Goal: Task Accomplishment & Management: Manage account settings

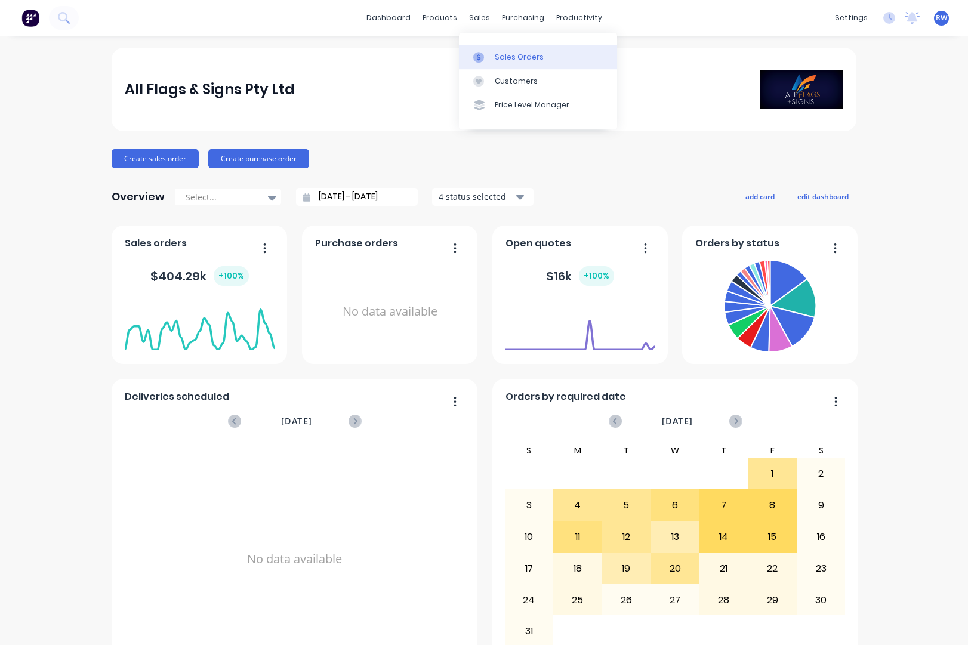
click at [505, 57] on div "Sales Orders" at bounding box center [519, 57] width 49 height 11
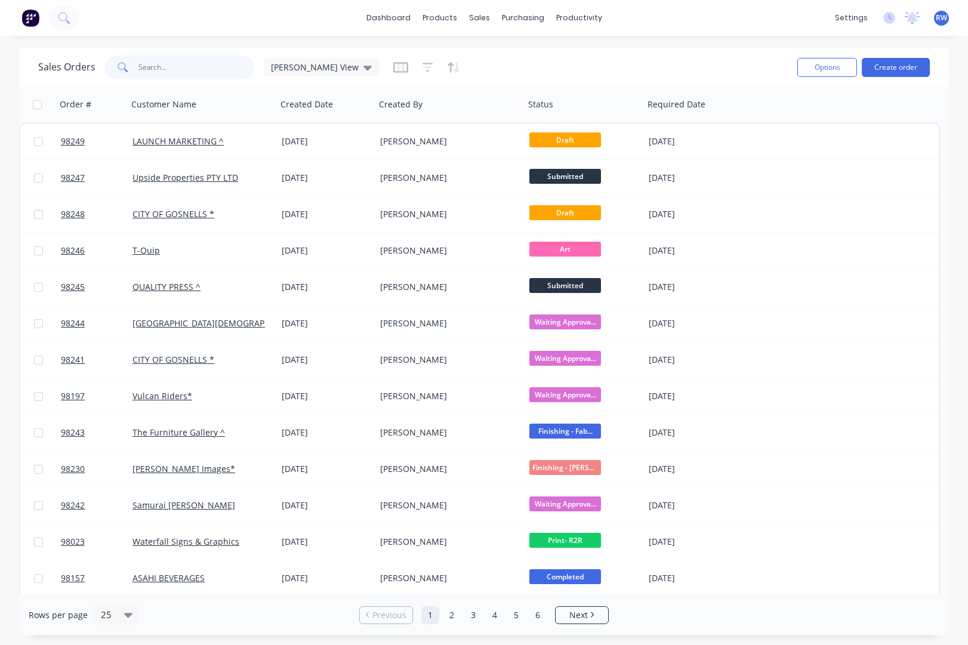
drag, startPoint x: 160, startPoint y: 63, endPoint x: 169, endPoint y: 72, distance: 12.2
click at [160, 63] on input "text" at bounding box center [196, 67] width 116 height 24
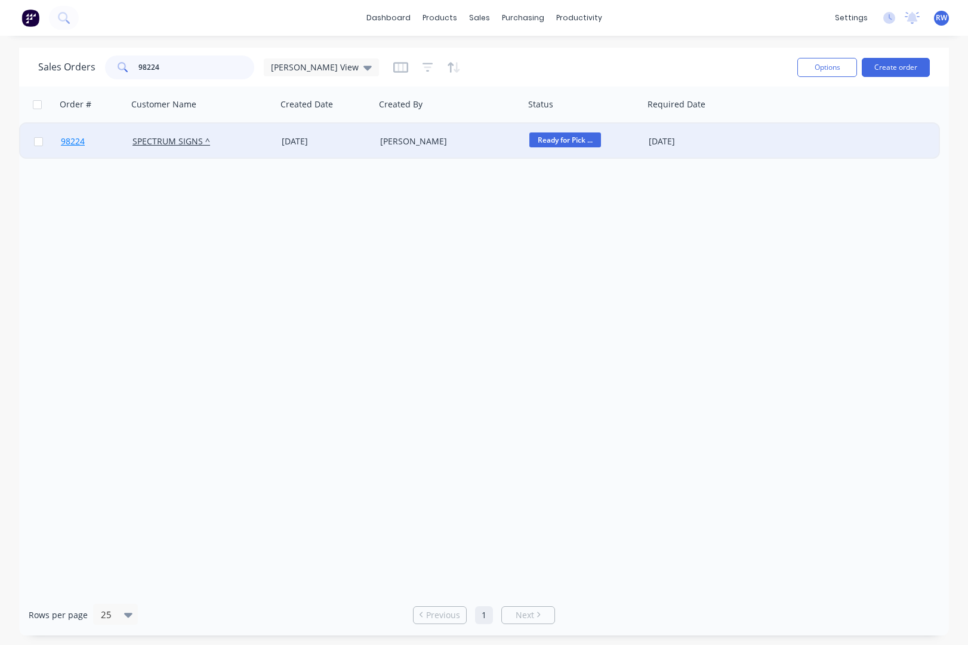
type input "98224"
click at [79, 144] on span "98224" at bounding box center [73, 141] width 24 height 12
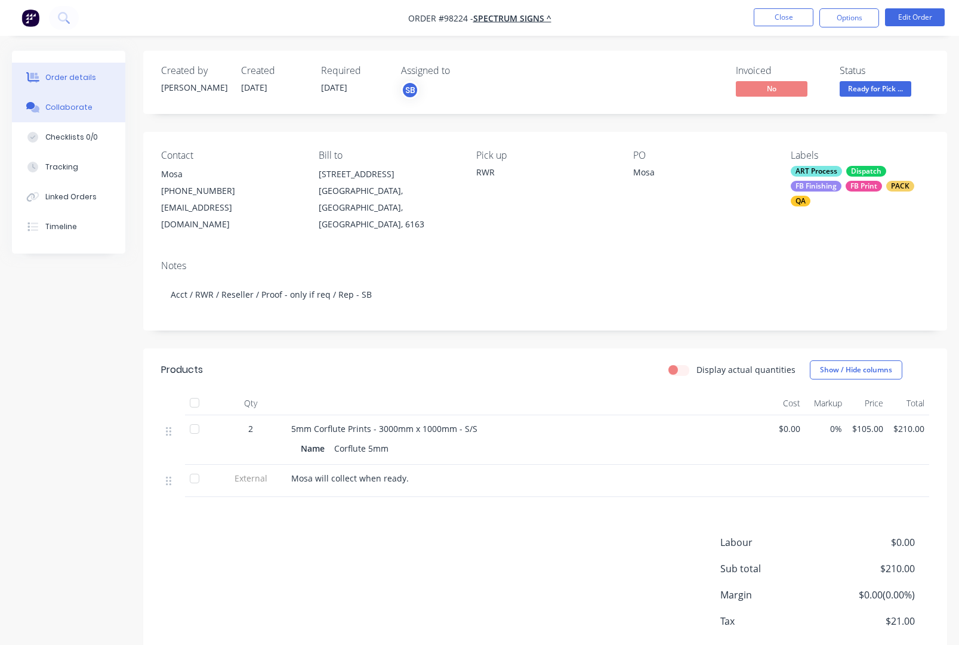
click at [67, 113] on button "Collaborate" at bounding box center [68, 107] width 113 height 30
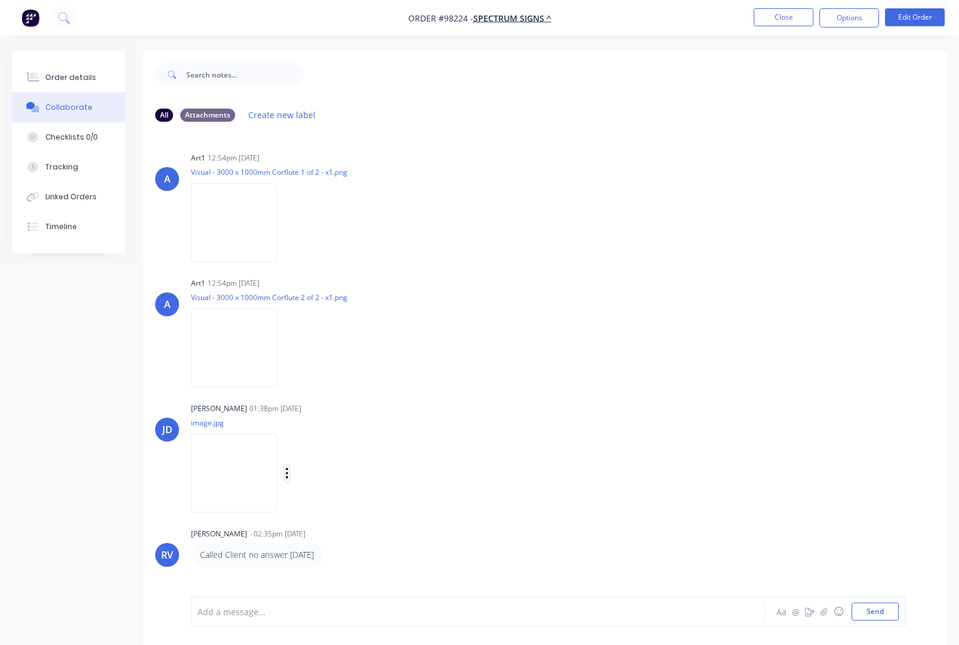
click at [288, 474] on icon "button" at bounding box center [287, 473] width 2 height 11
click at [338, 505] on button "Download" at bounding box center [365, 505] width 134 height 27
click at [780, 15] on button "Close" at bounding box center [784, 17] width 60 height 18
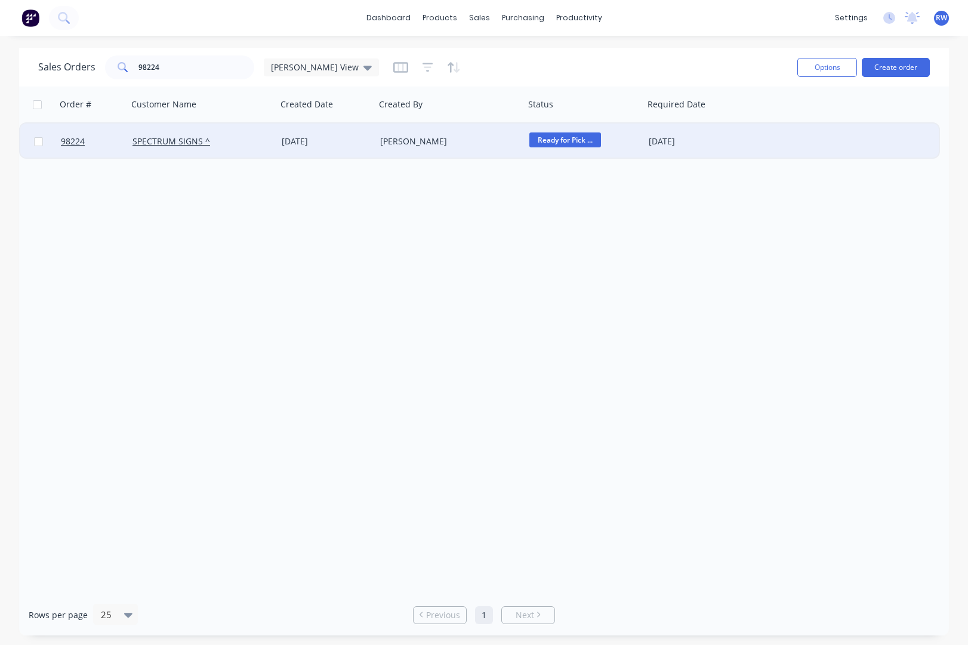
click at [38, 143] on input "checkbox" at bounding box center [38, 141] width 9 height 9
checkbox input "true"
click at [821, 62] on button "Options" at bounding box center [827, 67] width 60 height 19
click at [786, 122] on div "Archive" at bounding box center [791, 121] width 110 height 17
checkbox input "false"
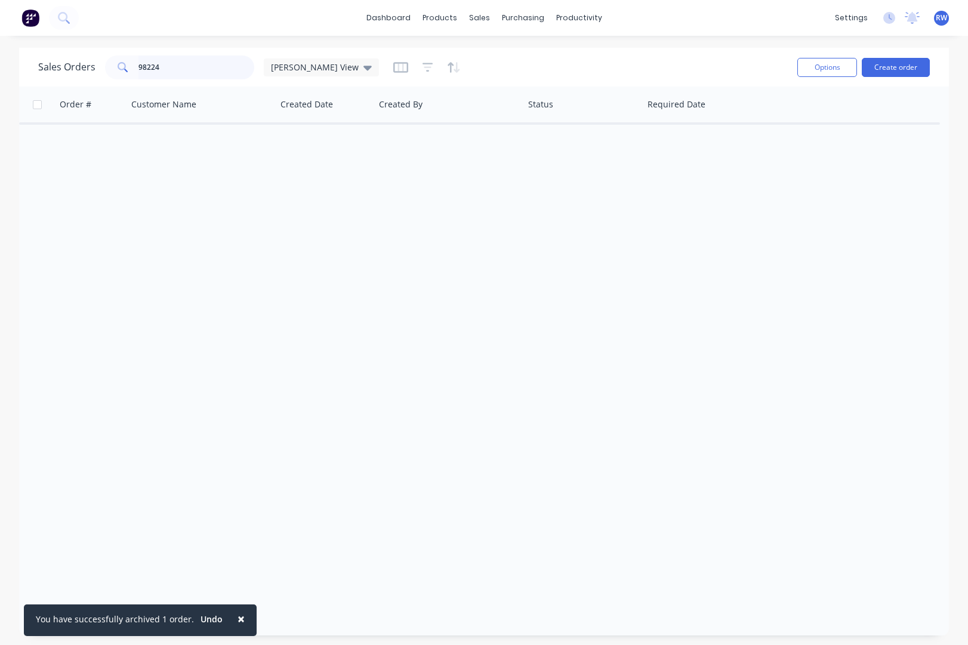
click at [175, 70] on input "98224" at bounding box center [196, 67] width 116 height 24
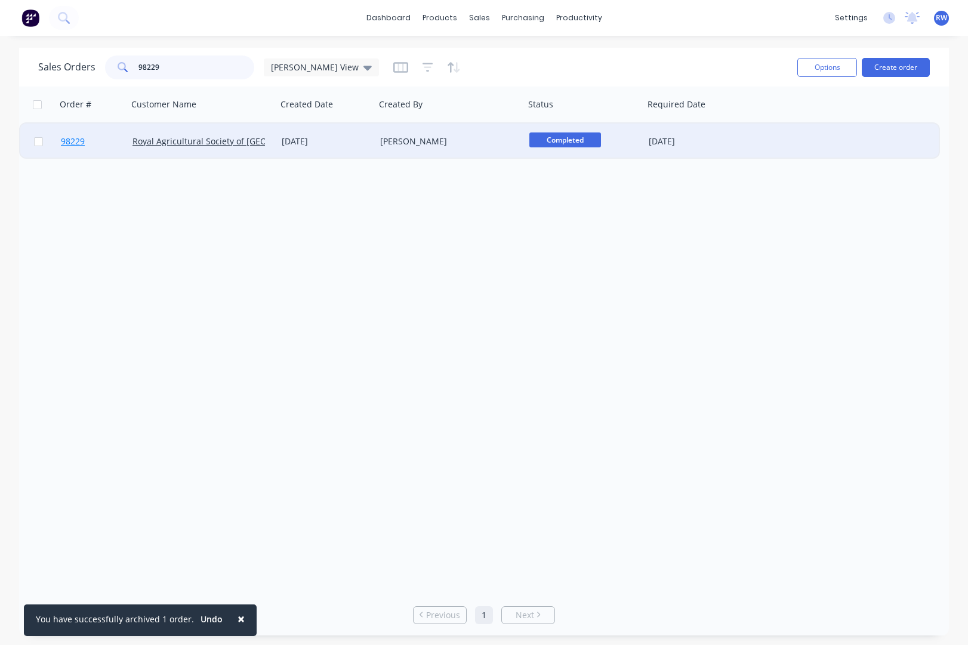
type input "98229"
click at [69, 143] on span "98229" at bounding box center [73, 141] width 24 height 12
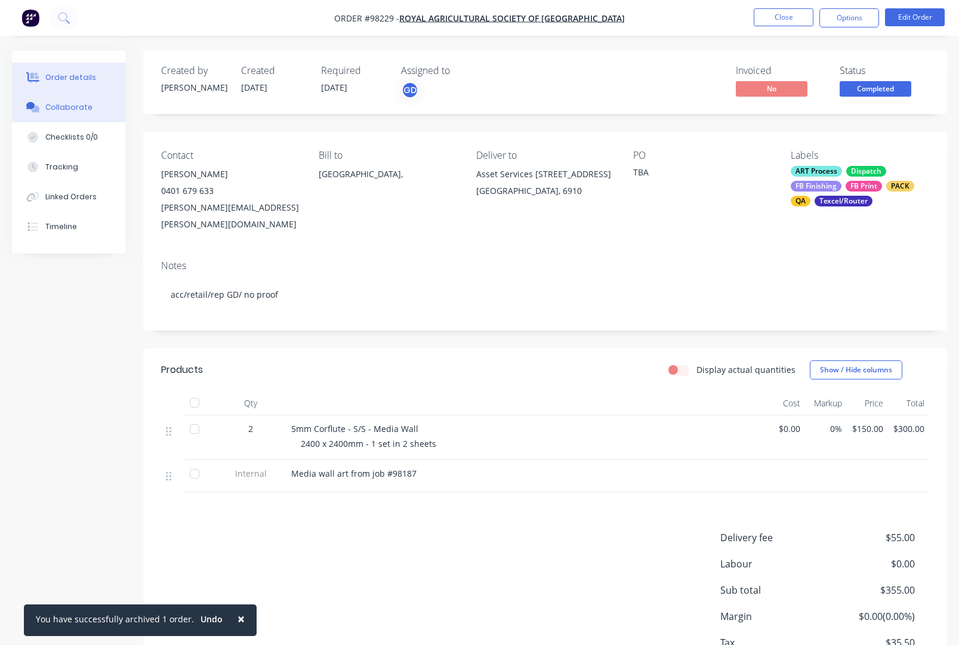
click at [63, 105] on div "Collaborate" at bounding box center [68, 107] width 47 height 11
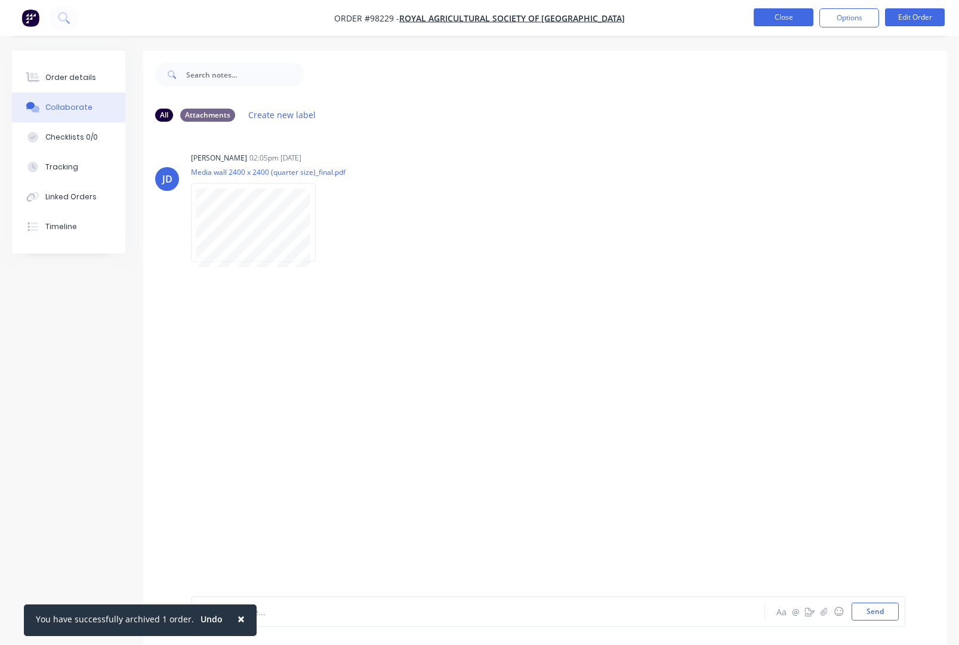
click at [767, 17] on button "Close" at bounding box center [784, 17] width 60 height 18
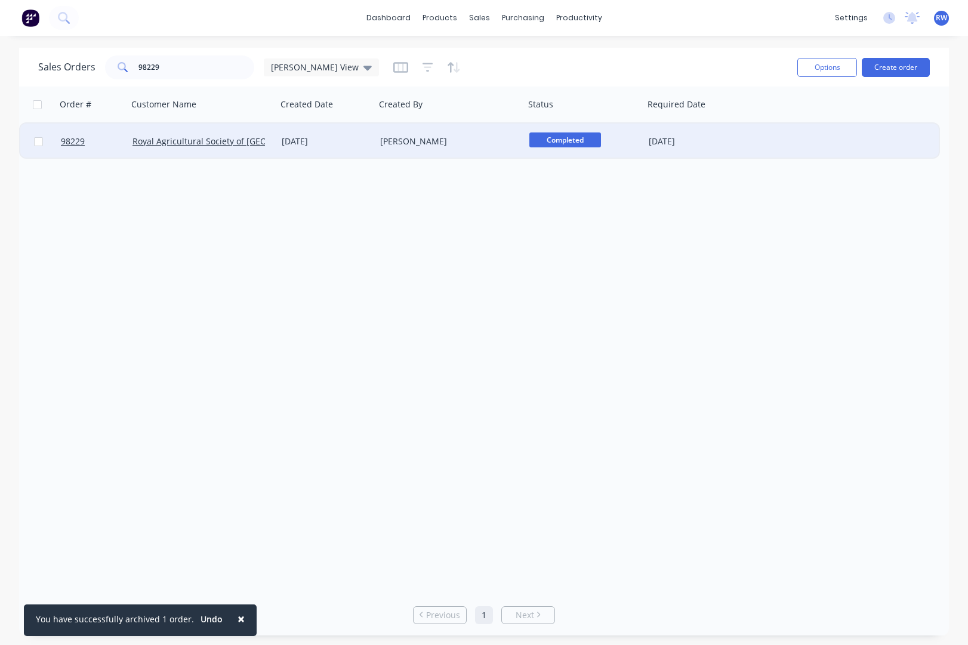
click at [40, 143] on input "checkbox" at bounding box center [38, 141] width 9 height 9
checkbox input "true"
click at [828, 66] on button "Options" at bounding box center [827, 67] width 60 height 19
click at [785, 125] on div "Archive" at bounding box center [791, 121] width 110 height 17
checkbox input "false"
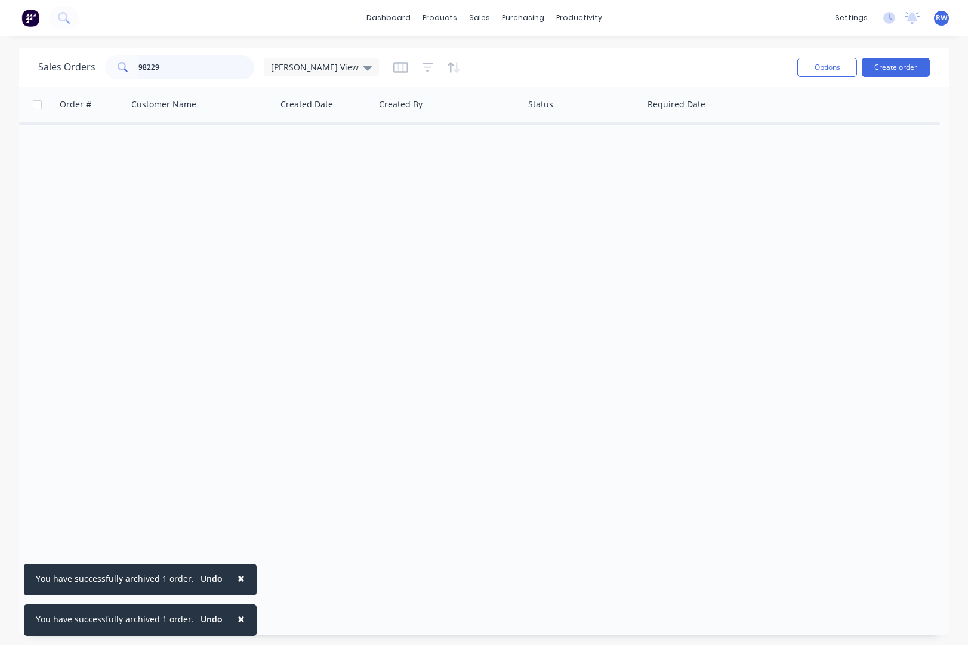
click at [175, 63] on input "98229" at bounding box center [196, 67] width 116 height 24
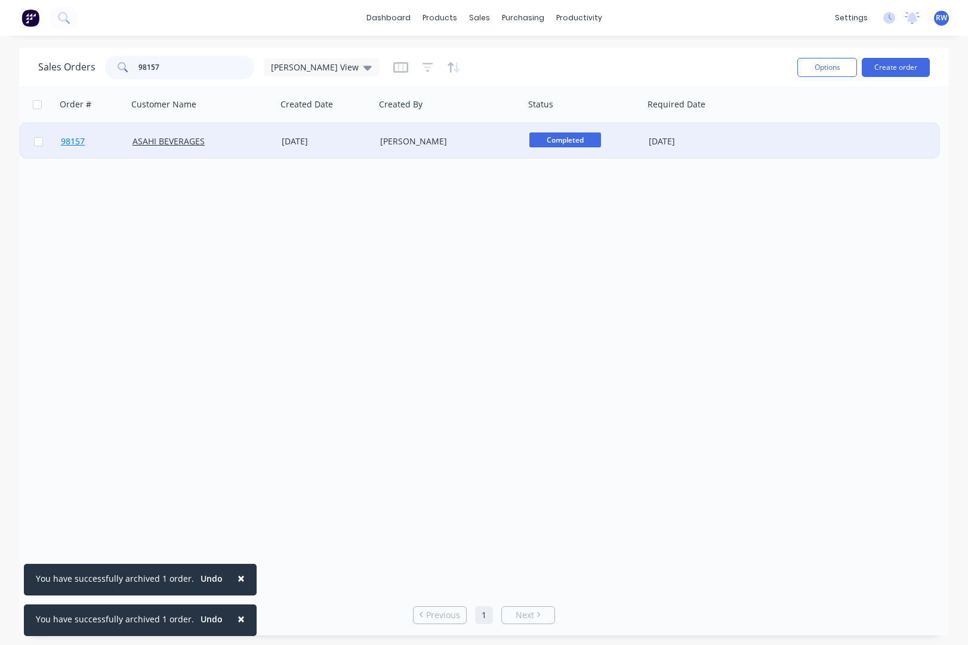
type input "98157"
click at [72, 142] on span "98157" at bounding box center [73, 141] width 24 height 12
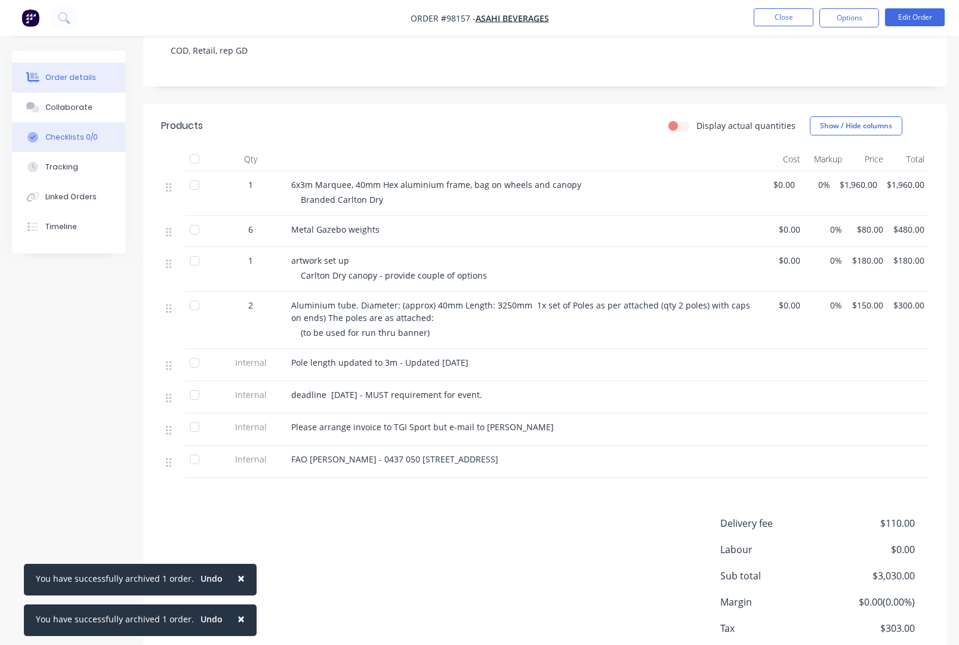
scroll to position [261, 0]
click at [56, 107] on div "Collaborate" at bounding box center [68, 107] width 47 height 11
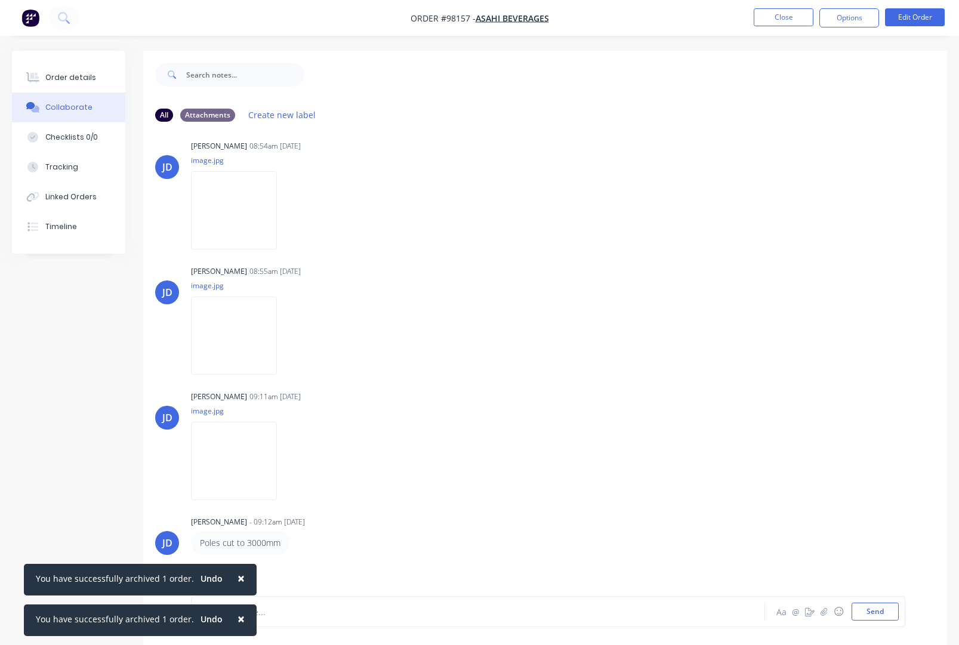
scroll to position [246, 0]
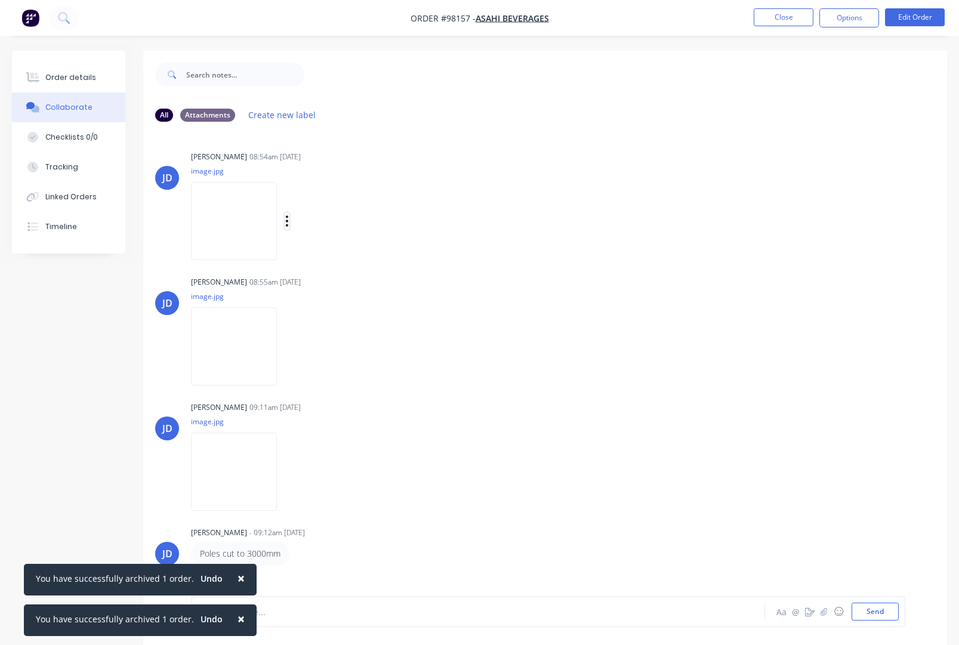
click at [289, 225] on icon "button" at bounding box center [287, 221] width 4 height 14
click at [345, 257] on button "Download" at bounding box center [365, 252] width 134 height 27
click at [288, 347] on icon "button" at bounding box center [287, 346] width 2 height 11
click at [337, 379] on button "Download" at bounding box center [365, 378] width 134 height 27
click at [288, 472] on icon "button" at bounding box center [287, 472] width 2 height 11
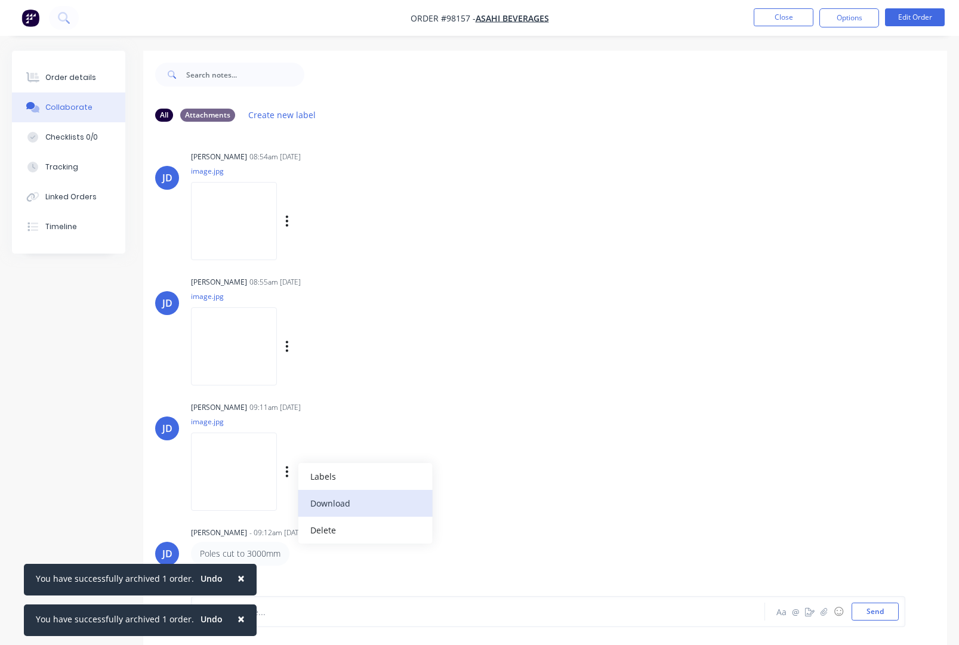
click at [341, 504] on button "Download" at bounding box center [365, 503] width 134 height 27
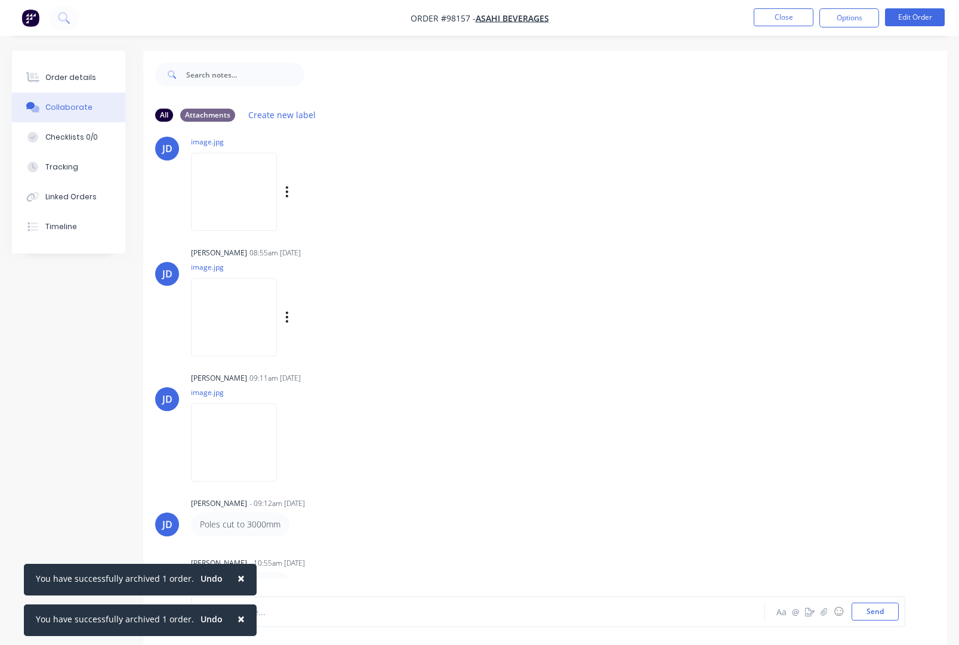
click at [237, 578] on span "×" at bounding box center [240, 578] width 7 height 17
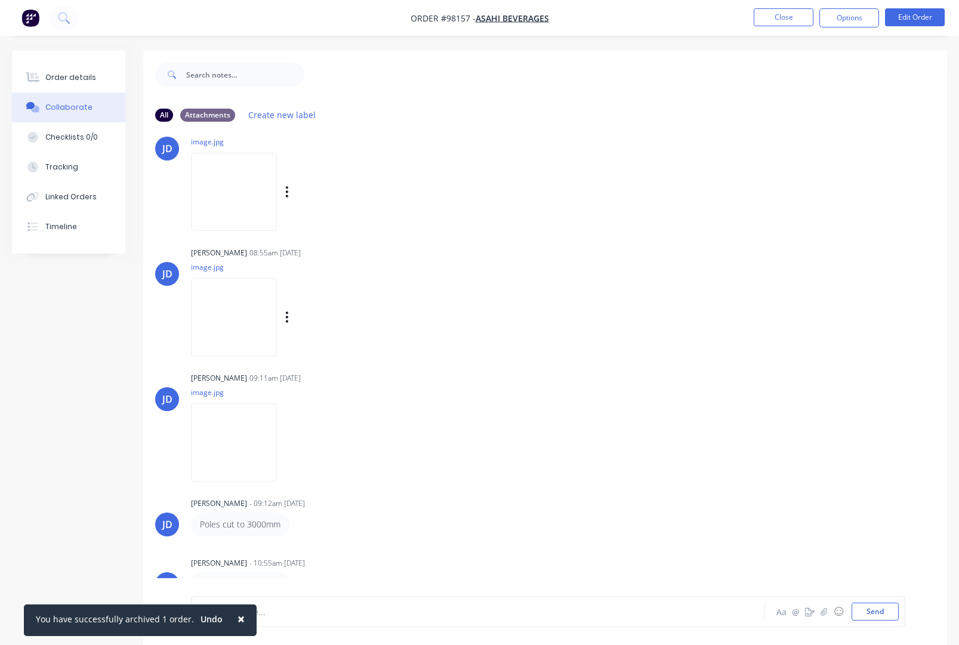
click at [237, 621] on span "×" at bounding box center [240, 618] width 7 height 17
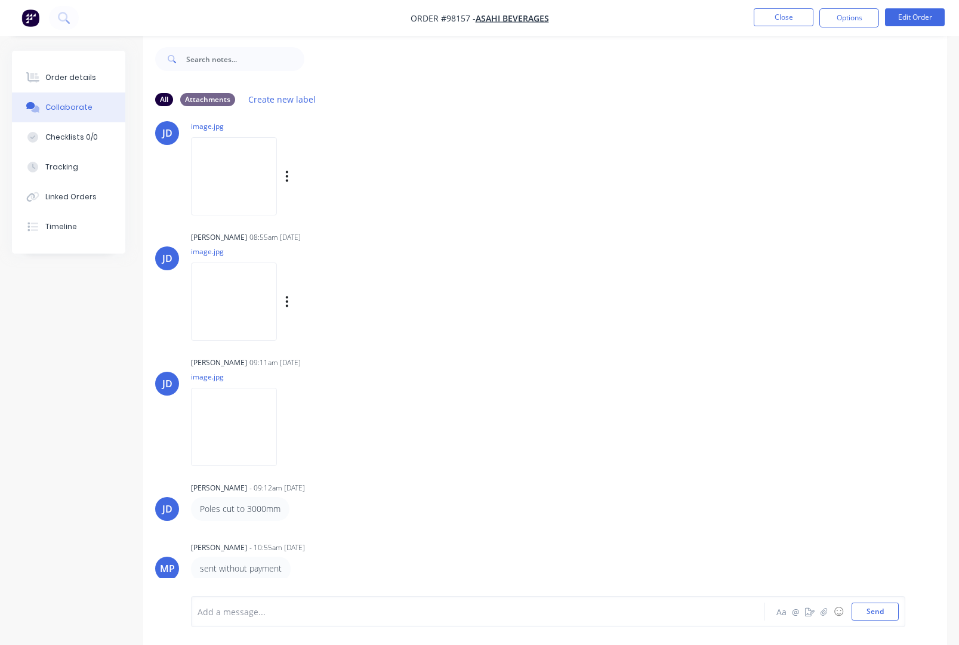
scroll to position [18, 0]
click at [777, 16] on button "Close" at bounding box center [784, 17] width 60 height 18
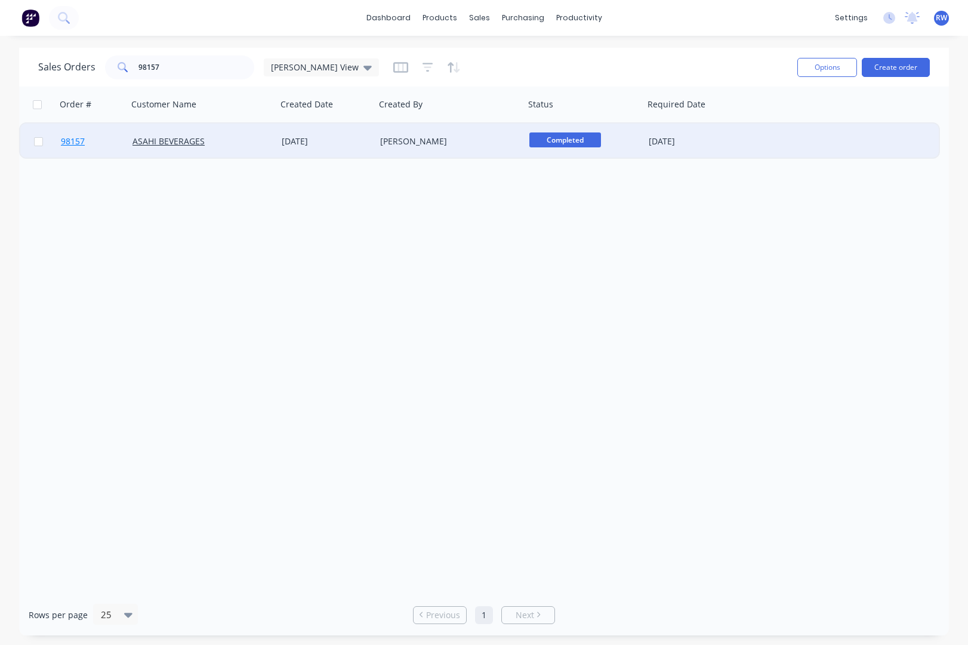
drag, startPoint x: 38, startPoint y: 143, endPoint x: 66, endPoint y: 143, distance: 28.0
click at [38, 143] on input "checkbox" at bounding box center [38, 141] width 9 height 9
checkbox input "true"
click at [806, 64] on button "Options" at bounding box center [827, 67] width 60 height 19
click at [792, 120] on div "Archive" at bounding box center [791, 121] width 110 height 17
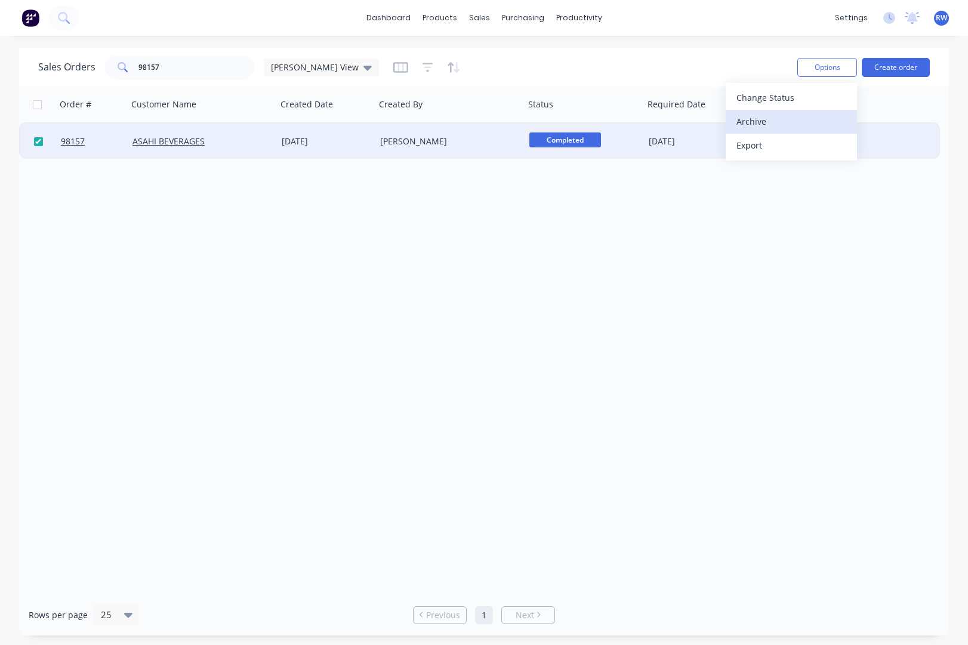
checkbox input "false"
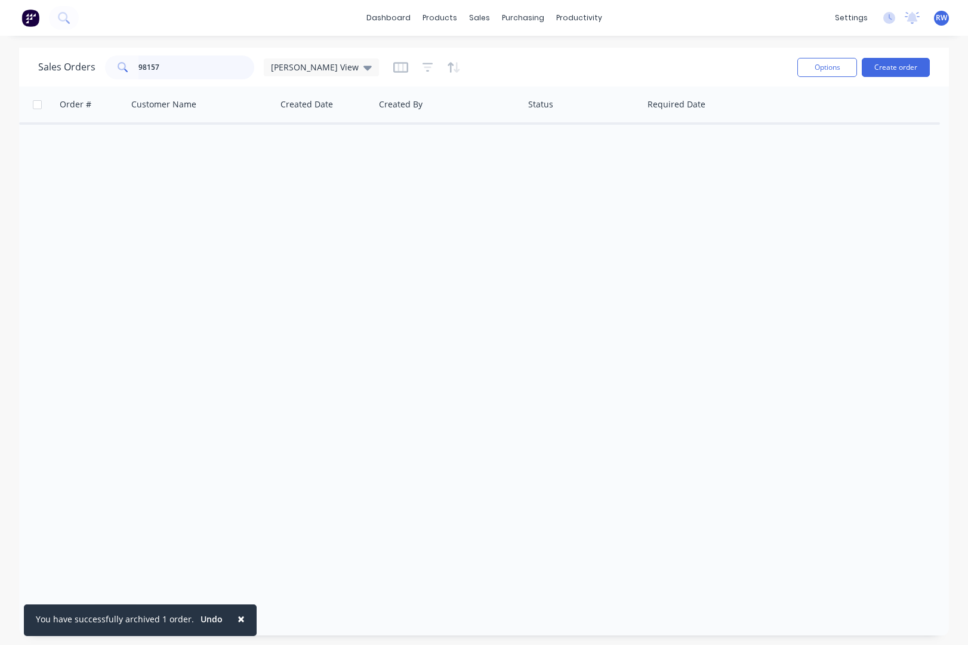
click at [193, 70] on input "98157" at bounding box center [196, 67] width 116 height 24
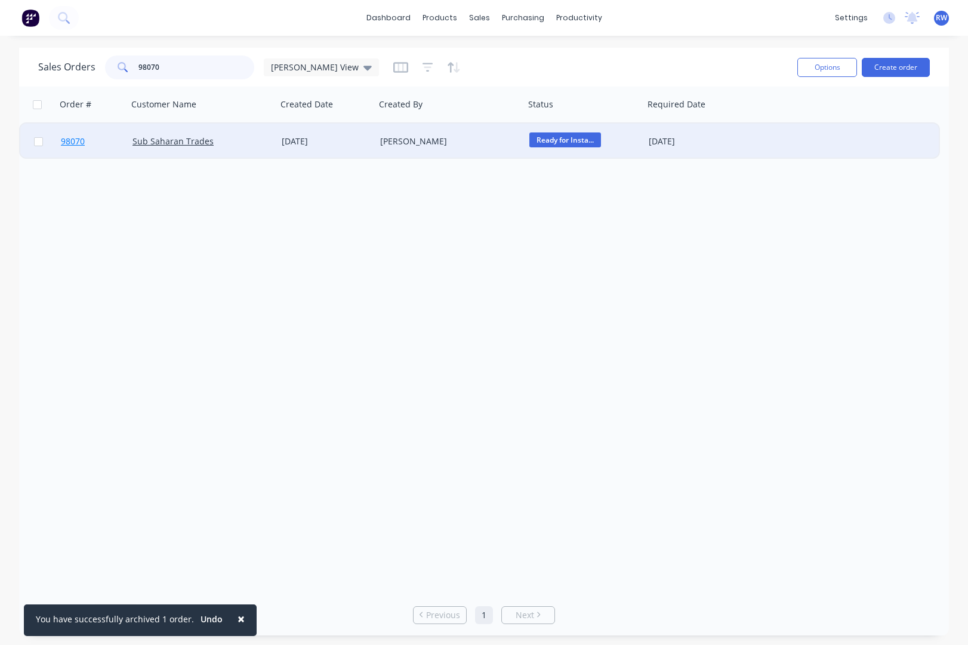
type input "98070"
click at [72, 139] on span "98070" at bounding box center [73, 141] width 24 height 12
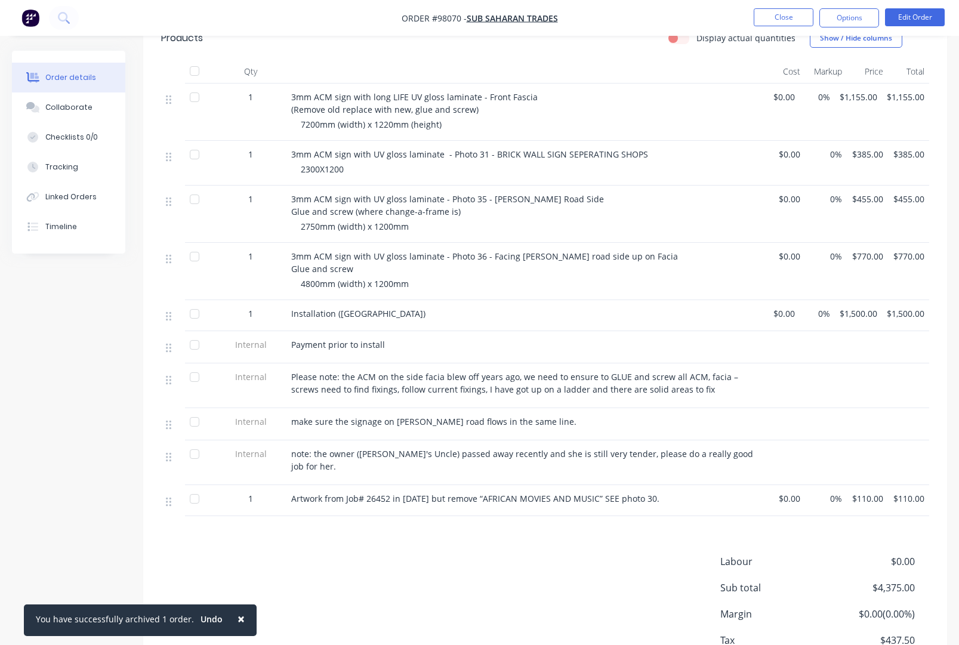
scroll to position [392, 0]
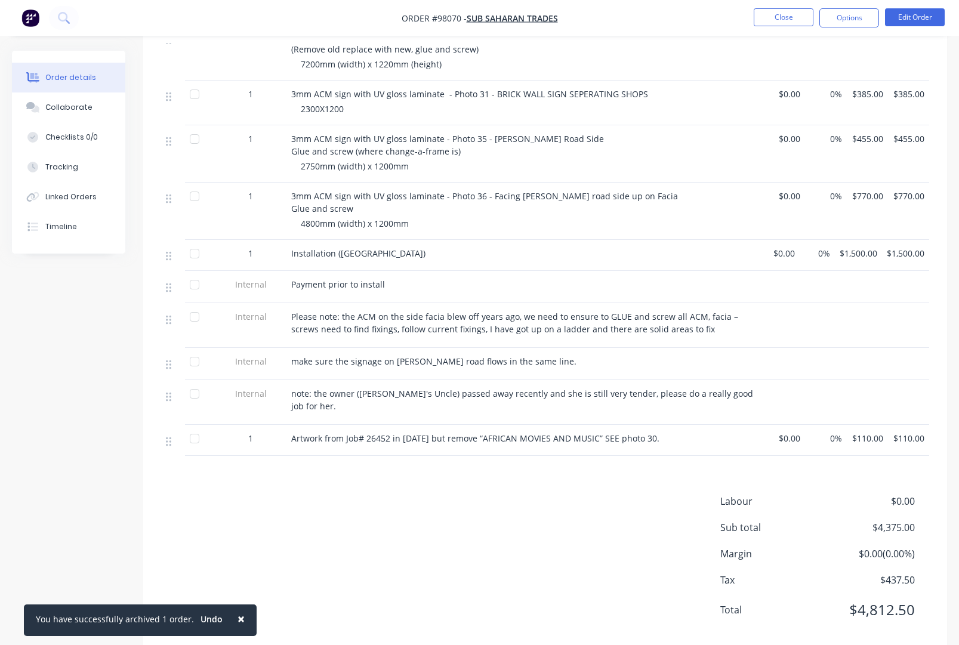
click at [67, 106] on div "Collaborate" at bounding box center [68, 107] width 47 height 11
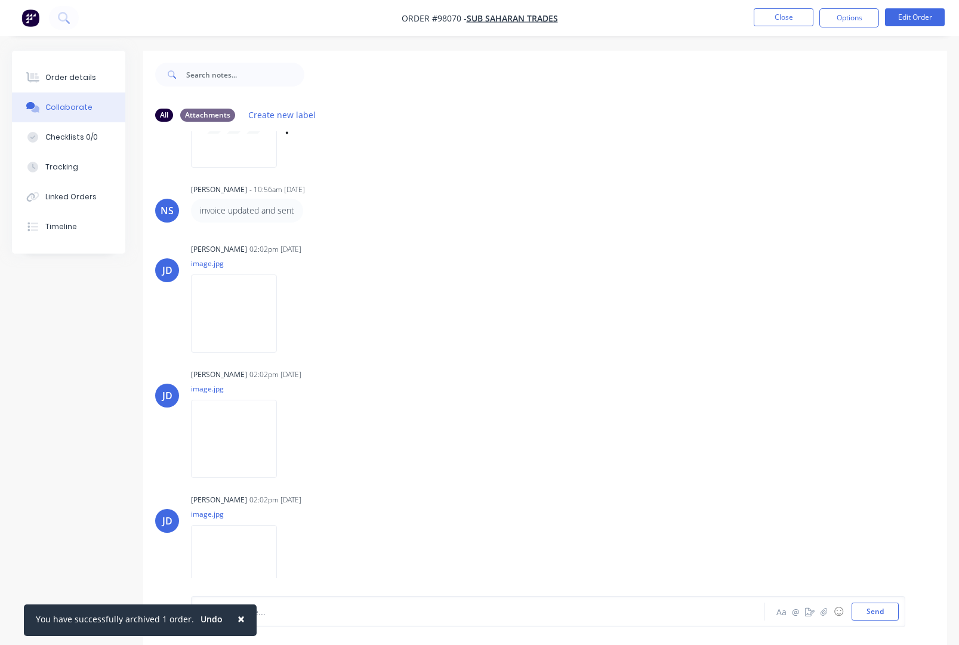
scroll to position [214, 0]
click at [289, 313] on button "button" at bounding box center [287, 313] width 5 height 17
click at [350, 344] on button "Download" at bounding box center [365, 345] width 134 height 27
click at [289, 440] on button "button" at bounding box center [287, 438] width 5 height 17
click at [343, 473] on button "Download" at bounding box center [365, 470] width 134 height 27
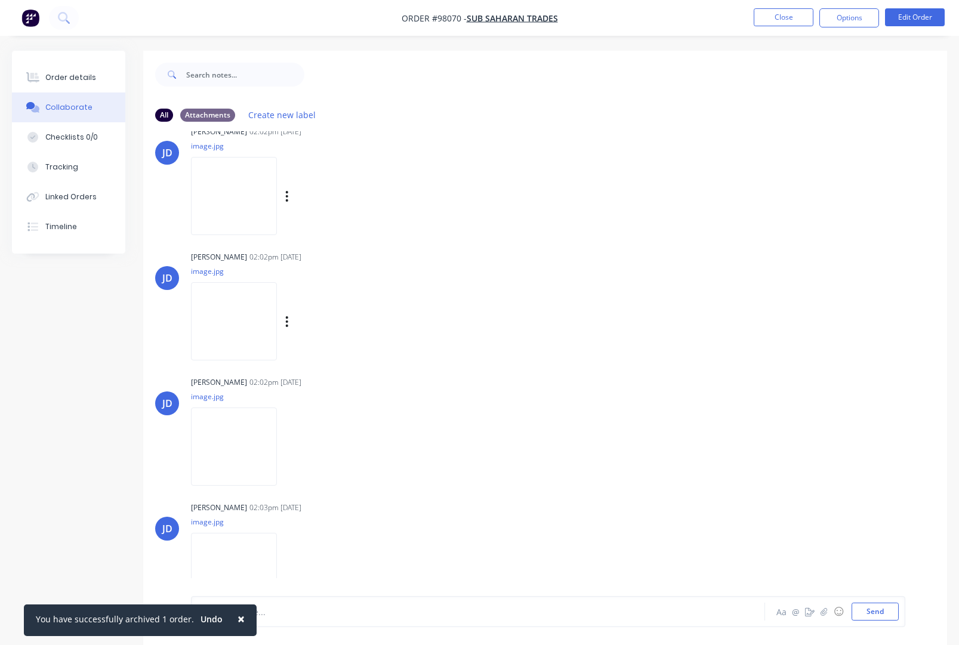
scroll to position [352, 0]
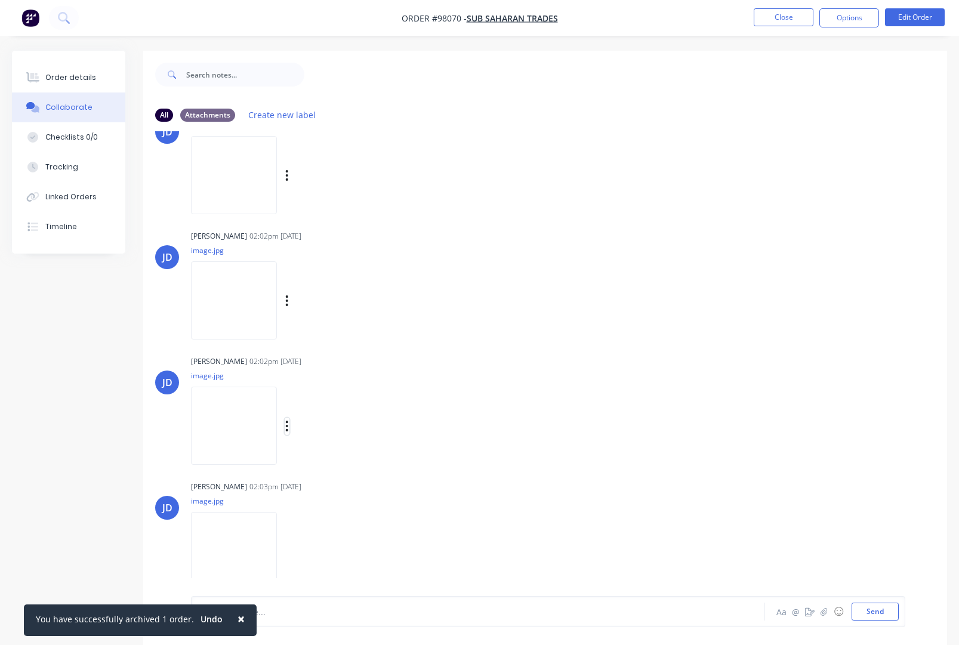
click at [289, 425] on icon "button" at bounding box center [287, 426] width 4 height 14
click at [343, 458] on button "Download" at bounding box center [365, 458] width 134 height 27
click at [304, 551] on div "Labels Download Delete" at bounding box center [349, 551] width 134 height 17
click at [288, 551] on icon "button" at bounding box center [287, 551] width 2 height 11
click at [339, 556] on button "Download" at bounding box center [365, 552] width 134 height 27
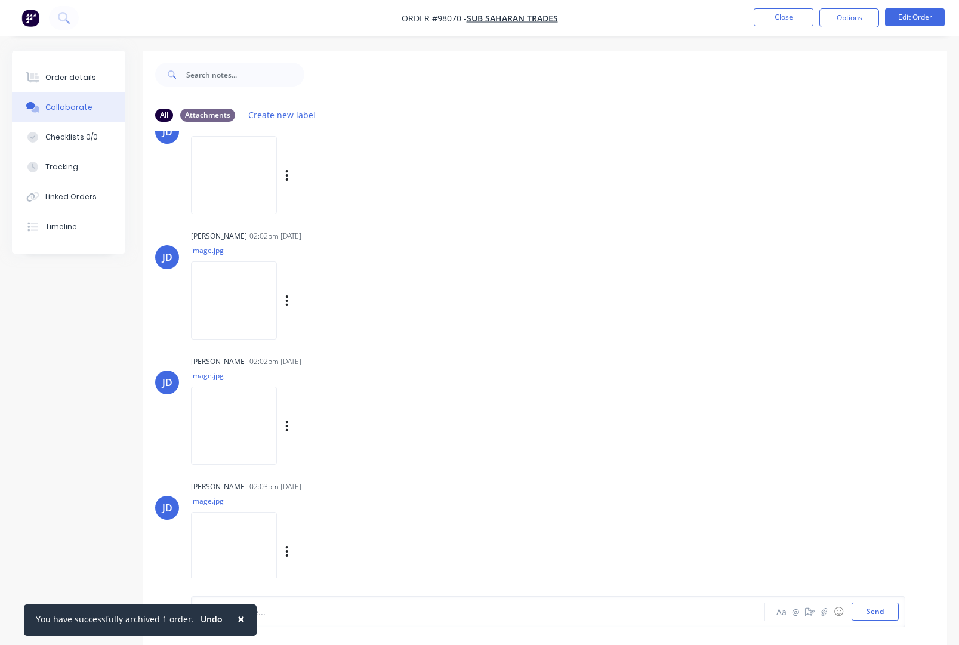
scroll to position [1, 0]
click at [773, 18] on button "Close" at bounding box center [784, 17] width 60 height 18
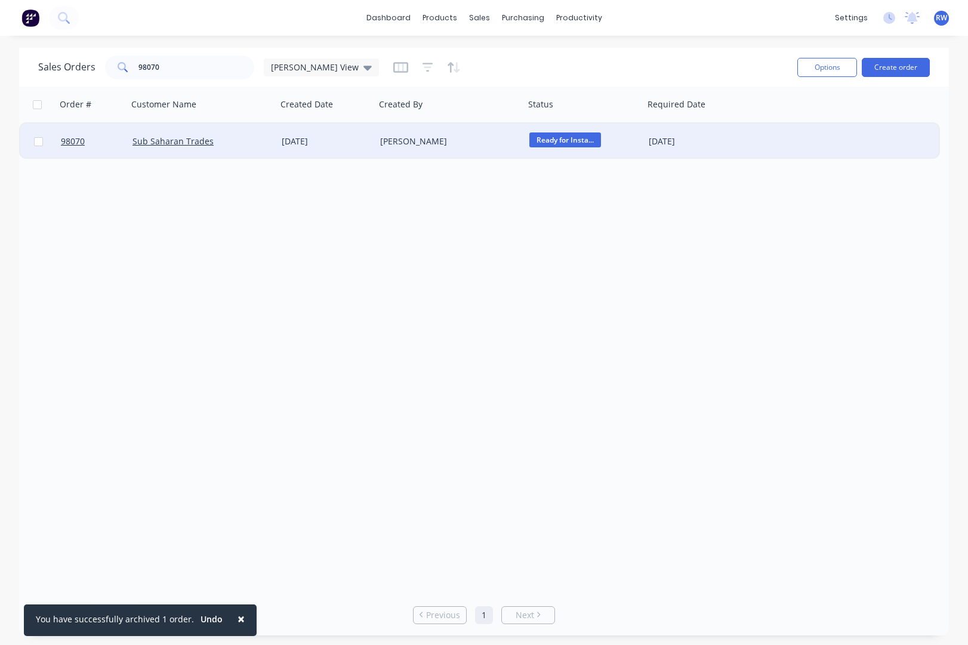
click at [39, 141] on input "checkbox" at bounding box center [38, 141] width 9 height 9
checkbox input "true"
click at [824, 66] on button "Options" at bounding box center [827, 67] width 60 height 19
click at [745, 119] on div "Archive" at bounding box center [791, 121] width 110 height 17
checkbox input "false"
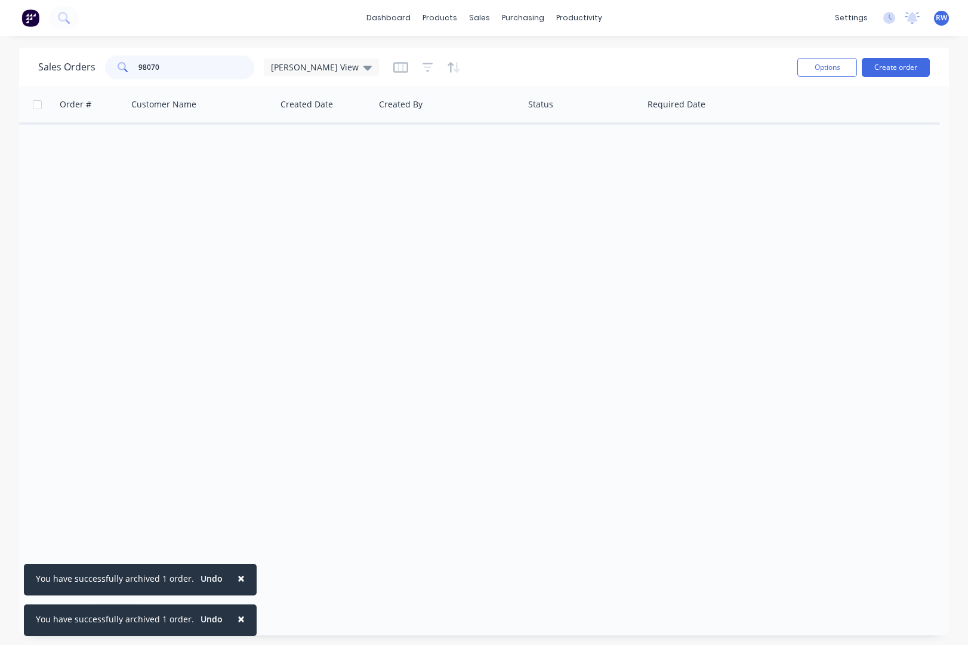
click at [184, 69] on input "98070" at bounding box center [196, 67] width 116 height 24
type input "98167"
click at [73, 143] on span "98167" at bounding box center [73, 141] width 24 height 12
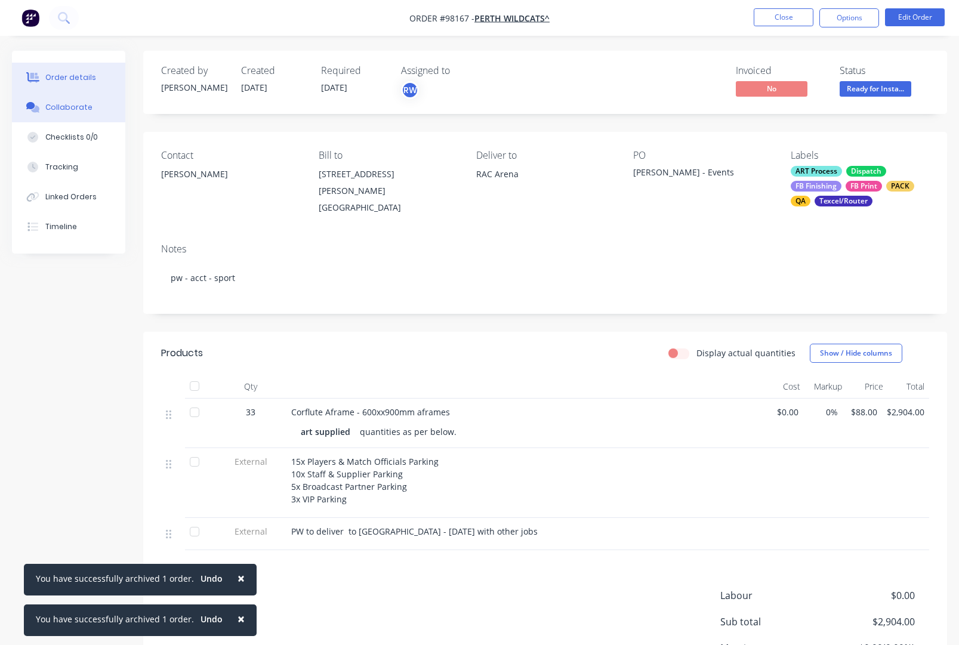
click at [58, 109] on div "Collaborate" at bounding box center [68, 107] width 47 height 11
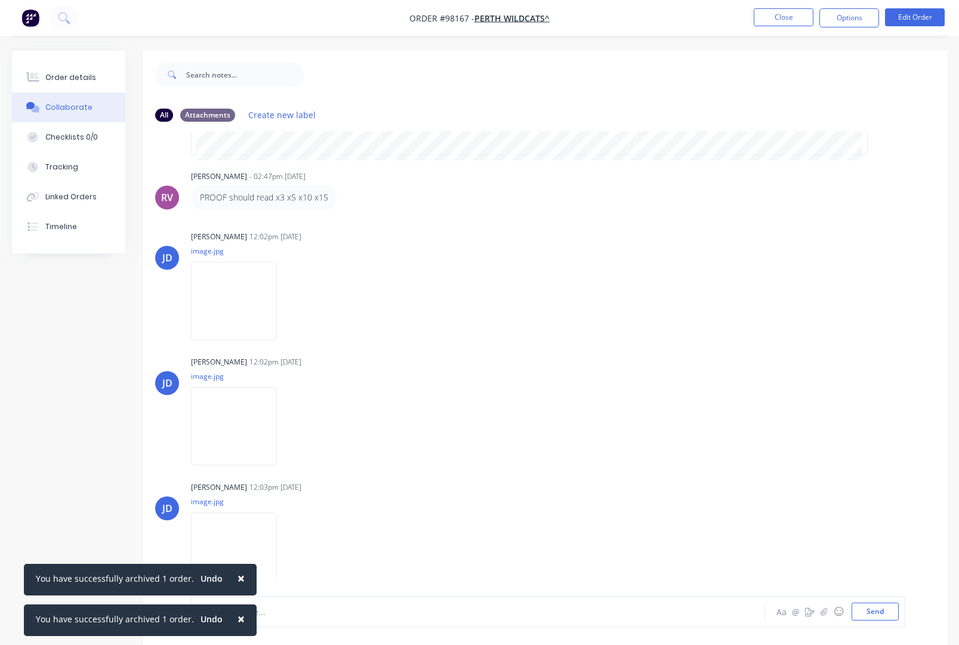
scroll to position [107, 0]
click at [289, 303] on icon "button" at bounding box center [287, 301] width 4 height 14
click at [343, 335] on button "Download" at bounding box center [365, 332] width 134 height 27
drag, startPoint x: 300, startPoint y: 429, endPoint x: 306, endPoint y: 434, distance: 7.6
click at [289, 429] on icon "button" at bounding box center [287, 426] width 4 height 14
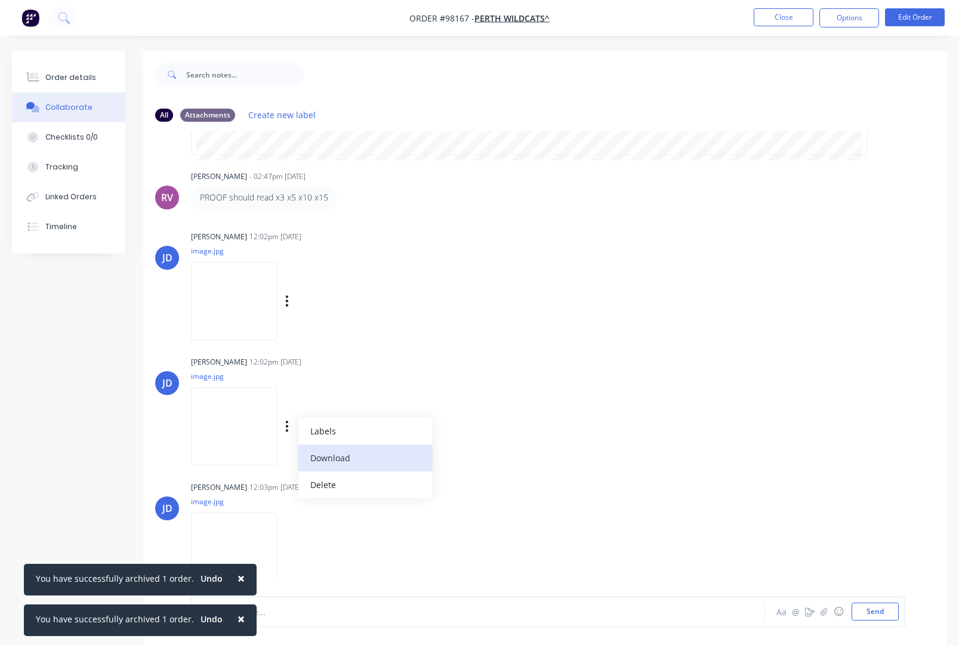
click at [345, 460] on button "Download" at bounding box center [365, 458] width 134 height 27
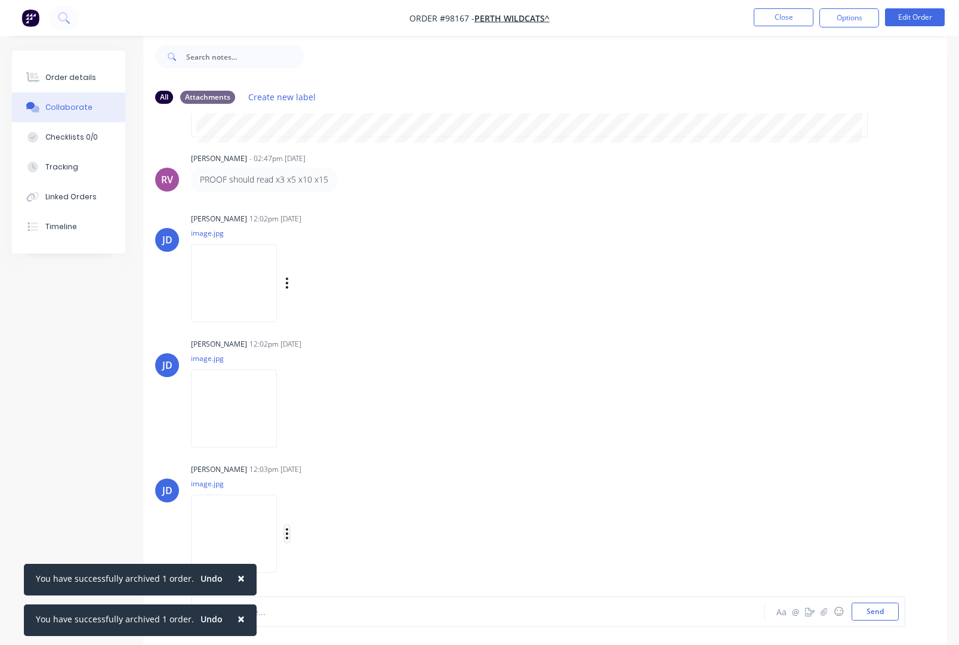
click at [288, 533] on icon "button" at bounding box center [287, 533] width 2 height 11
click at [347, 536] on button "Download" at bounding box center [365, 535] width 134 height 27
click at [782, 14] on button "Close" at bounding box center [784, 17] width 60 height 18
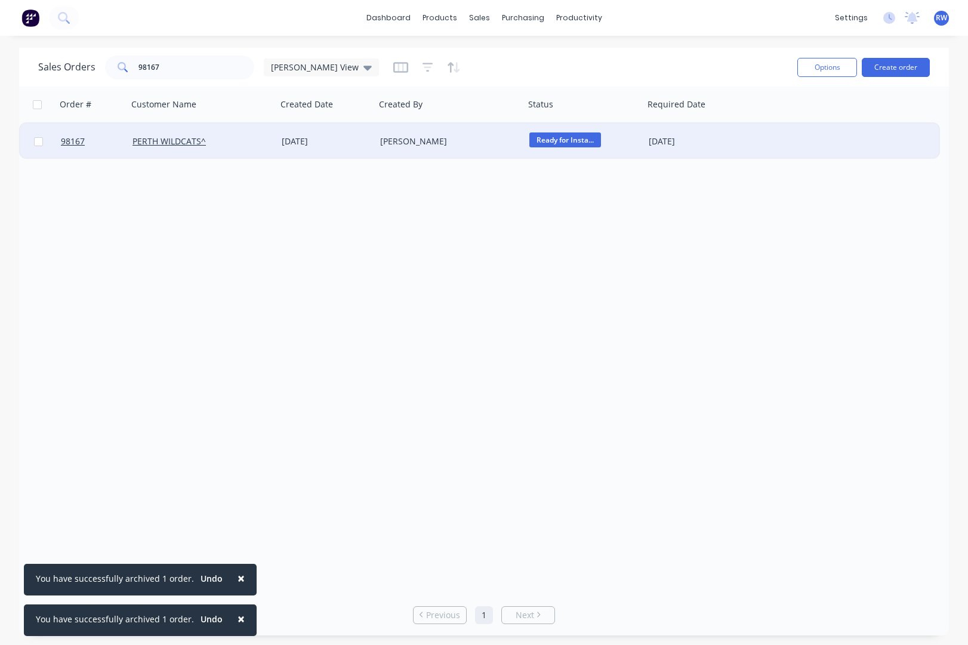
click at [39, 143] on input "checkbox" at bounding box center [38, 141] width 9 height 9
checkbox input "true"
click at [810, 70] on button "Options" at bounding box center [827, 67] width 60 height 19
click at [753, 121] on div "Archive" at bounding box center [791, 121] width 110 height 17
checkbox input "false"
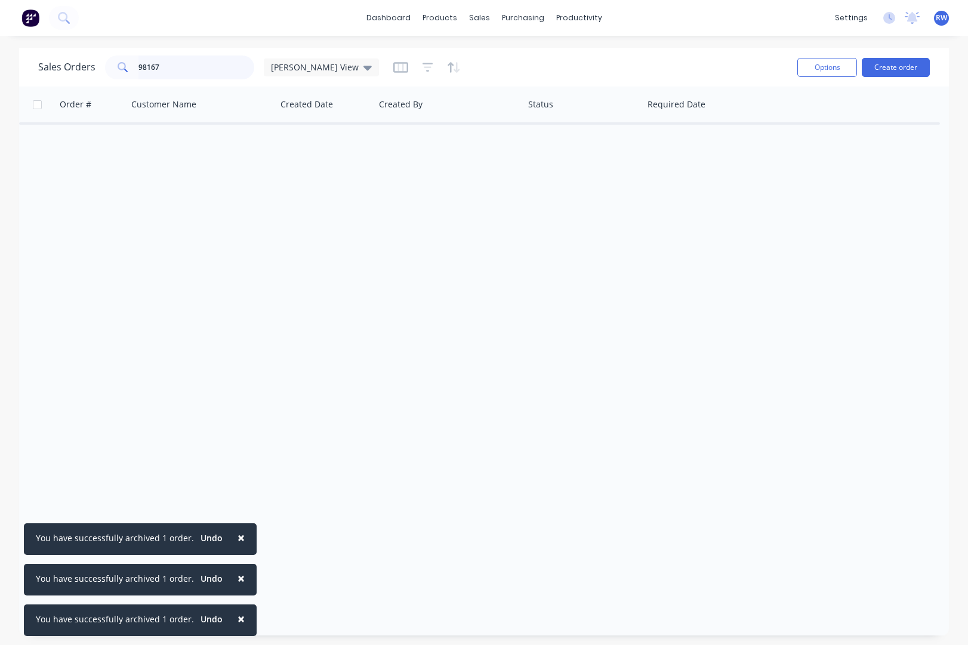
click at [186, 69] on input "98167" at bounding box center [196, 67] width 116 height 24
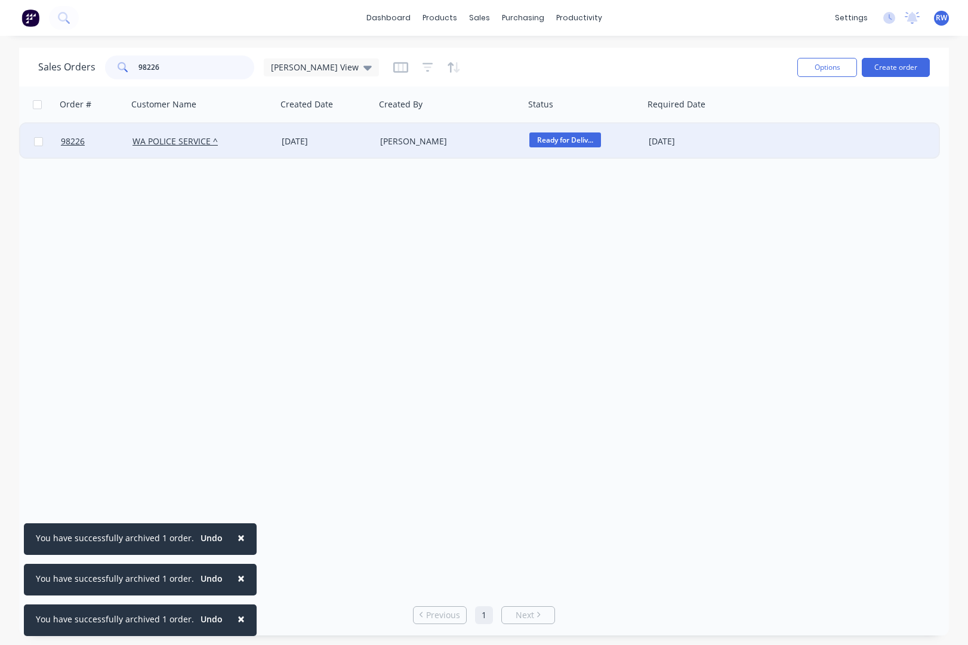
type input "98226"
click at [39, 143] on input "checkbox" at bounding box center [38, 141] width 9 height 9
checkbox input "true"
click at [811, 69] on button "Options" at bounding box center [827, 67] width 60 height 19
click at [756, 123] on div "Archive" at bounding box center [791, 121] width 110 height 17
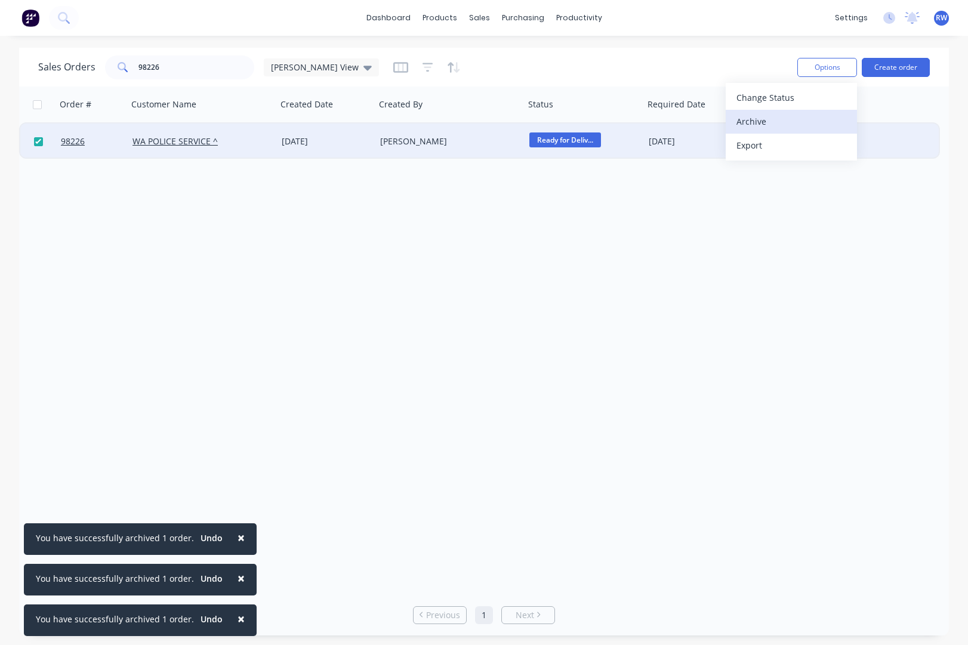
checkbox input "false"
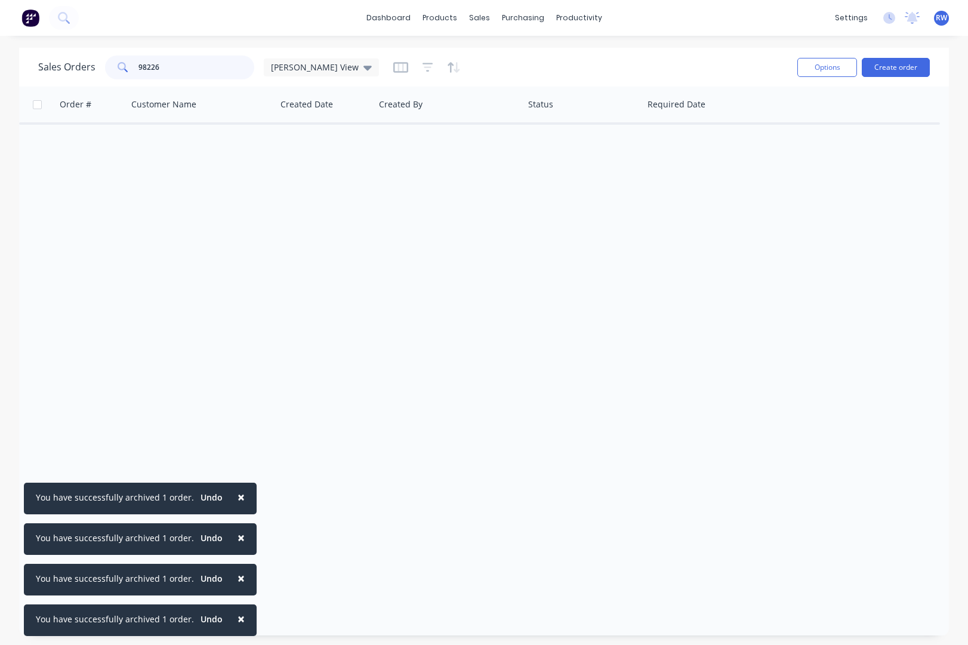
click at [176, 58] on input "98226" at bounding box center [196, 67] width 116 height 24
click at [192, 72] on input "98226" at bounding box center [196, 67] width 116 height 24
type input "98182"
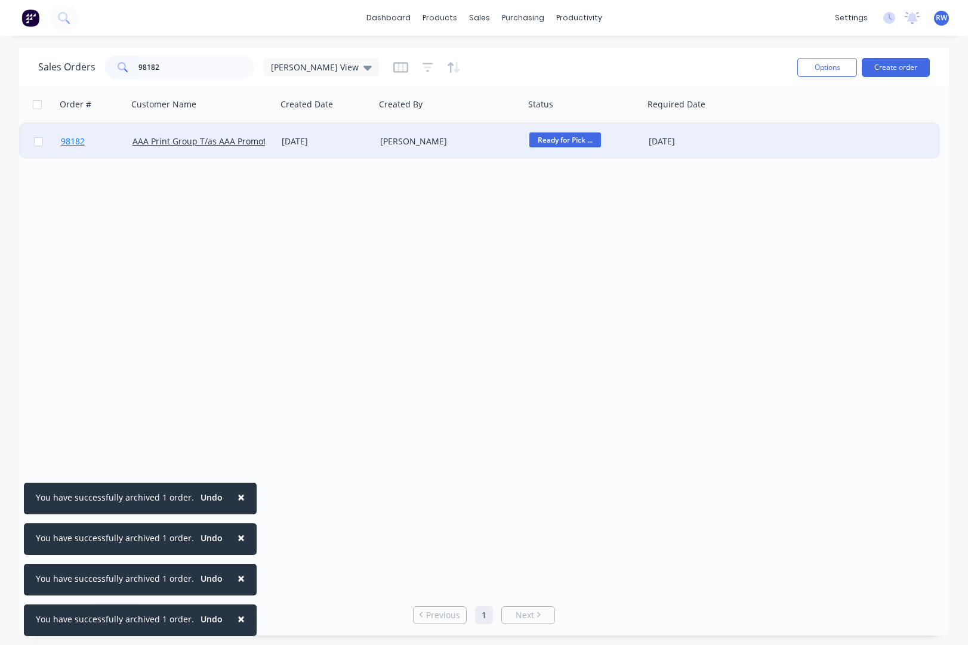
click at [77, 143] on span "98182" at bounding box center [73, 141] width 24 height 12
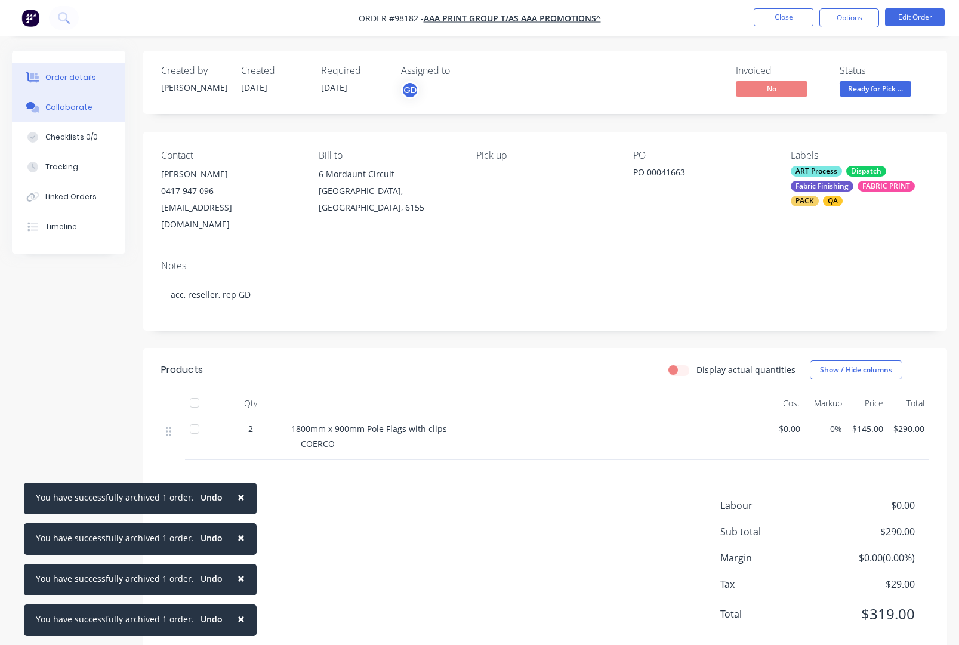
click at [62, 109] on div "Collaborate" at bounding box center [68, 107] width 47 height 11
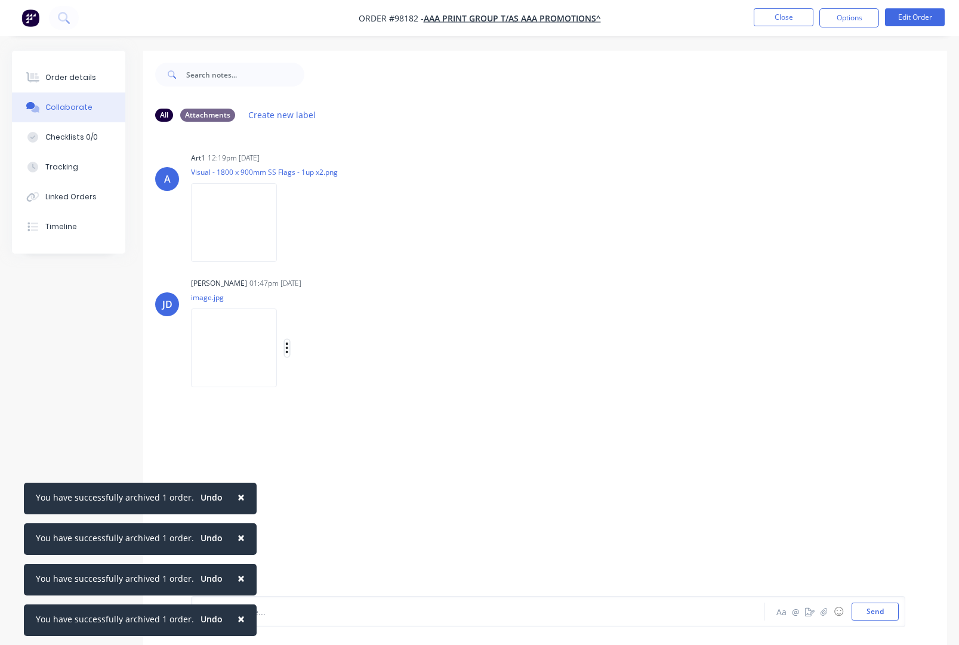
click at [288, 348] on icon "button" at bounding box center [287, 348] width 2 height 11
click at [349, 379] on button "Download" at bounding box center [365, 379] width 134 height 27
click at [780, 17] on button "Close" at bounding box center [784, 17] width 60 height 18
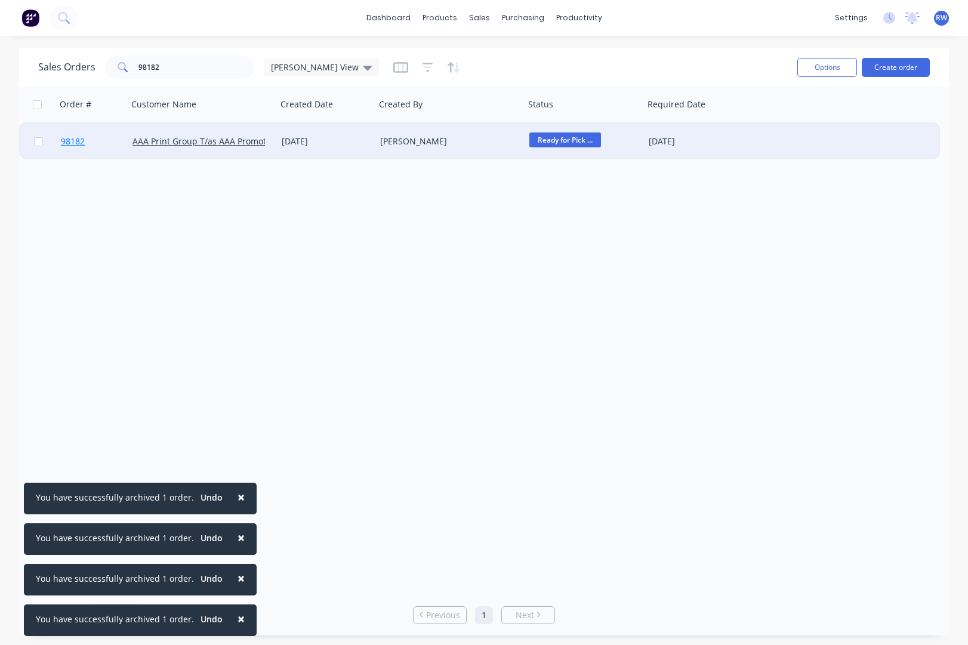
drag, startPoint x: 38, startPoint y: 142, endPoint x: 64, endPoint y: 145, distance: 27.0
click at [38, 142] on input "checkbox" at bounding box center [38, 141] width 9 height 9
checkbox input "true"
click at [809, 70] on button "Options" at bounding box center [827, 67] width 60 height 19
click at [796, 121] on div "Archive" at bounding box center [791, 121] width 110 height 17
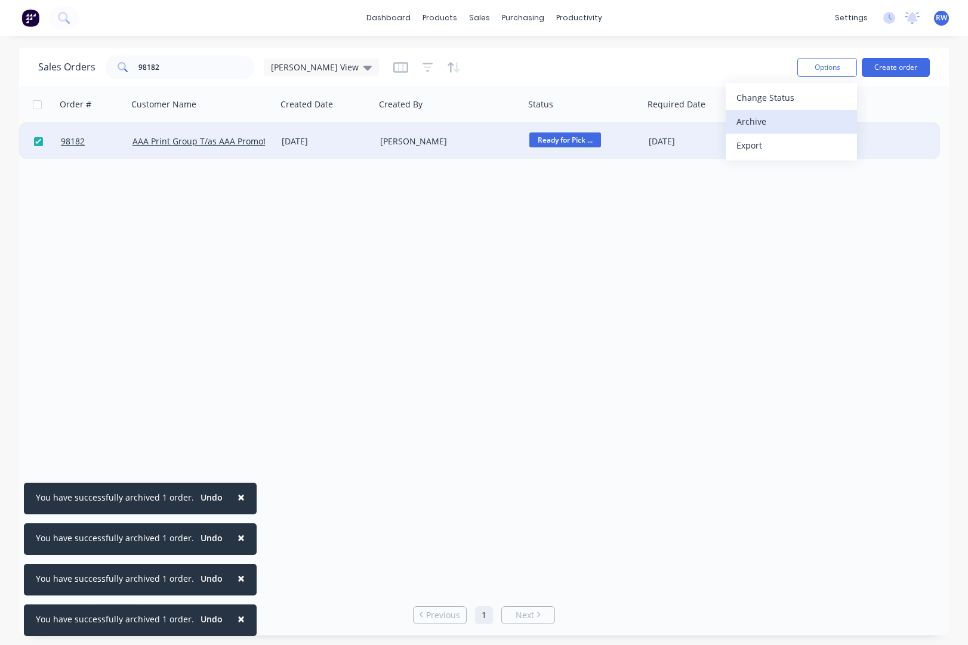
checkbox input "false"
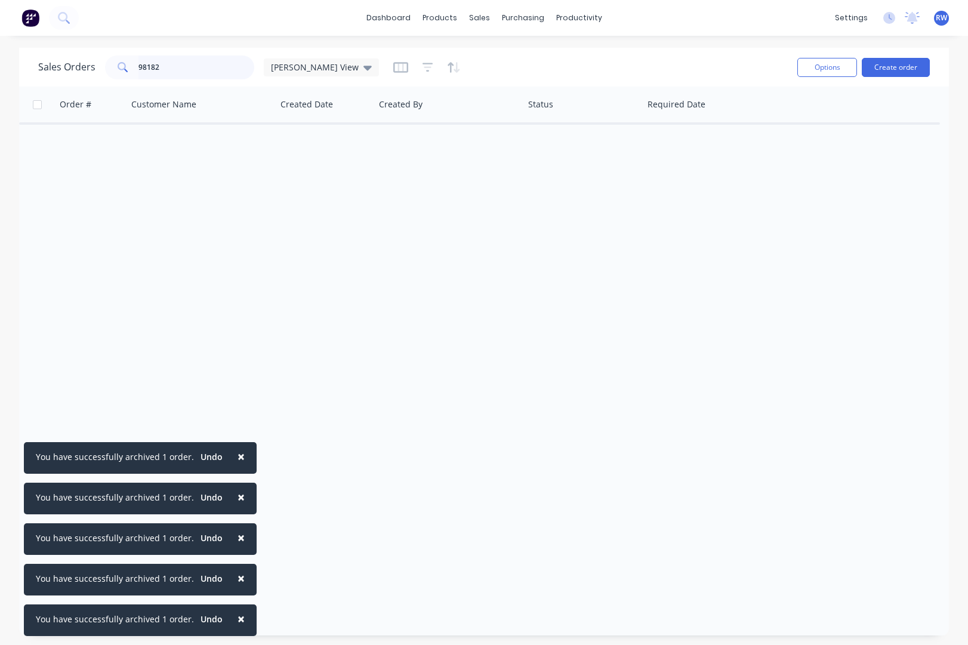
click at [165, 67] on input "98182" at bounding box center [196, 67] width 116 height 24
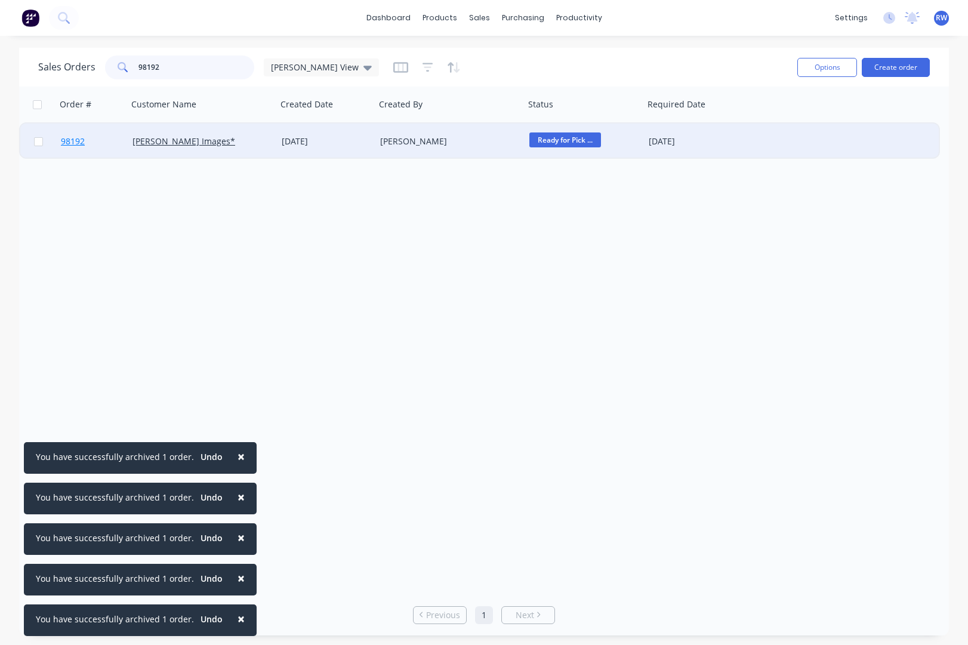
type input "98192"
click at [71, 141] on span "98192" at bounding box center [73, 141] width 24 height 12
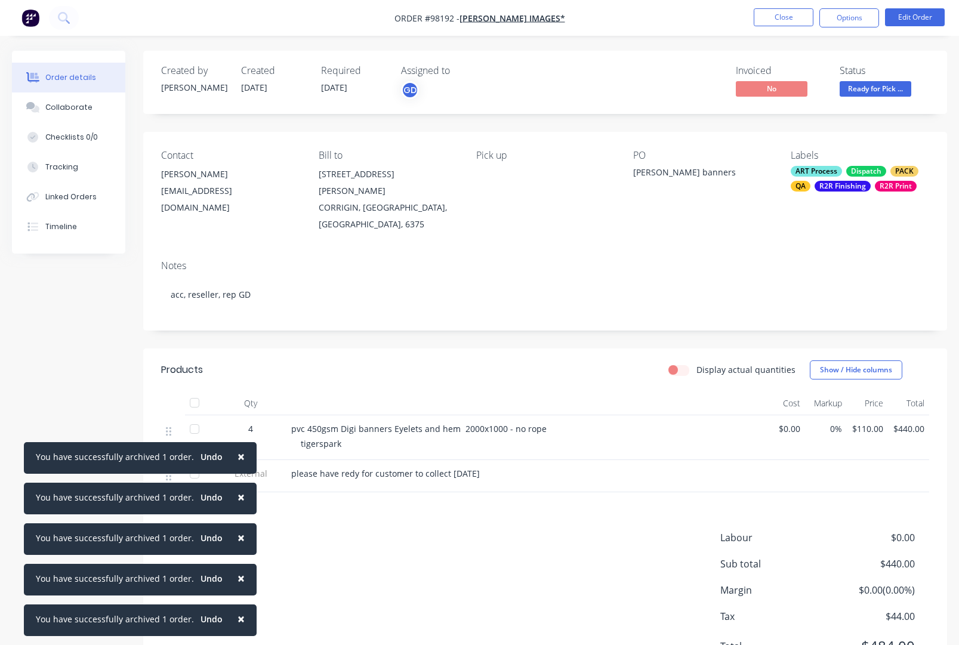
scroll to position [43, 0]
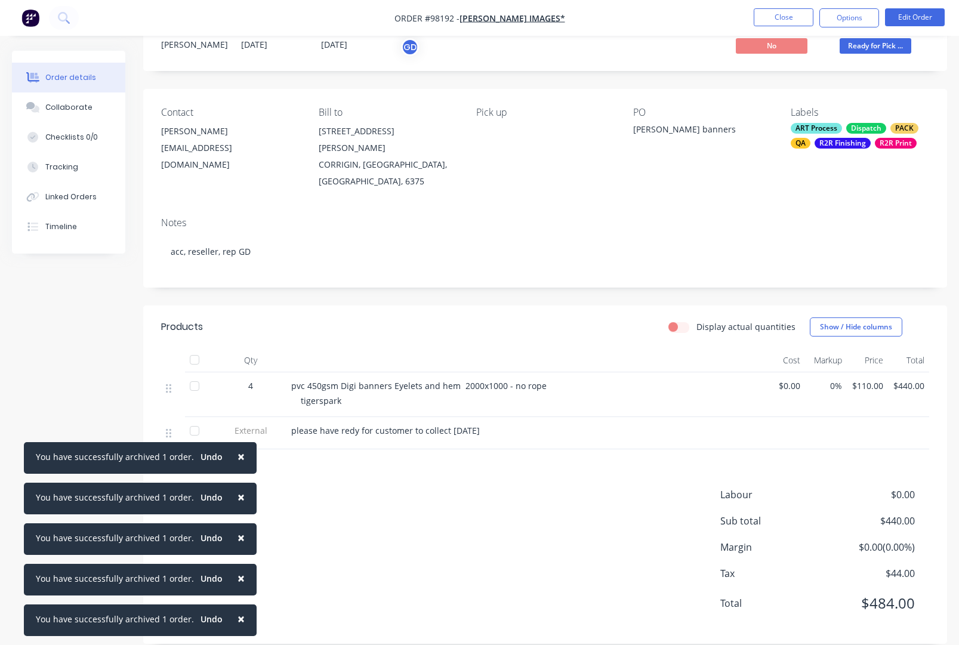
click at [70, 108] on div "Collaborate" at bounding box center [68, 107] width 47 height 11
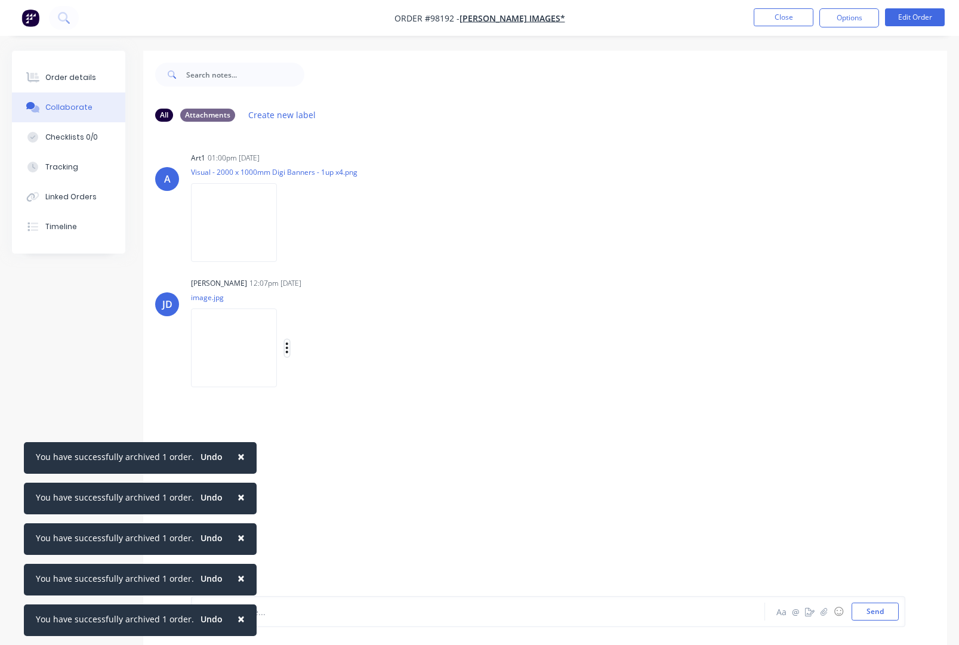
click at [288, 348] on icon "button" at bounding box center [287, 348] width 2 height 11
click at [340, 380] on button "Download" at bounding box center [365, 379] width 134 height 27
click at [782, 14] on button "Close" at bounding box center [784, 17] width 60 height 18
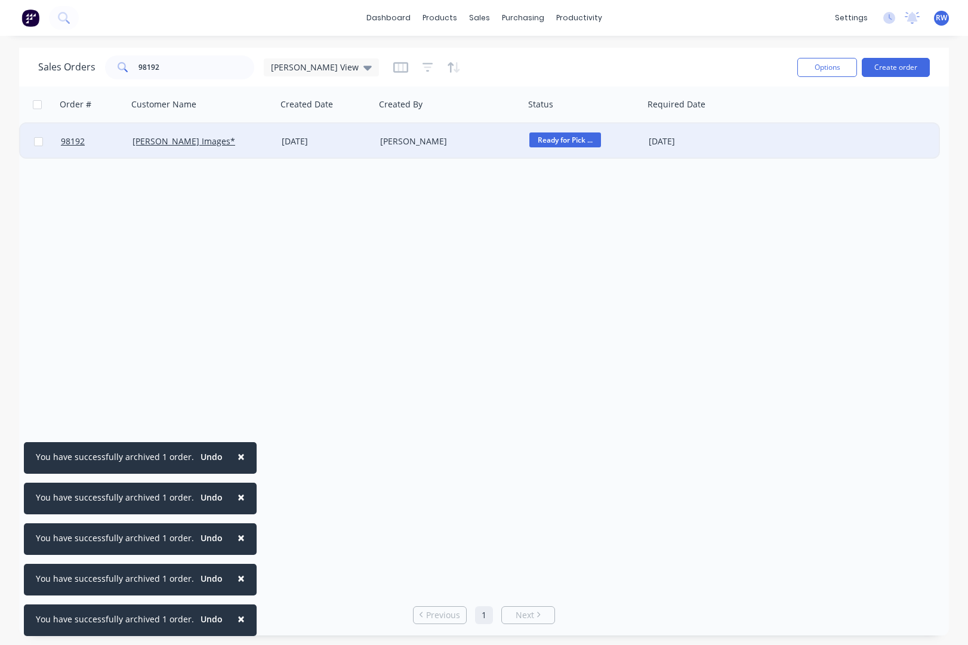
click at [40, 143] on input "checkbox" at bounding box center [38, 141] width 9 height 9
checkbox input "true"
click at [816, 66] on button "Options" at bounding box center [827, 67] width 60 height 19
click at [790, 121] on div "Archive" at bounding box center [791, 121] width 110 height 17
checkbox input "false"
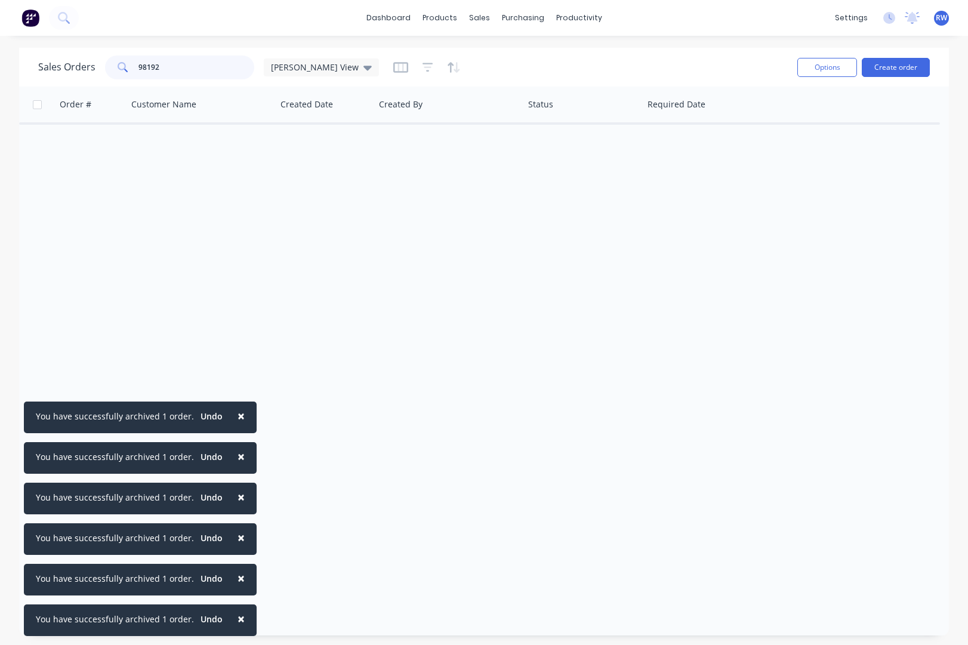
click at [186, 67] on input "98192" at bounding box center [196, 67] width 116 height 24
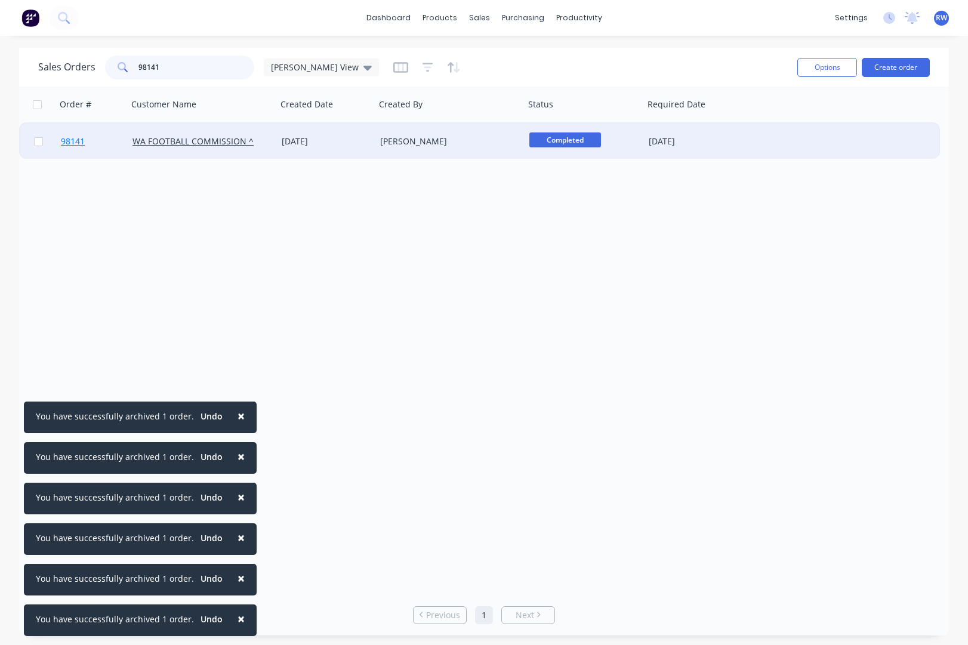
type input "98141"
click at [78, 143] on span "98141" at bounding box center [73, 141] width 24 height 12
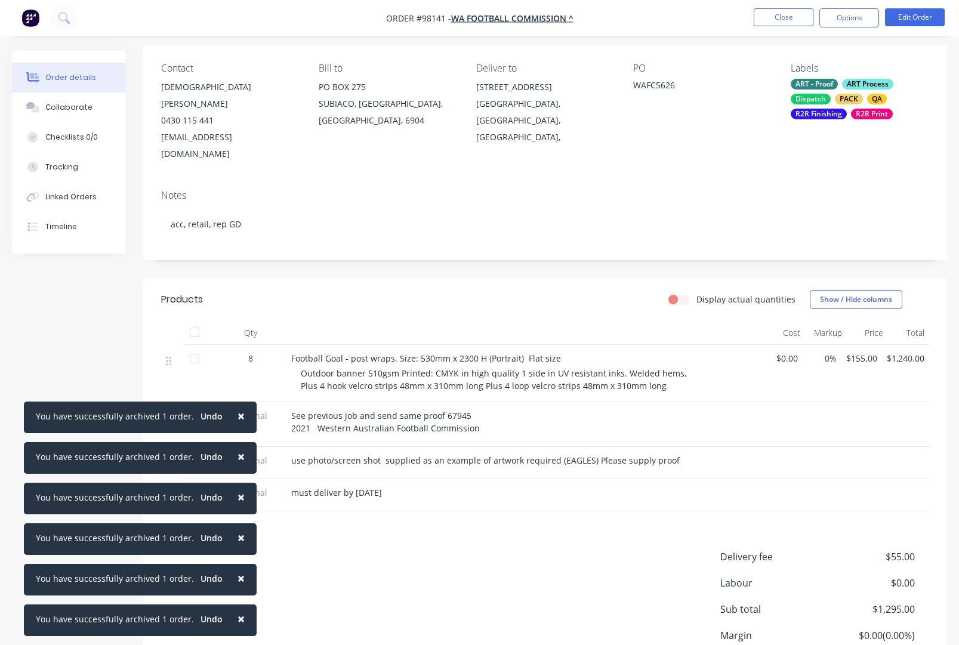
scroll to position [159, 0]
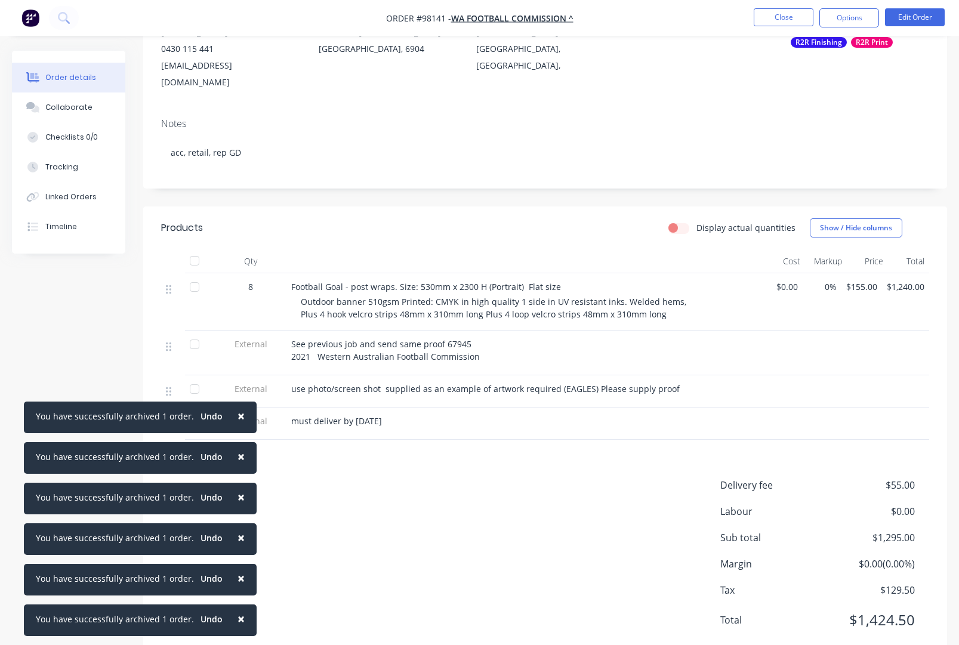
click at [70, 109] on div "Collaborate" at bounding box center [68, 107] width 47 height 11
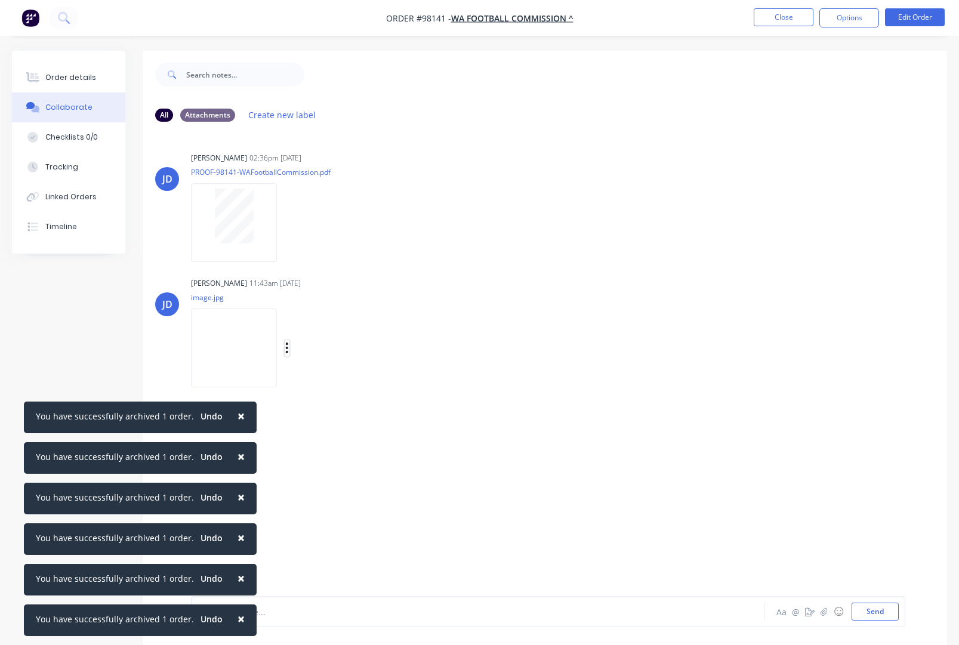
click at [288, 347] on icon "button" at bounding box center [287, 348] width 2 height 11
click at [337, 381] on button "Download" at bounding box center [365, 379] width 134 height 27
click at [774, 16] on button "Close" at bounding box center [784, 17] width 60 height 18
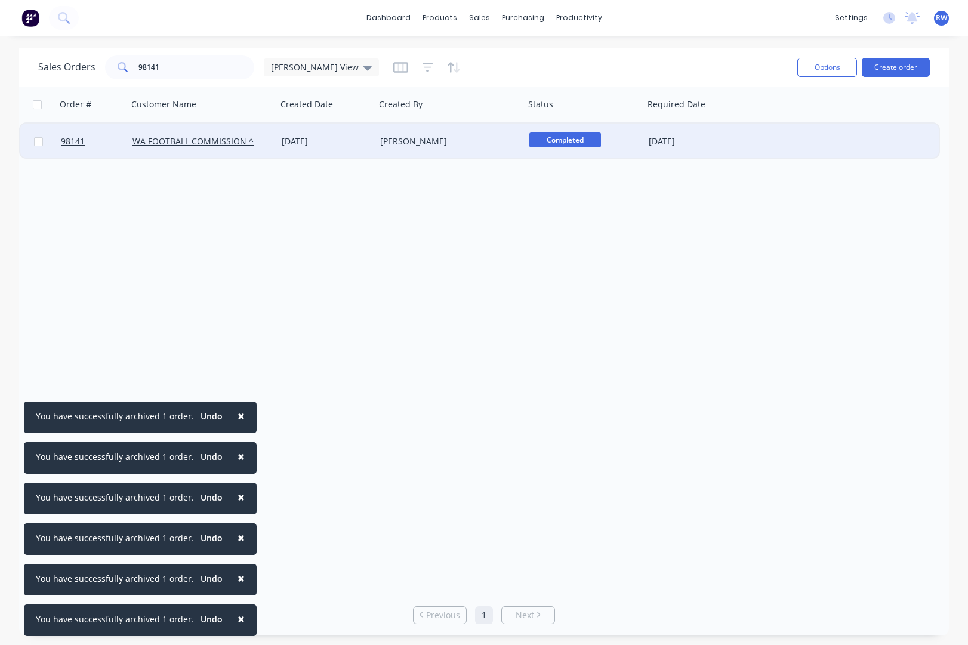
click at [38, 143] on input "checkbox" at bounding box center [38, 141] width 9 height 9
checkbox input "true"
click at [817, 70] on button "Options" at bounding box center [827, 67] width 60 height 19
click at [759, 121] on div "Archive" at bounding box center [791, 121] width 110 height 17
checkbox input "false"
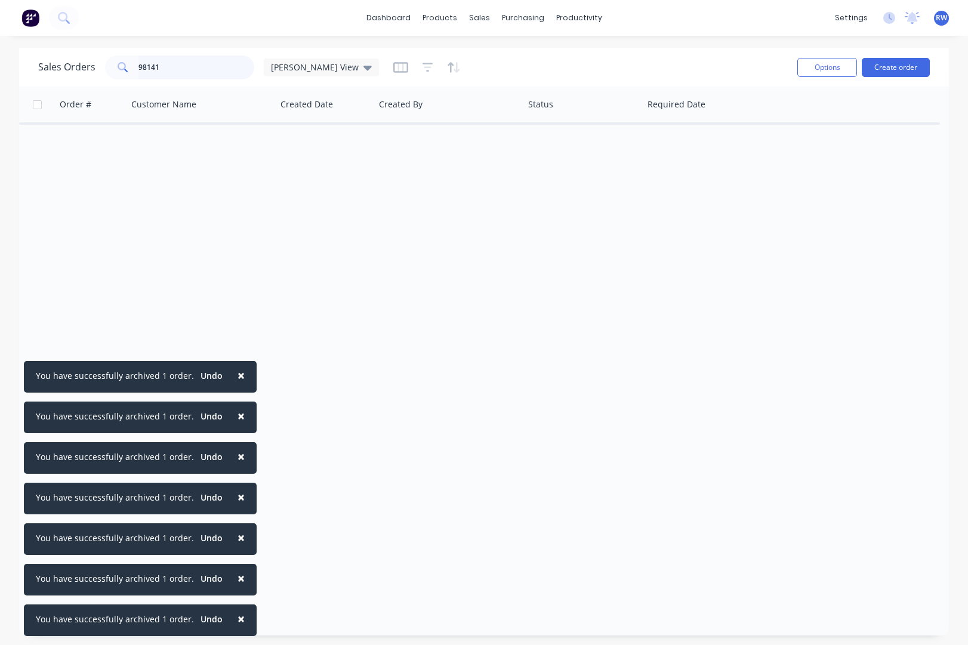
click at [205, 72] on input "98141" at bounding box center [196, 67] width 116 height 24
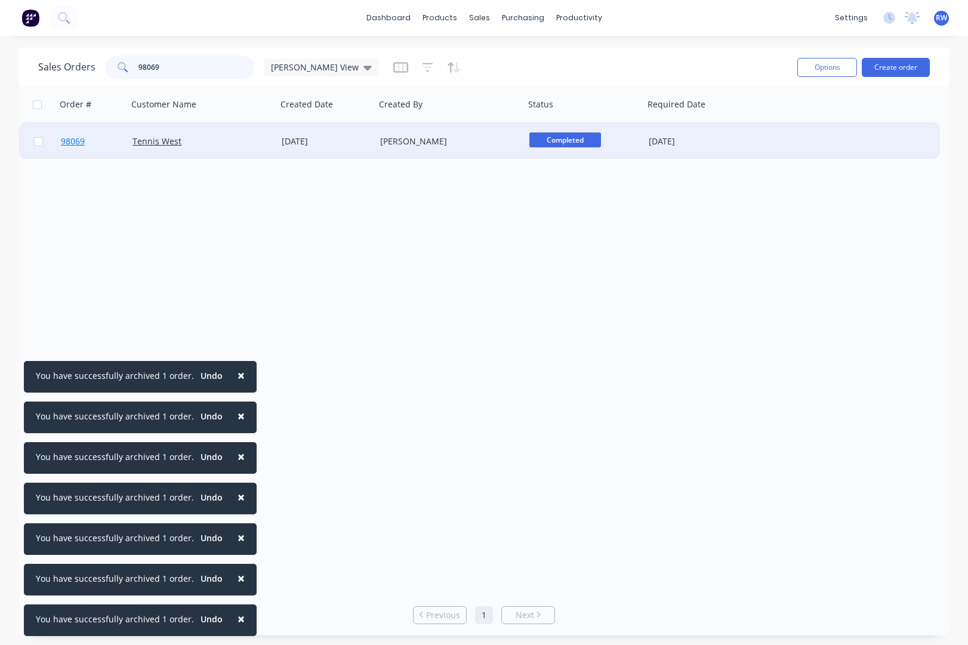
type input "98069"
click at [75, 141] on span "98069" at bounding box center [73, 141] width 24 height 12
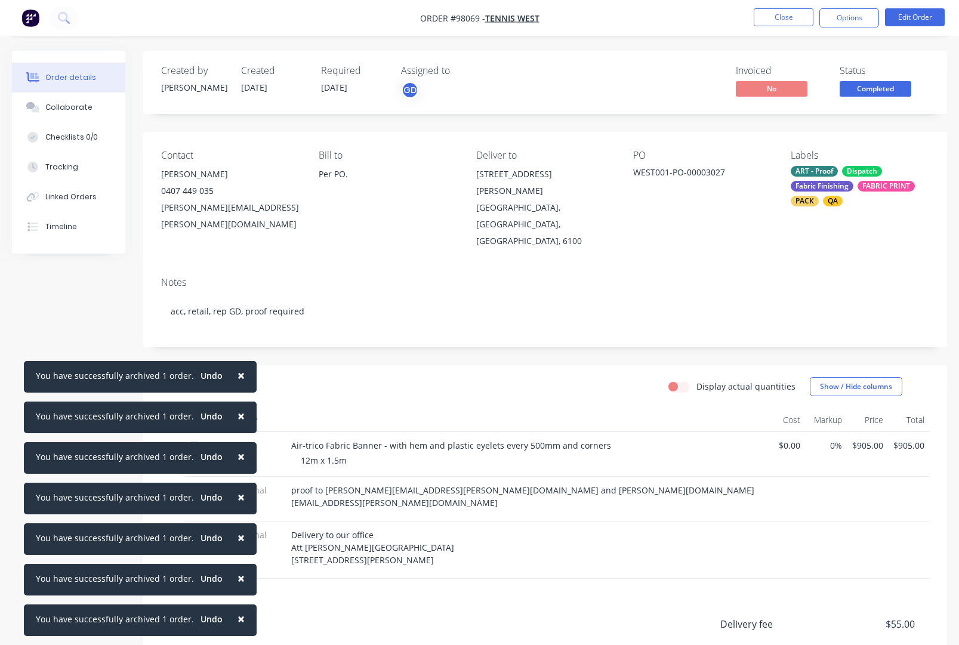
drag, startPoint x: 232, startPoint y: 372, endPoint x: 237, endPoint y: 402, distance: 30.2
click at [237, 373] on span "×" at bounding box center [240, 375] width 7 height 17
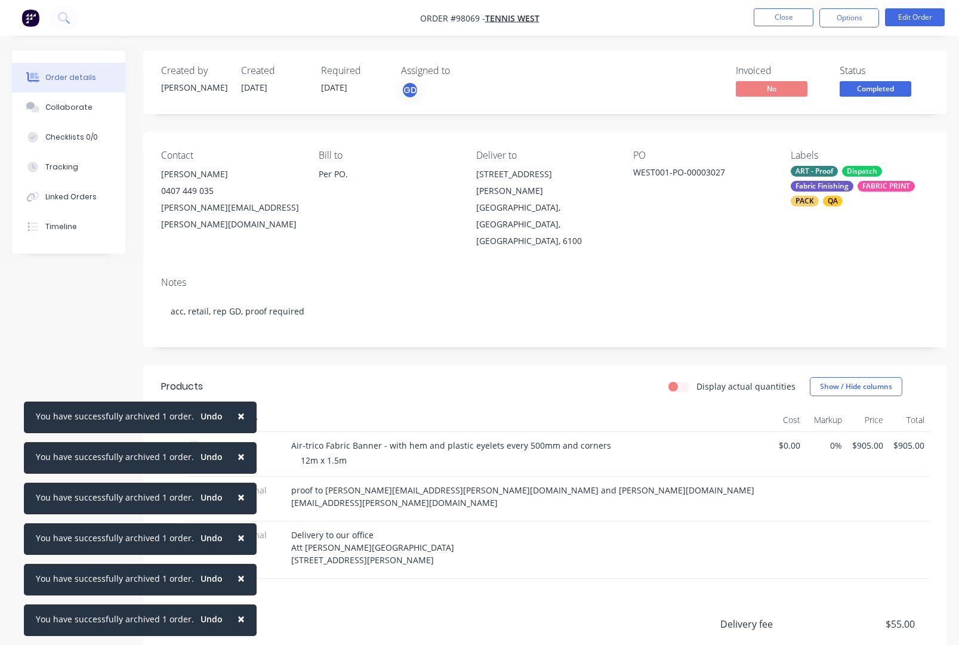
click at [237, 413] on span "×" at bounding box center [240, 416] width 7 height 17
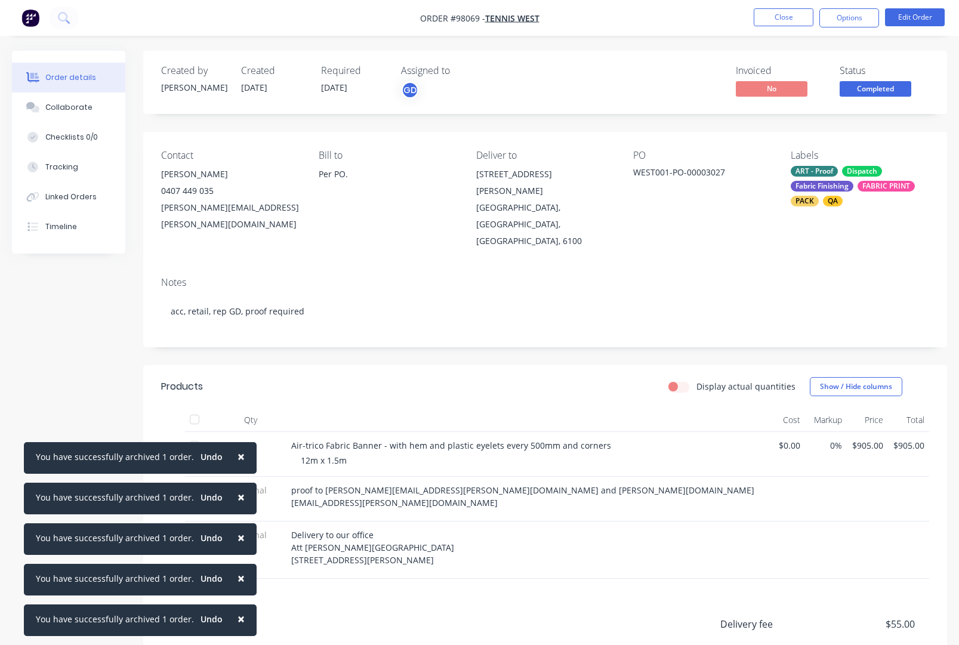
click at [237, 456] on span "×" at bounding box center [240, 456] width 7 height 17
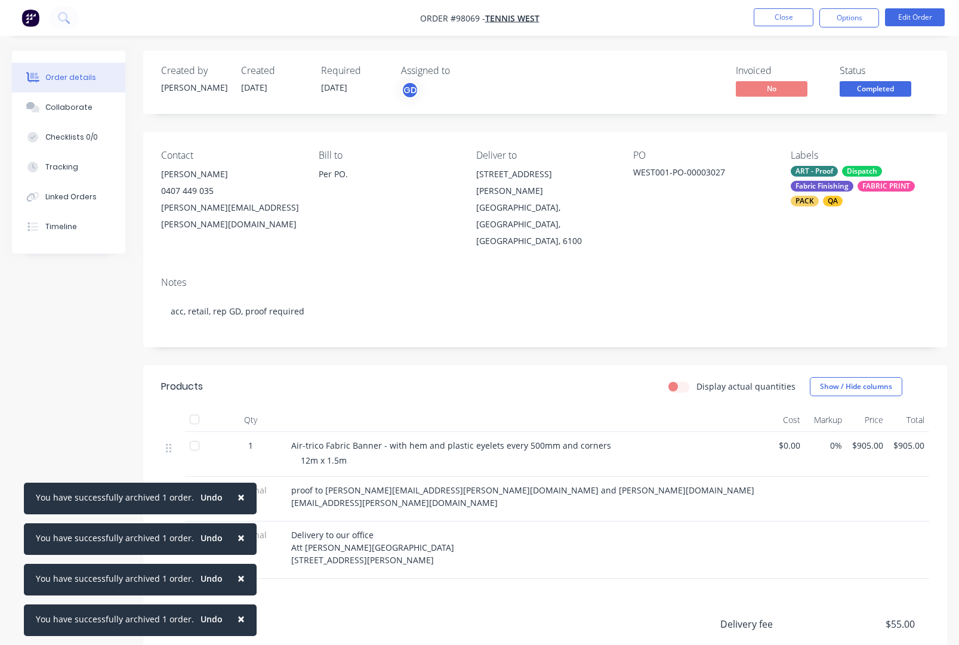
drag, startPoint x: 235, startPoint y: 496, endPoint x: 237, endPoint y: 514, distance: 18.1
click at [237, 496] on span "×" at bounding box center [240, 497] width 7 height 17
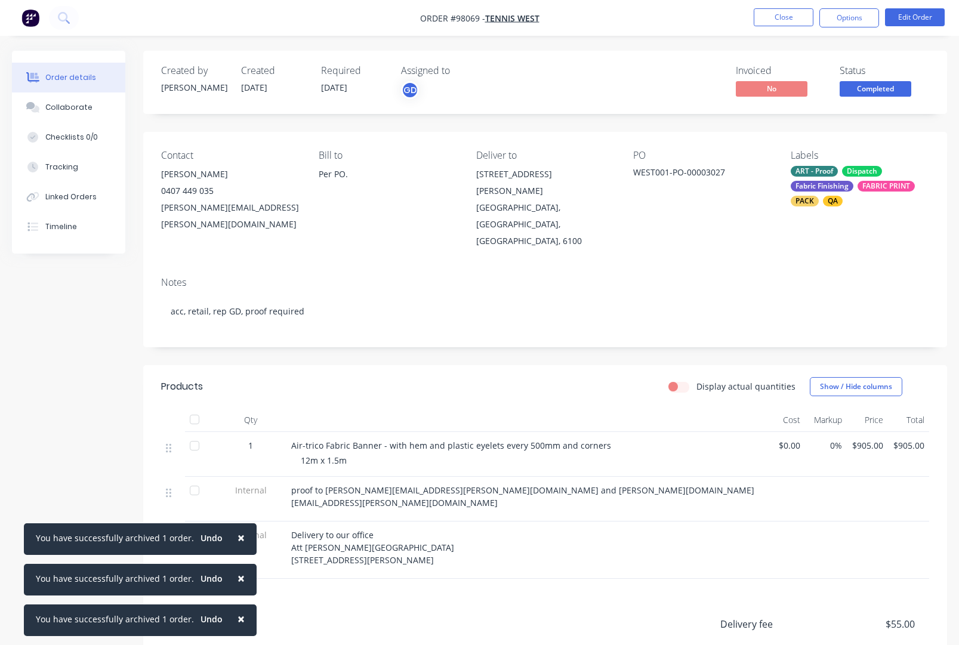
click at [237, 533] on span "×" at bounding box center [240, 537] width 7 height 17
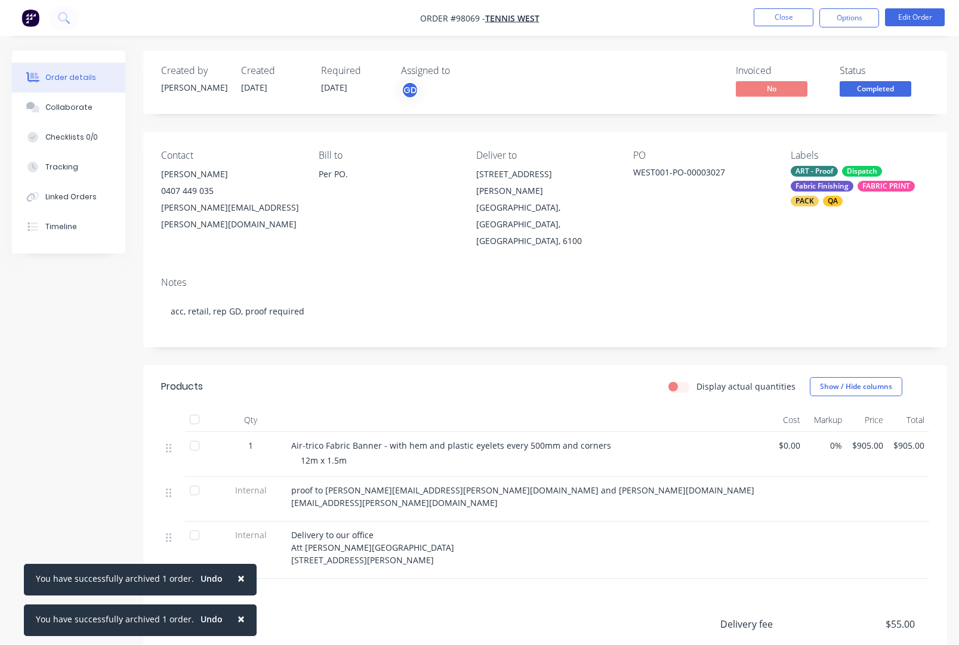
drag, startPoint x: 235, startPoint y: 577, endPoint x: 236, endPoint y: 612, distance: 35.3
click at [237, 578] on span "×" at bounding box center [240, 578] width 7 height 17
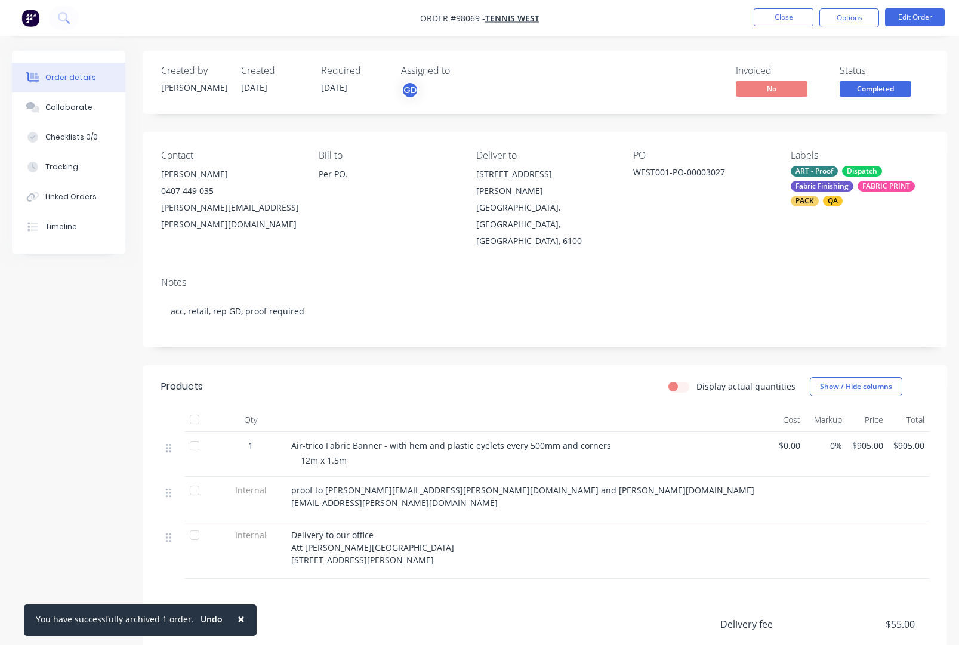
click at [237, 616] on span "×" at bounding box center [240, 618] width 7 height 17
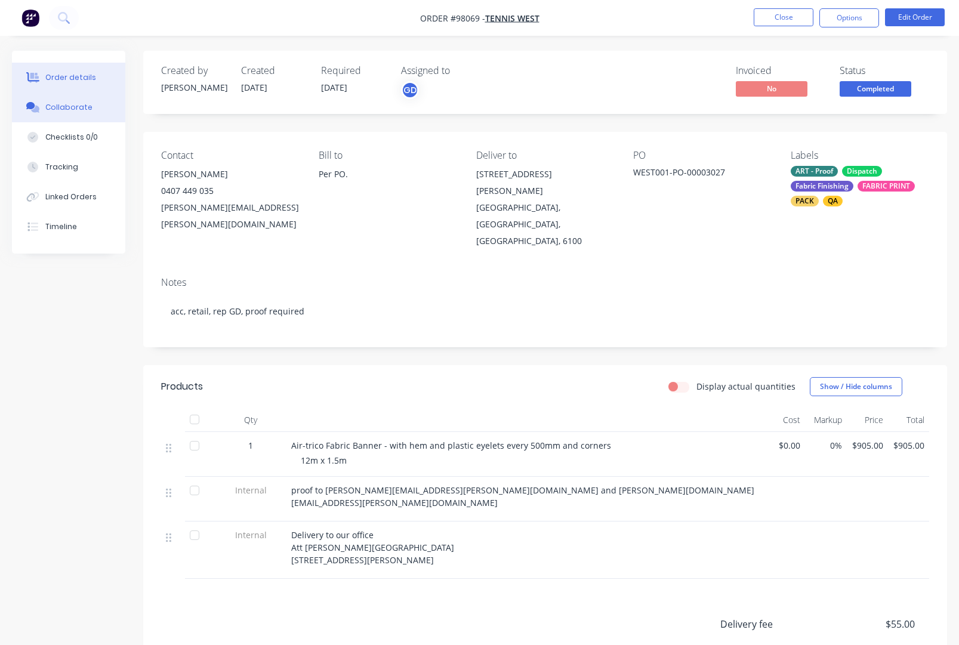
click at [55, 107] on div "Collaborate" at bounding box center [68, 107] width 47 height 11
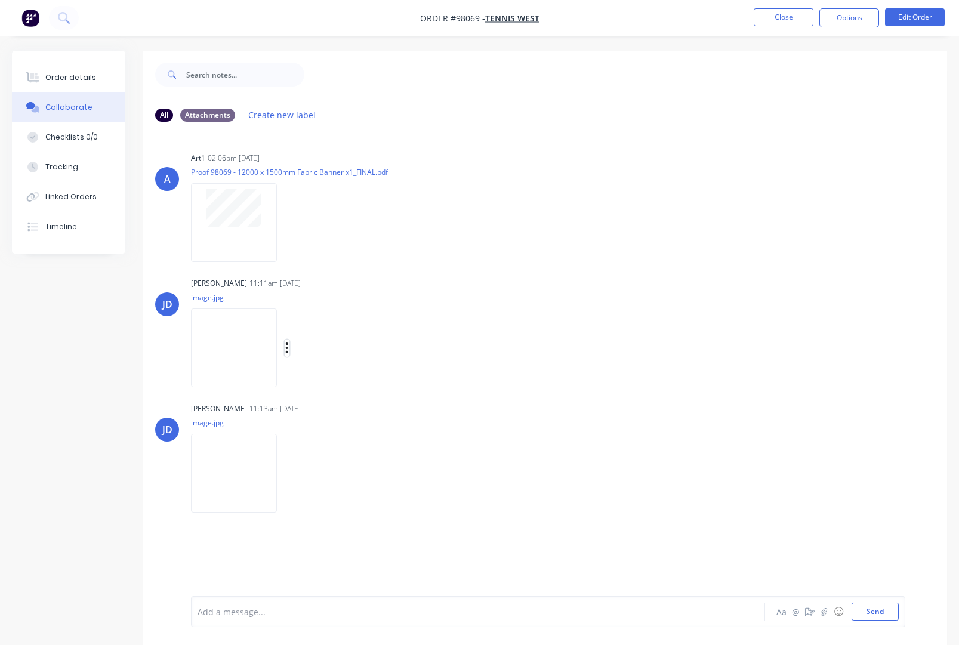
click at [289, 348] on icon "button" at bounding box center [287, 348] width 4 height 14
drag, startPoint x: 341, startPoint y: 379, endPoint x: 318, endPoint y: 402, distance: 32.1
click at [0, 0] on button "Download" at bounding box center [0, 0] width 0 height 0
click at [288, 473] on icon "button" at bounding box center [287, 473] width 2 height 11
click at [345, 505] on button "Download" at bounding box center [365, 505] width 134 height 27
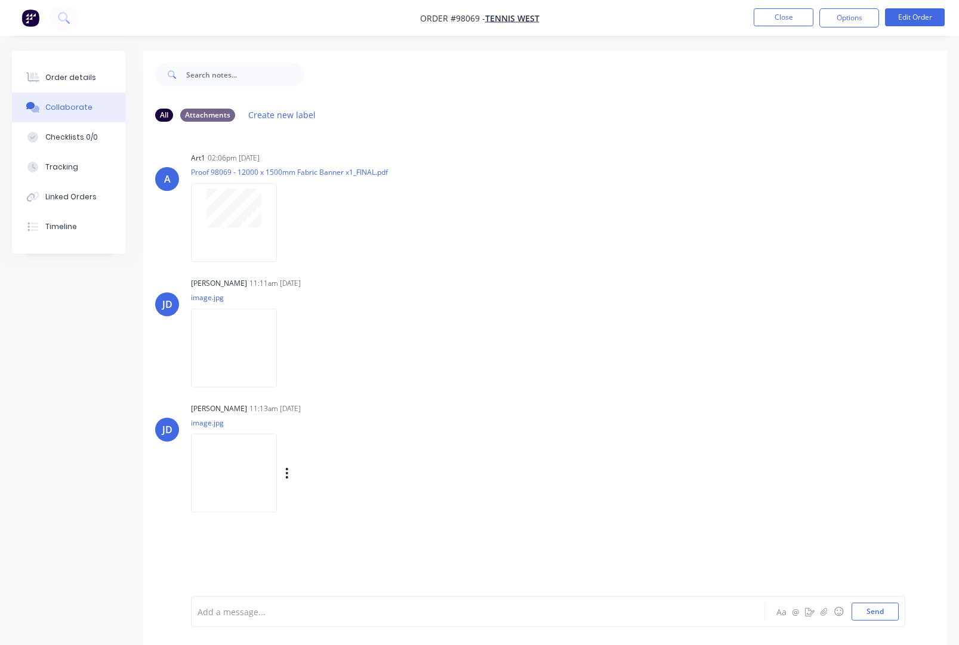
click at [780, 15] on button "Close" at bounding box center [784, 17] width 60 height 18
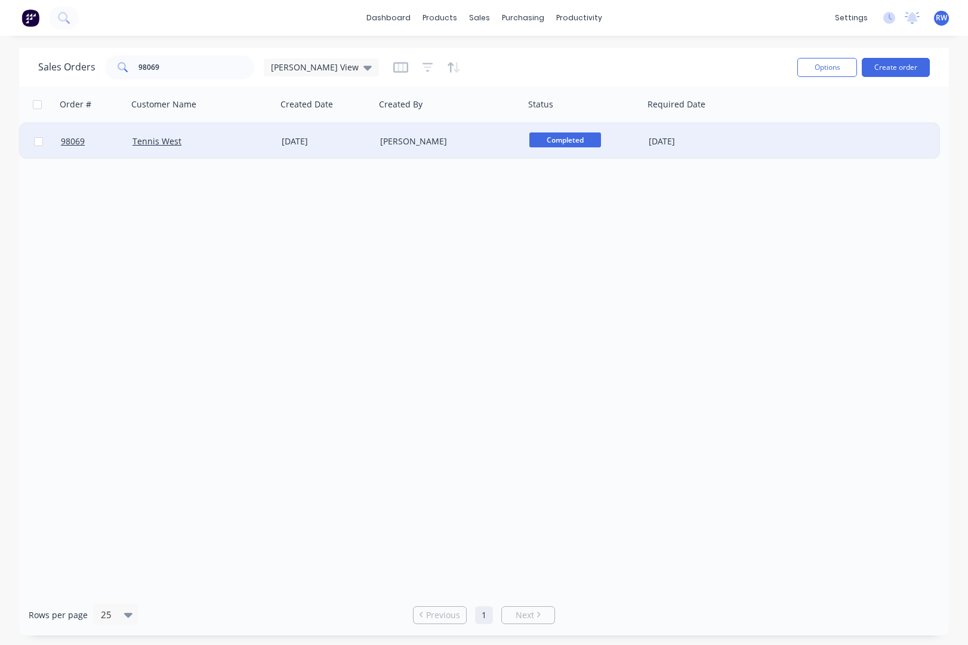
click at [37, 142] on input "checkbox" at bounding box center [38, 141] width 9 height 9
checkbox input "true"
click at [824, 67] on button "Options" at bounding box center [827, 67] width 60 height 19
click at [789, 122] on div "Archive" at bounding box center [791, 121] width 110 height 17
checkbox input "false"
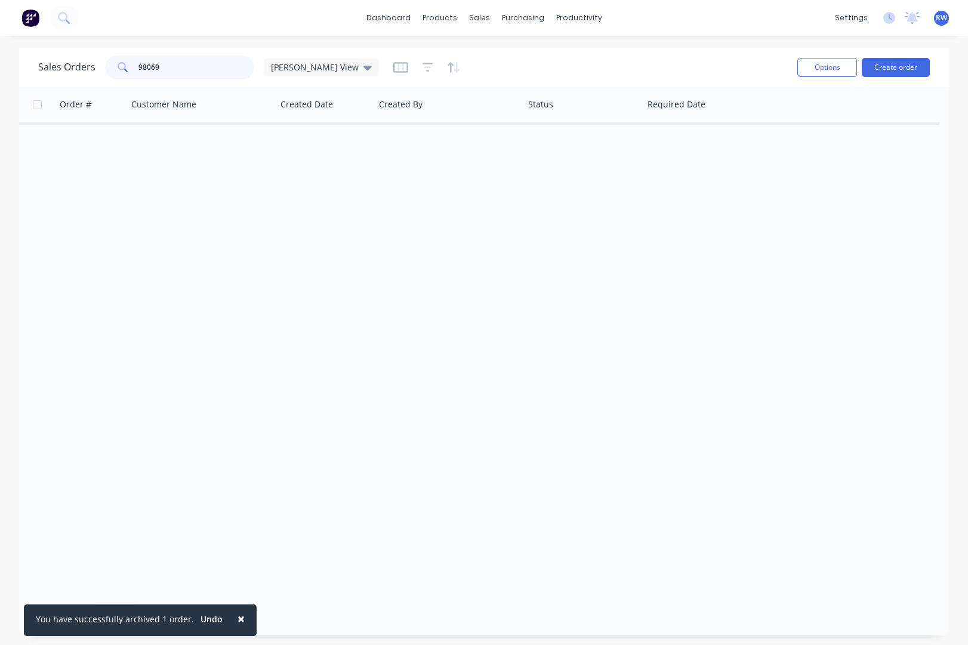
click at [169, 64] on input "98069" at bounding box center [196, 67] width 116 height 24
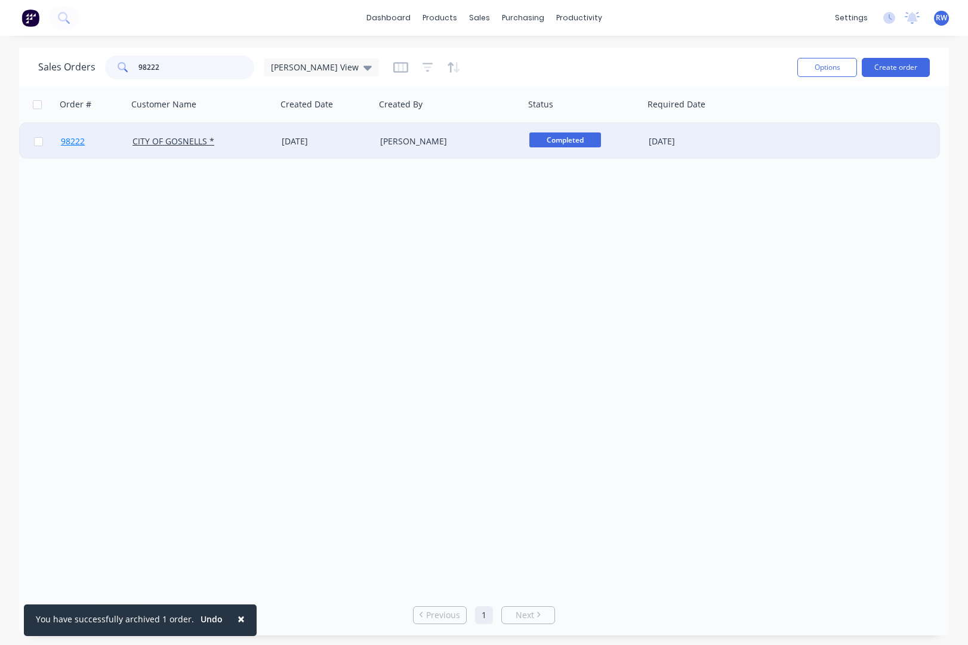
type input "98222"
click at [78, 142] on span "98222" at bounding box center [73, 141] width 24 height 12
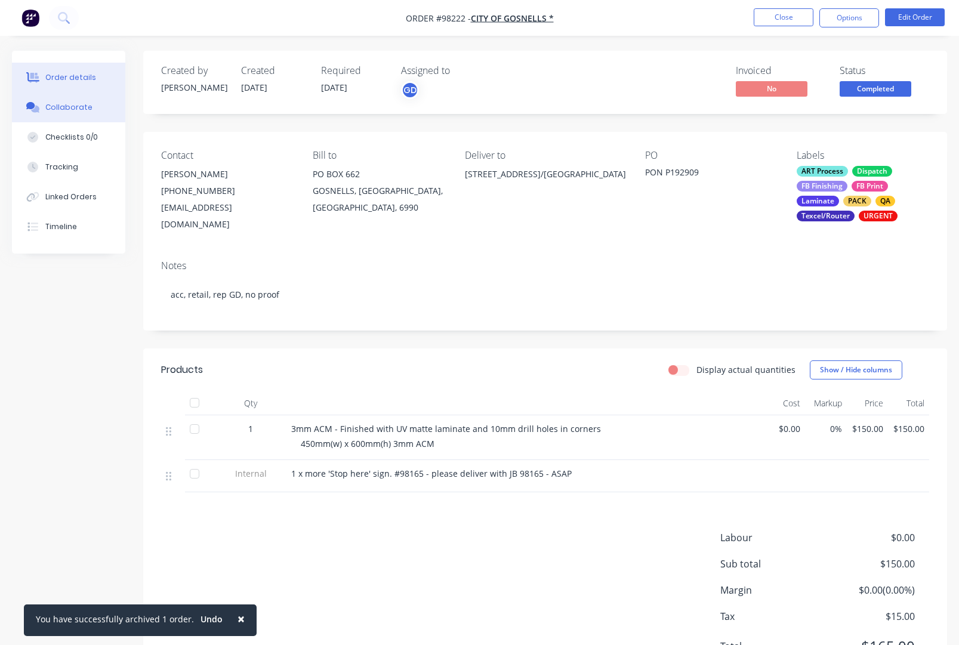
click at [65, 111] on div "Collaborate" at bounding box center [68, 107] width 47 height 11
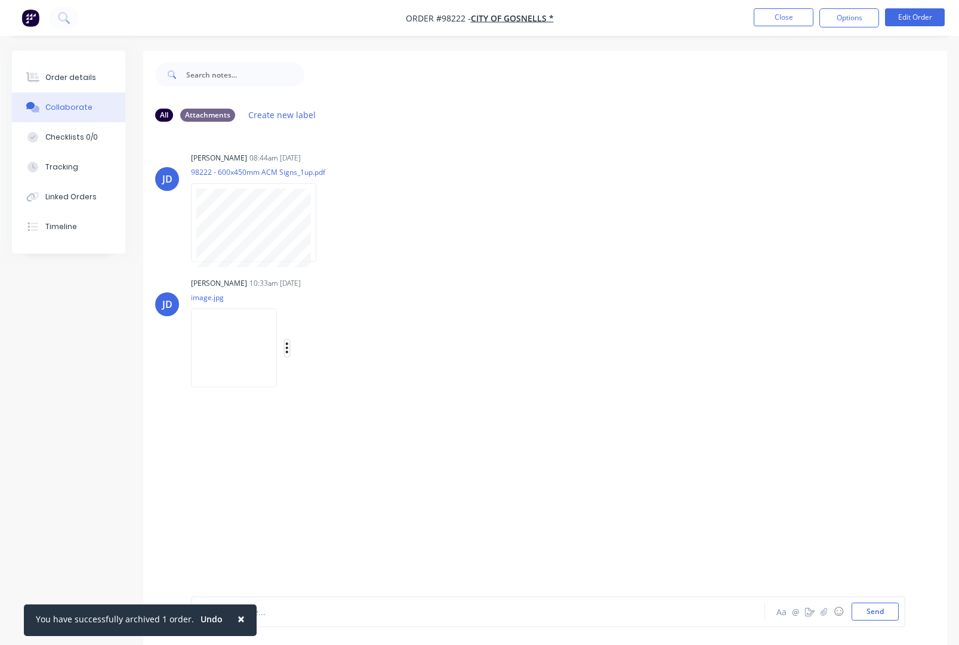
click at [288, 348] on icon "button" at bounding box center [287, 348] width 2 height 11
click at [341, 383] on button "Download" at bounding box center [365, 379] width 134 height 27
click at [788, 23] on button "Close" at bounding box center [784, 17] width 60 height 18
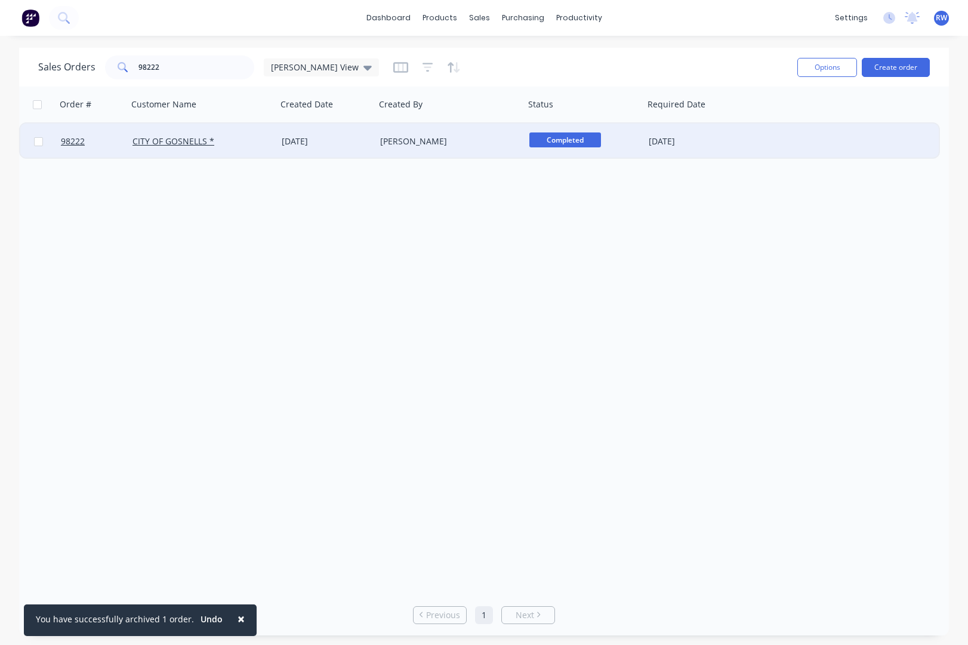
click at [38, 143] on input "checkbox" at bounding box center [38, 141] width 9 height 9
checkbox input "true"
click at [819, 66] on button "Options" at bounding box center [827, 67] width 60 height 19
click at [786, 123] on div "Archive" at bounding box center [791, 121] width 110 height 17
checkbox input "false"
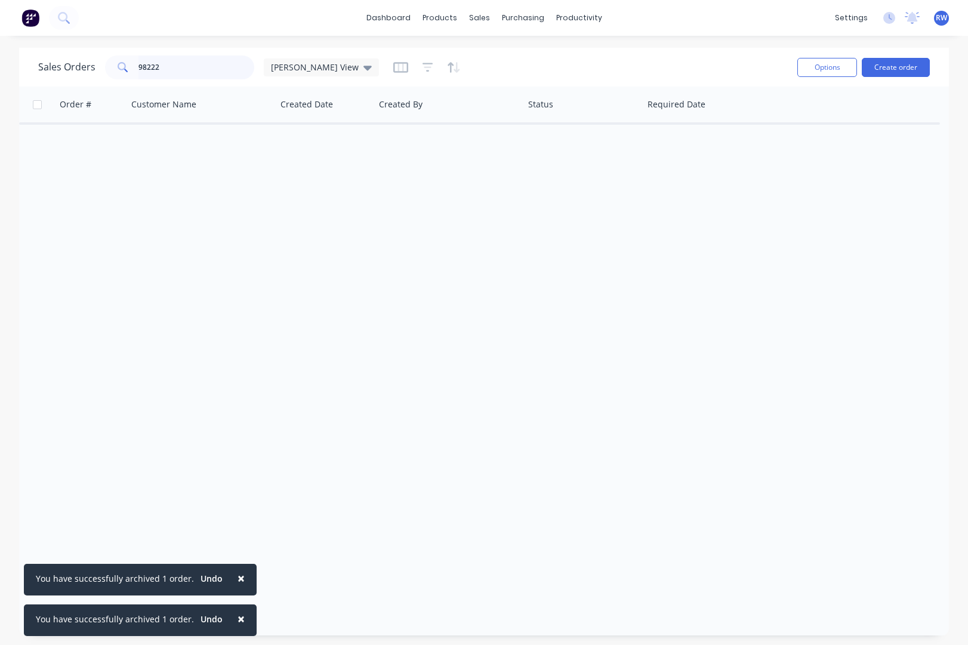
click at [170, 66] on input "98222" at bounding box center [196, 67] width 116 height 24
type input "98165"
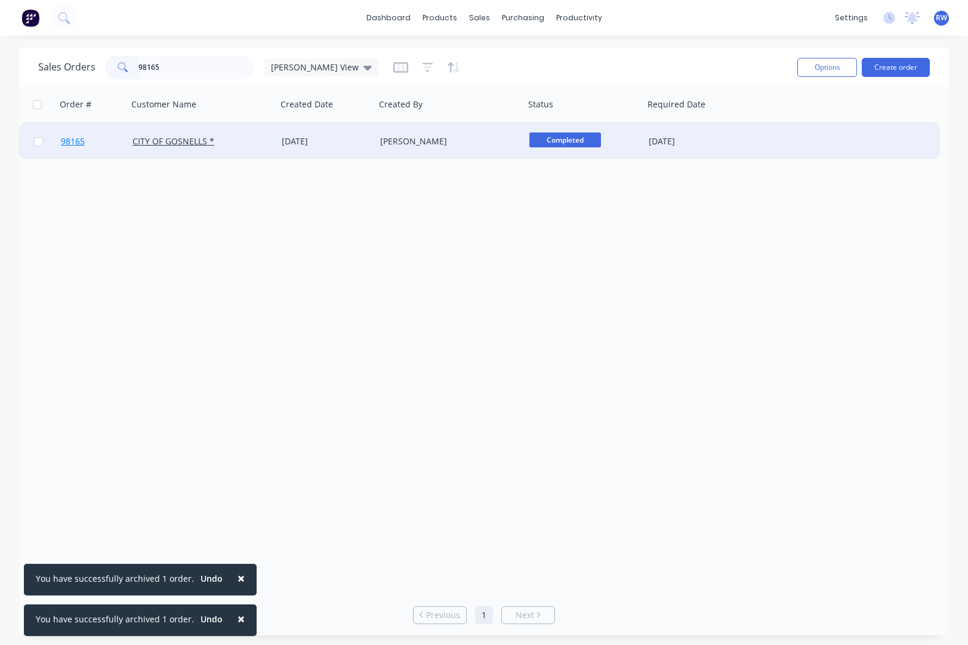
click at [79, 143] on span "98165" at bounding box center [73, 141] width 24 height 12
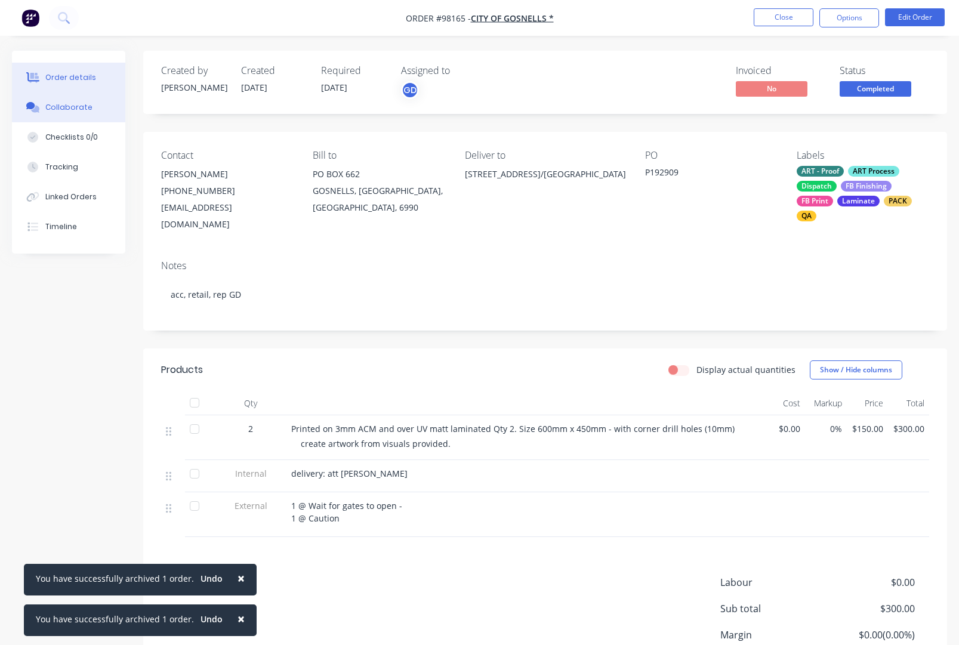
click at [57, 109] on div "Collaborate" at bounding box center [68, 107] width 47 height 11
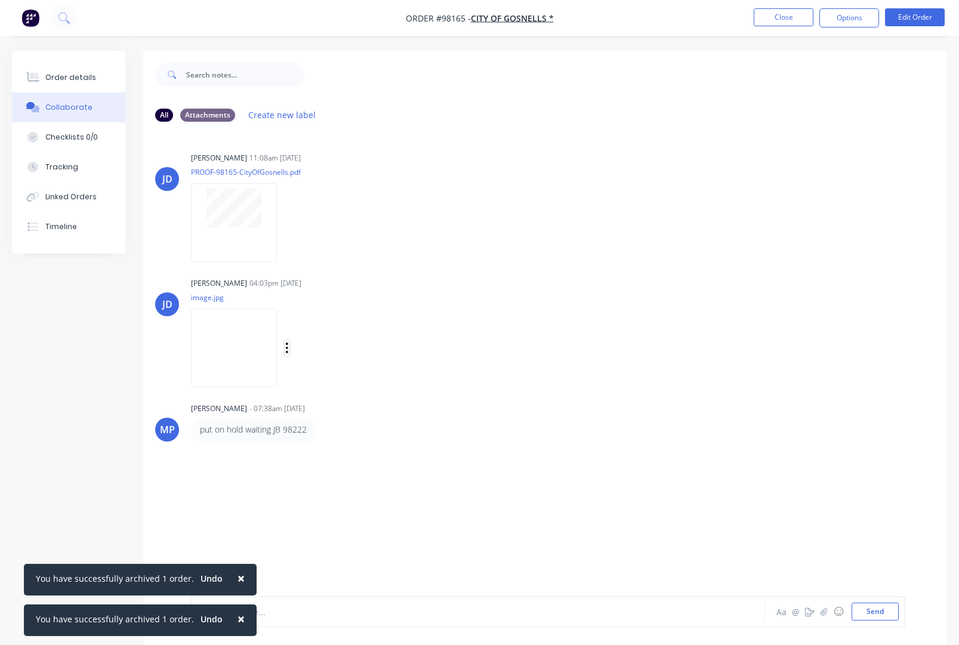
click at [289, 345] on button "button" at bounding box center [287, 348] width 5 height 17
click at [343, 379] on button "Download" at bounding box center [365, 379] width 134 height 27
click at [767, 18] on button "Close" at bounding box center [784, 17] width 60 height 18
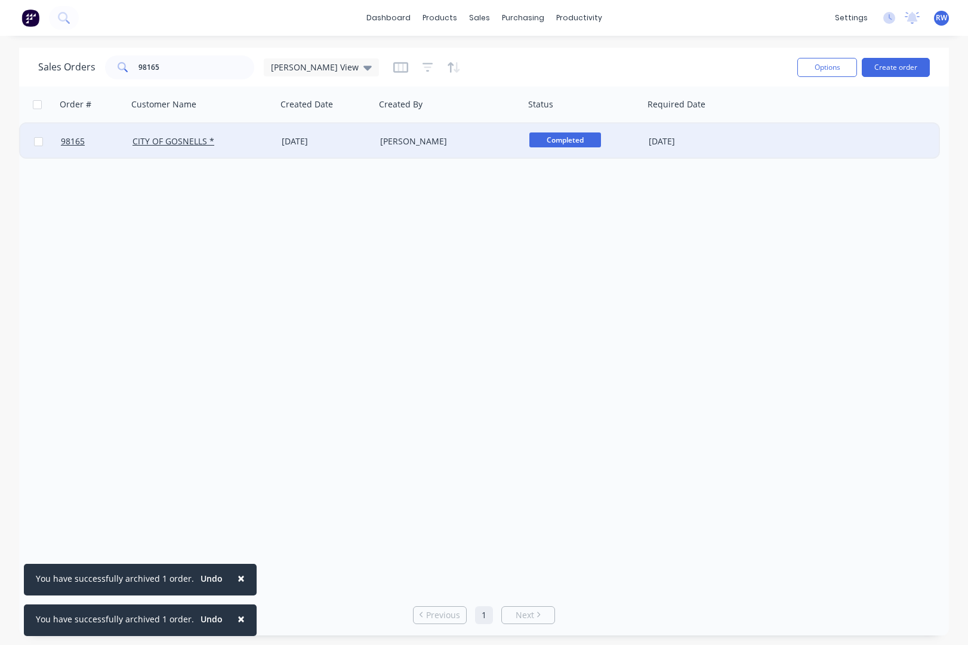
click at [41, 144] on input "checkbox" at bounding box center [38, 141] width 9 height 9
checkbox input "true"
click at [831, 65] on button "Options" at bounding box center [827, 67] width 60 height 19
click at [787, 119] on div "Archive" at bounding box center [791, 121] width 110 height 17
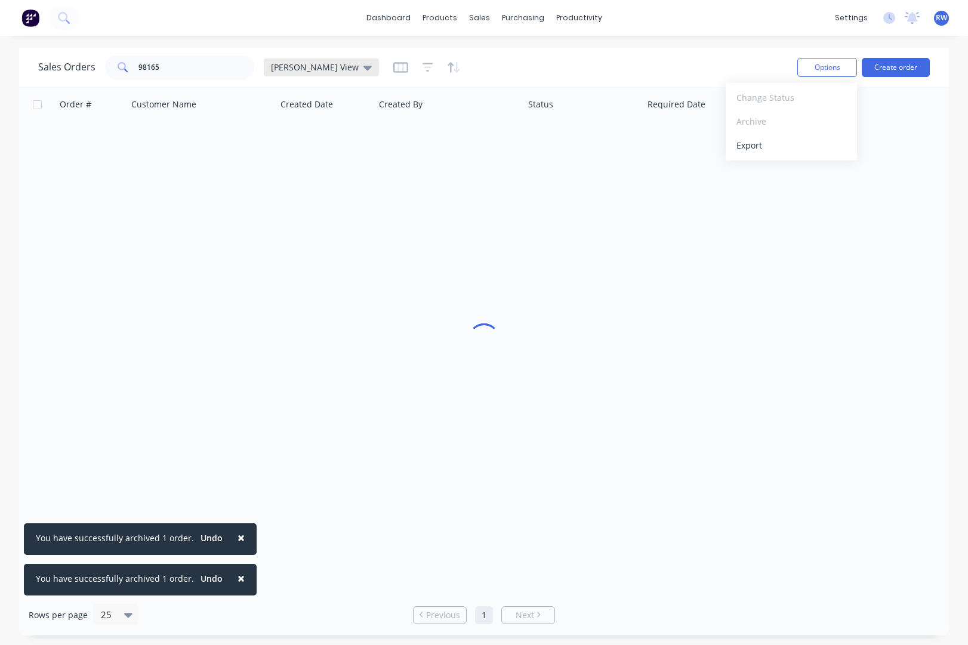
checkbox input "false"
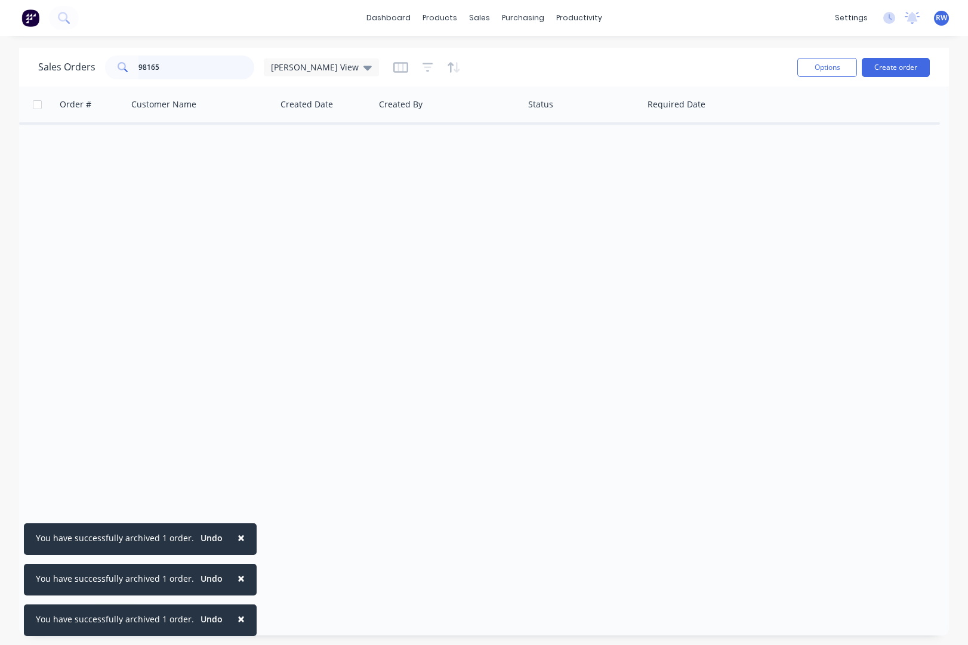
click at [163, 66] on input "98165" at bounding box center [196, 67] width 116 height 24
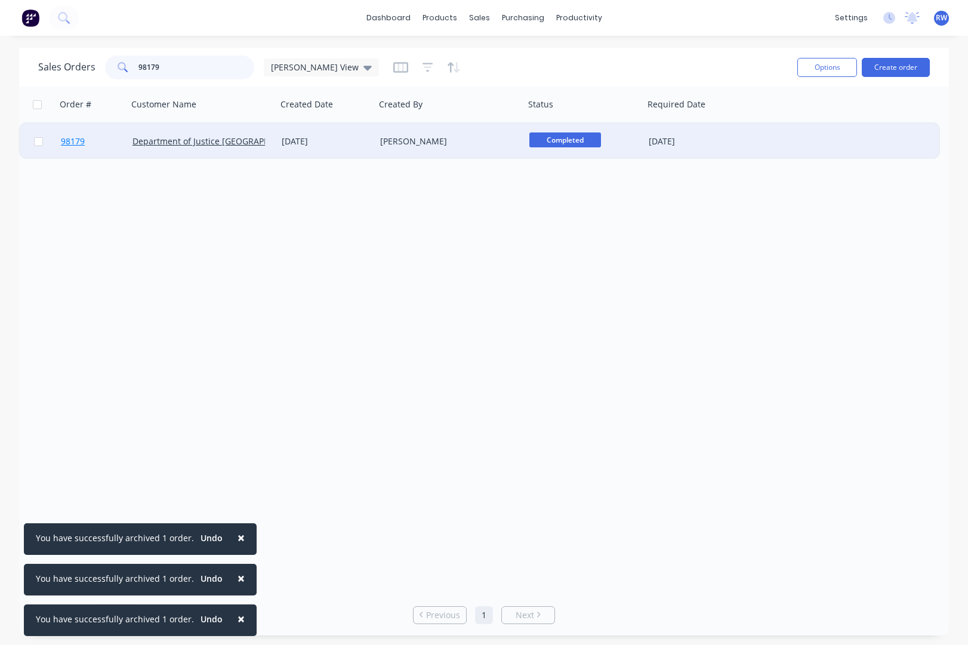
type input "98179"
click at [73, 141] on span "98179" at bounding box center [73, 141] width 24 height 12
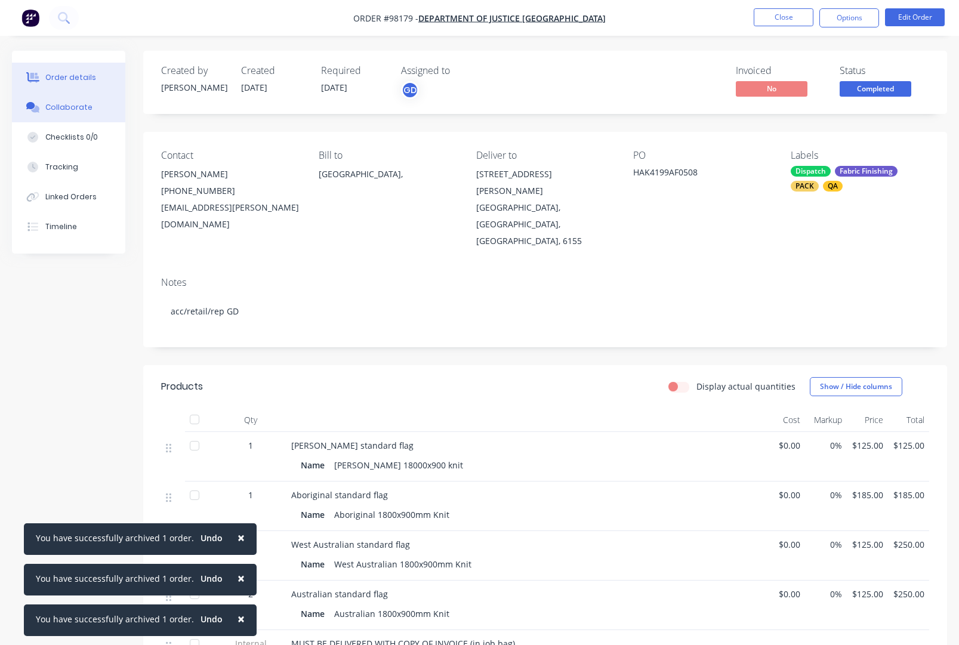
click at [64, 107] on div "Collaborate" at bounding box center [68, 107] width 47 height 11
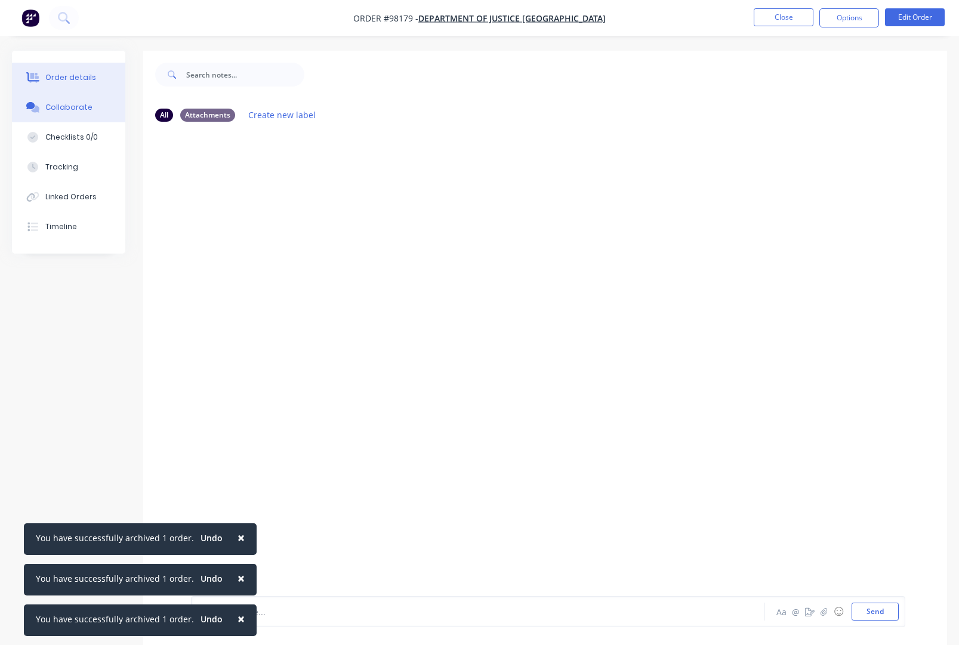
click at [66, 81] on div "Order details" at bounding box center [70, 77] width 51 height 11
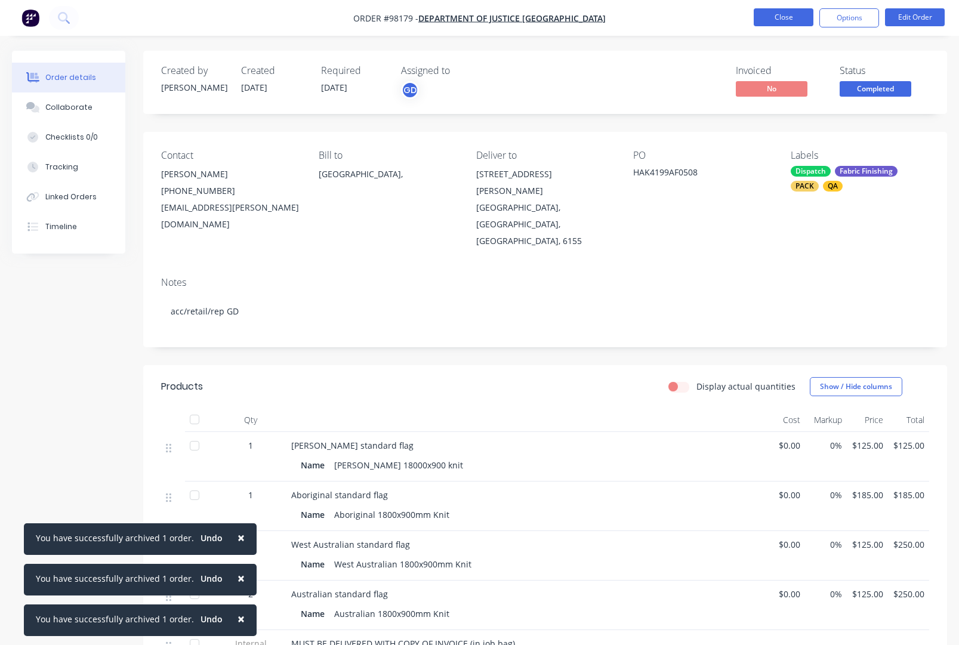
click at [775, 14] on button "Close" at bounding box center [784, 17] width 60 height 18
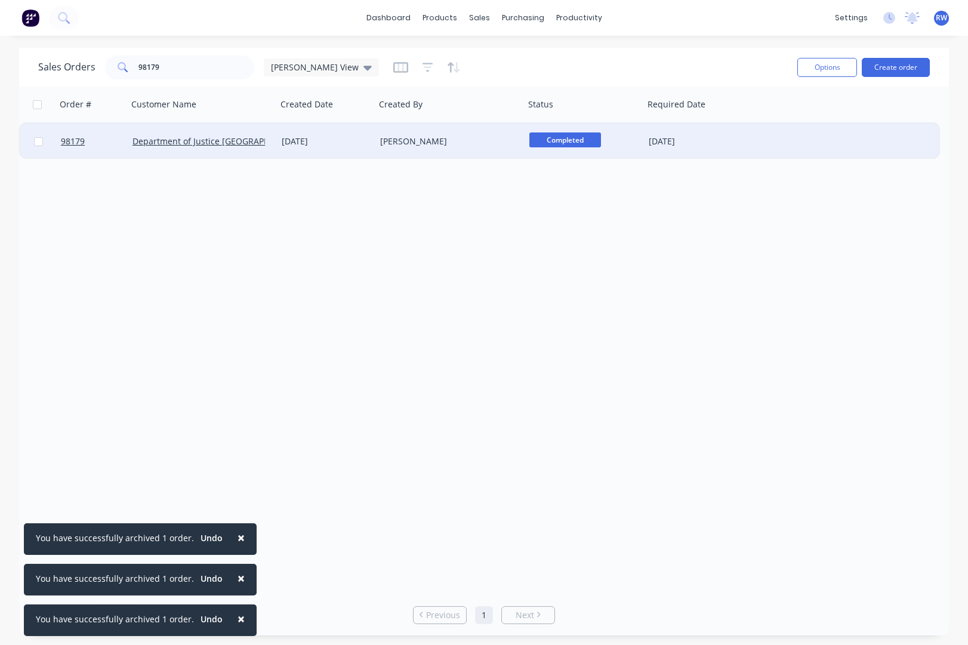
click at [41, 143] on input "checkbox" at bounding box center [38, 141] width 9 height 9
checkbox input "true"
click at [823, 67] on button "Options" at bounding box center [827, 67] width 60 height 19
click at [775, 120] on div "Archive" at bounding box center [791, 121] width 110 height 17
checkbox input "false"
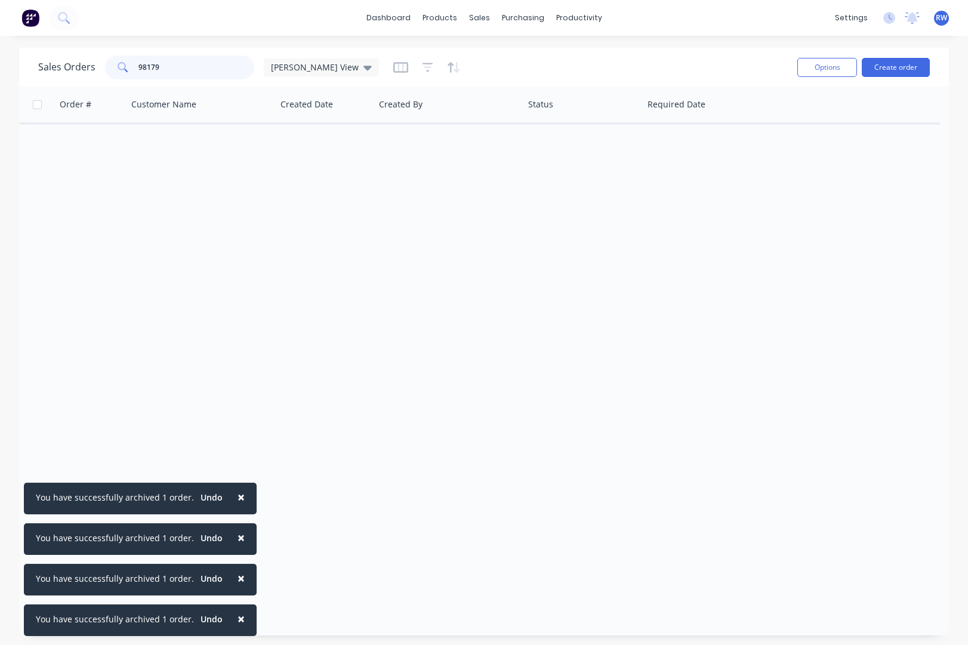
click at [193, 67] on input "98179" at bounding box center [196, 67] width 116 height 24
type input "98203"
click at [69, 143] on span "98203" at bounding box center [73, 141] width 24 height 12
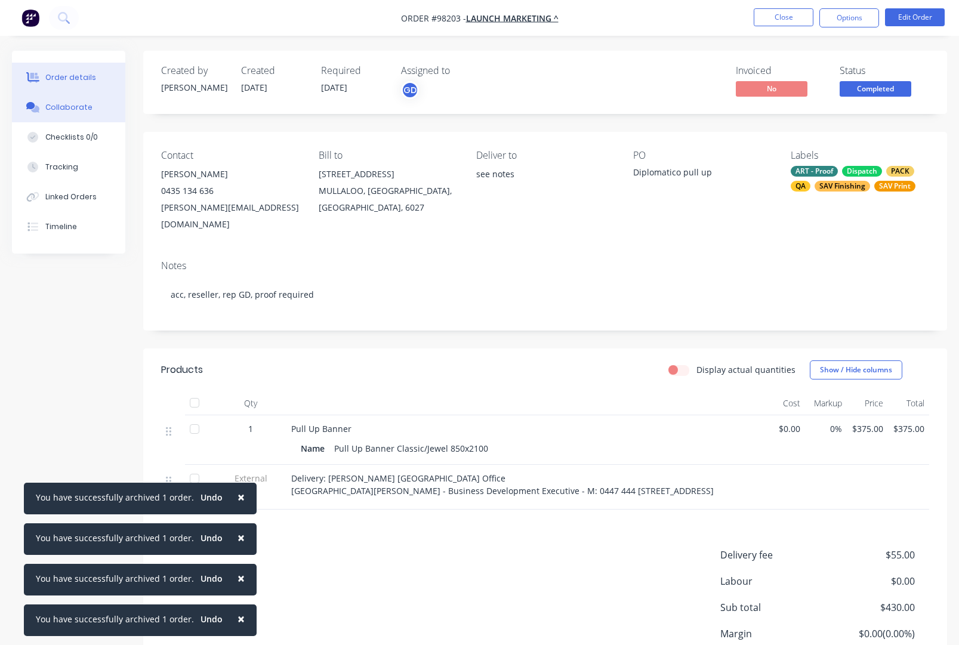
click at [64, 110] on div "Collaborate" at bounding box center [68, 107] width 47 height 11
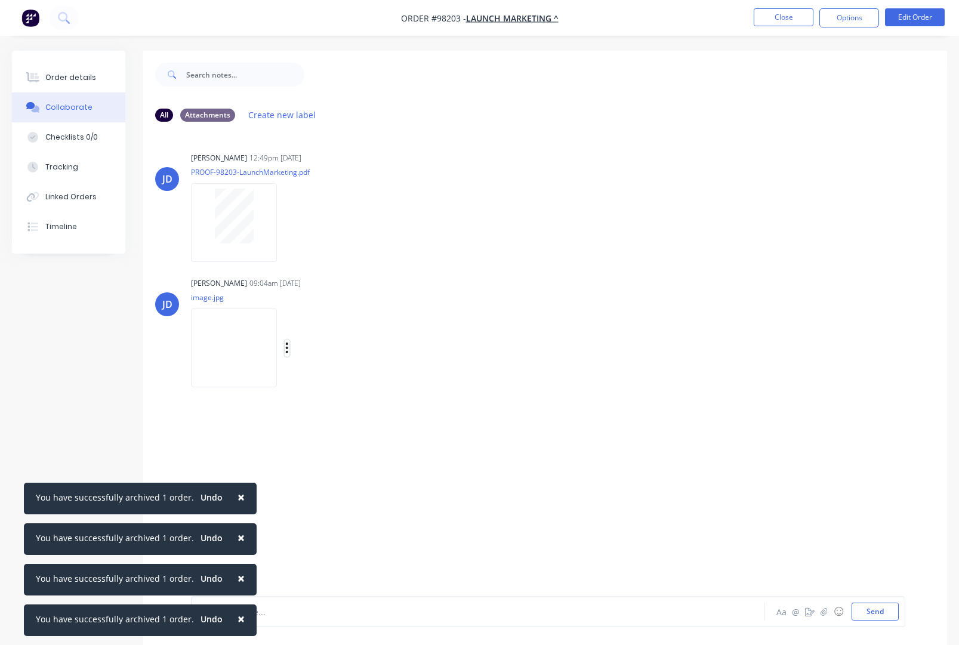
click at [286, 350] on icon "button" at bounding box center [287, 348] width 4 height 14
click at [328, 381] on button "Download" at bounding box center [365, 379] width 134 height 27
click at [771, 17] on button "Close" at bounding box center [784, 17] width 60 height 18
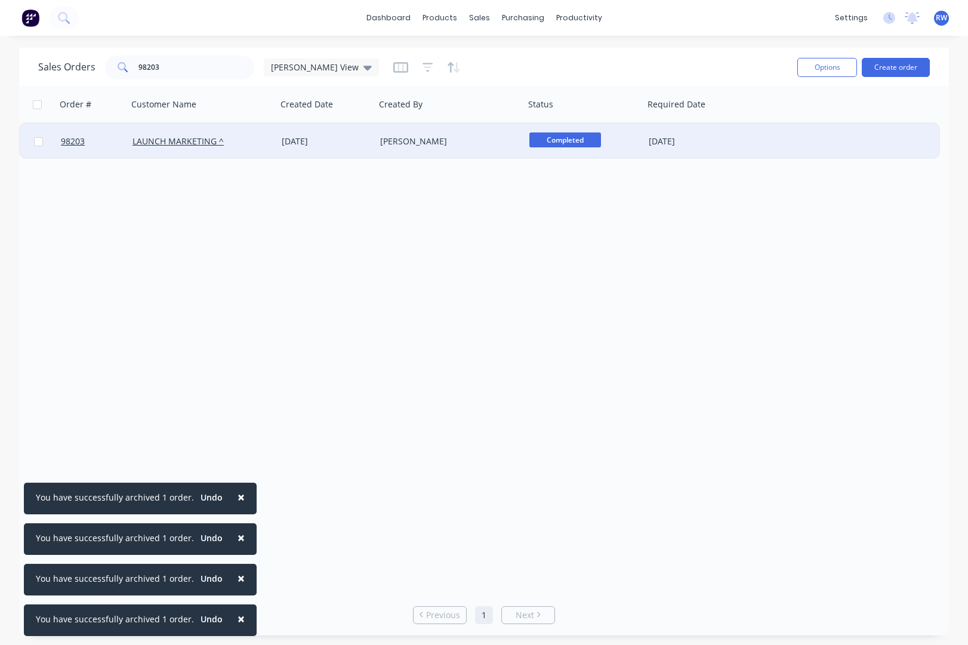
click at [41, 143] on input "checkbox" at bounding box center [38, 141] width 9 height 9
checkbox input "true"
click at [831, 69] on button "Options" at bounding box center [827, 67] width 60 height 19
click at [768, 125] on div "Archive" at bounding box center [791, 121] width 110 height 17
checkbox input "false"
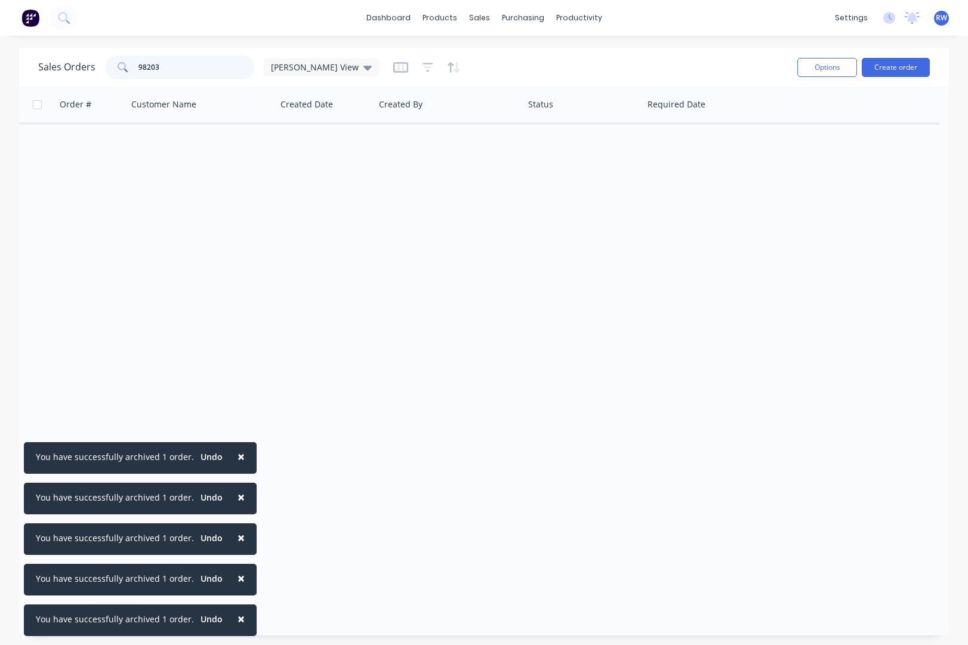
click at [184, 67] on input "98203" at bounding box center [196, 67] width 116 height 24
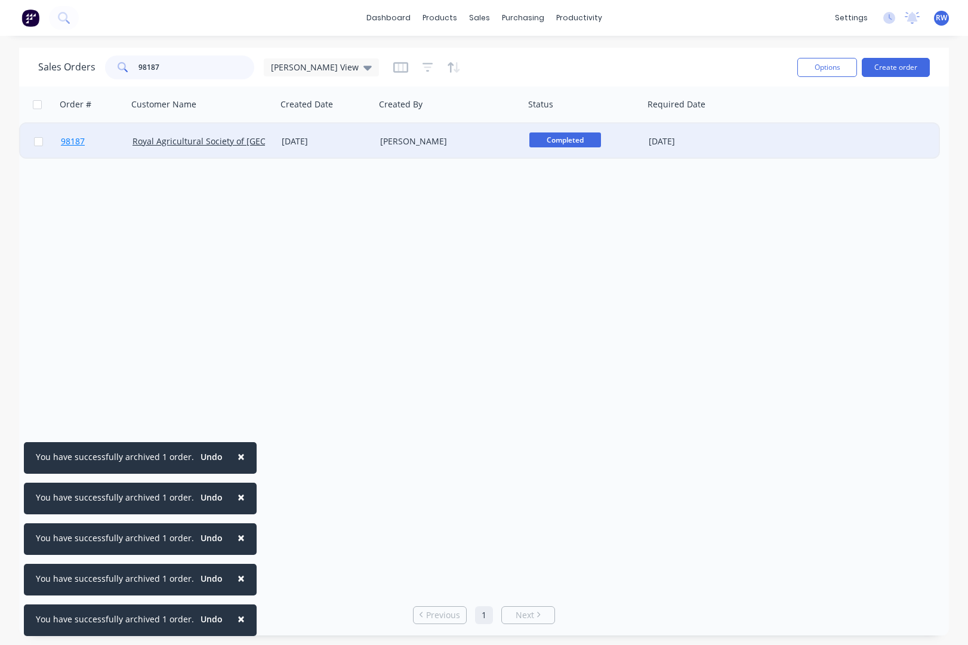
type input "98187"
click at [70, 142] on span "98187" at bounding box center [73, 141] width 24 height 12
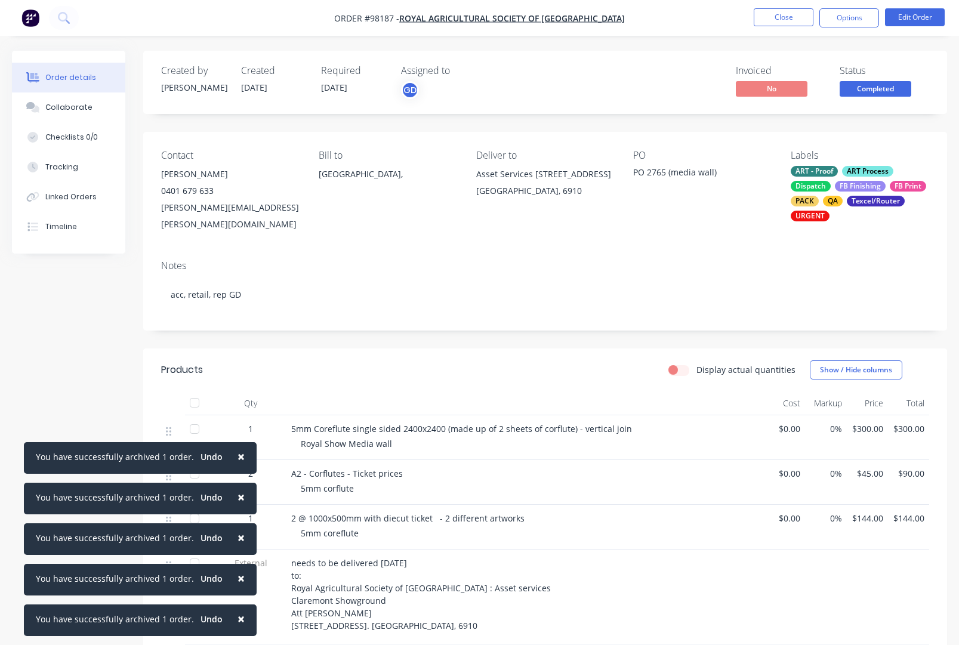
scroll to position [239, 0]
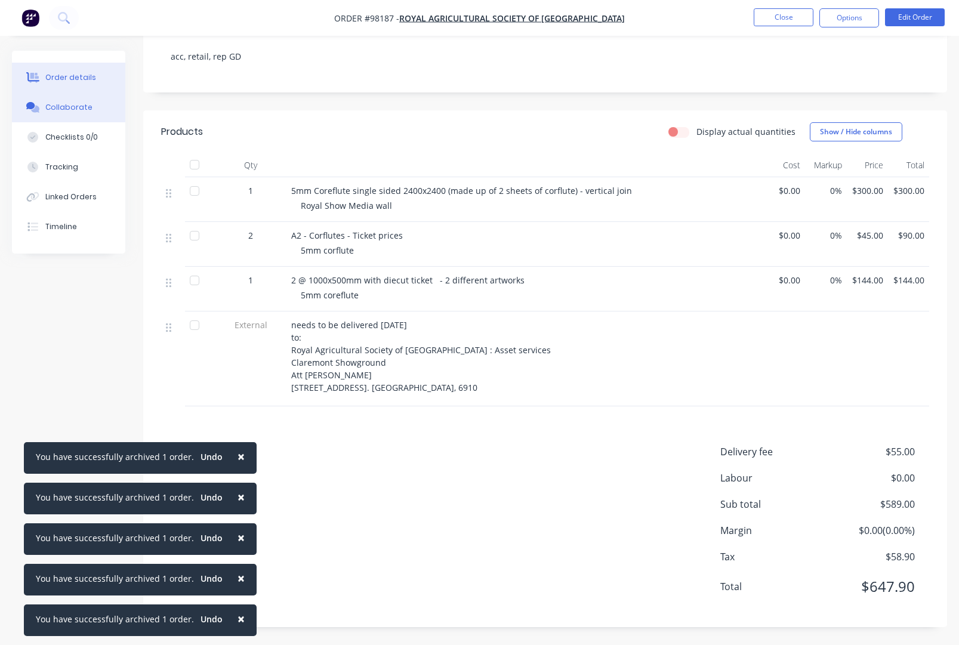
click at [64, 109] on div "Collaborate" at bounding box center [68, 107] width 47 height 11
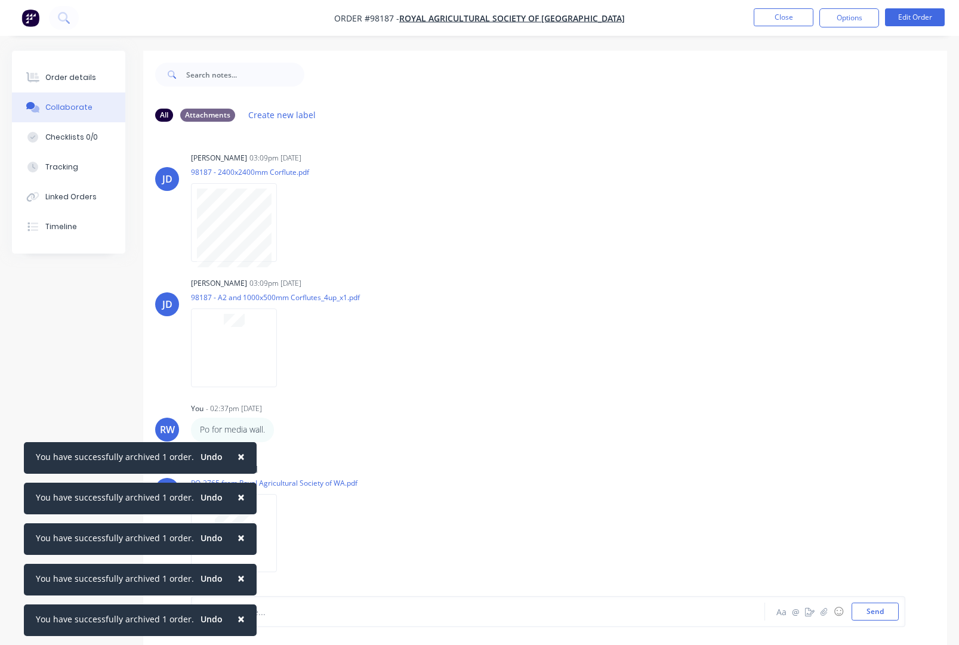
click at [237, 456] on span "×" at bounding box center [240, 456] width 7 height 17
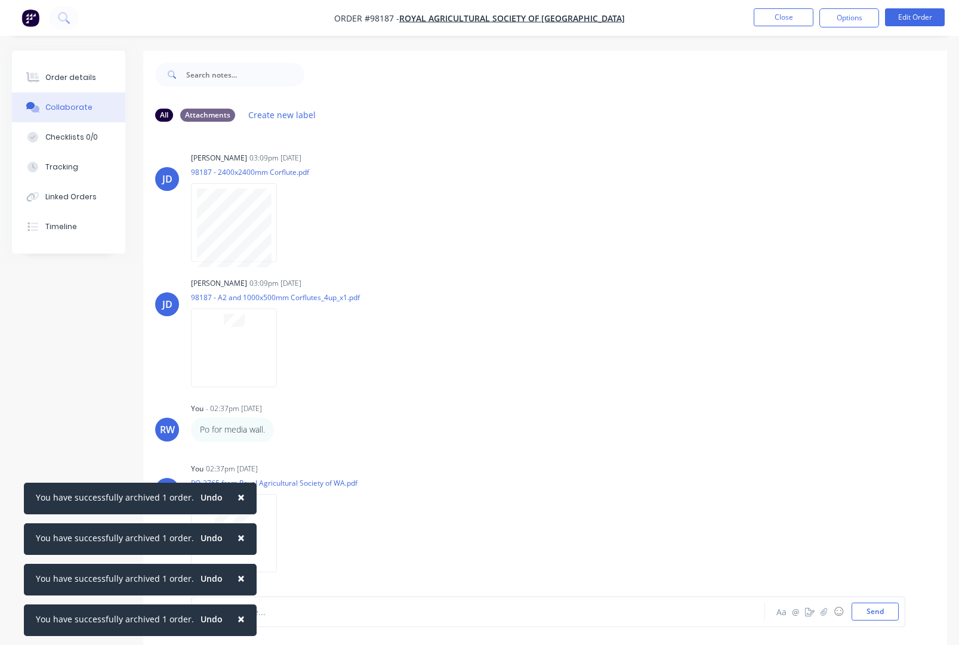
click at [237, 494] on span "×" at bounding box center [240, 497] width 7 height 17
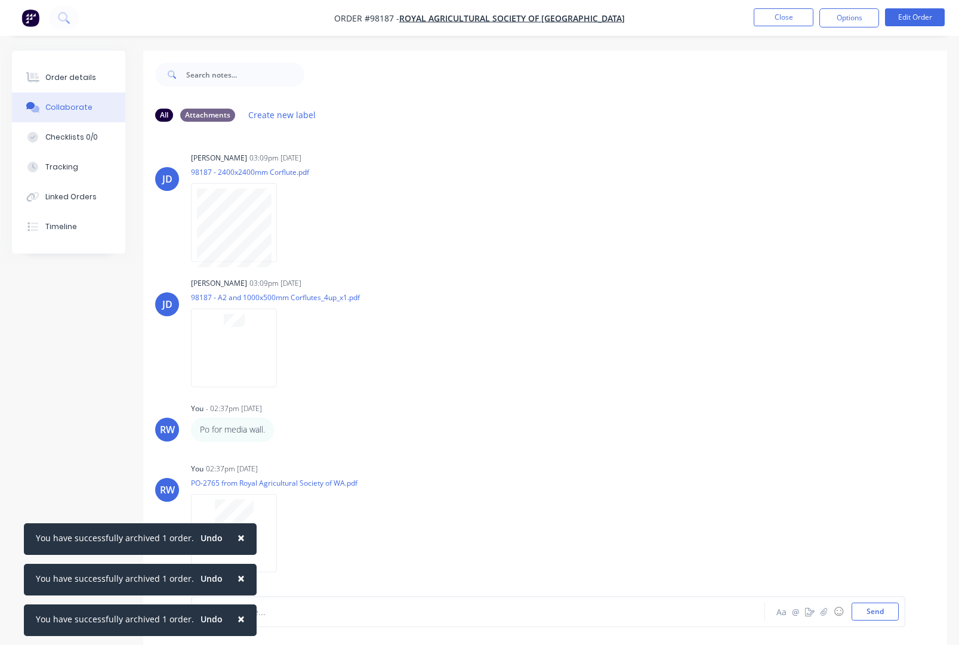
click at [237, 536] on span "×" at bounding box center [240, 537] width 7 height 17
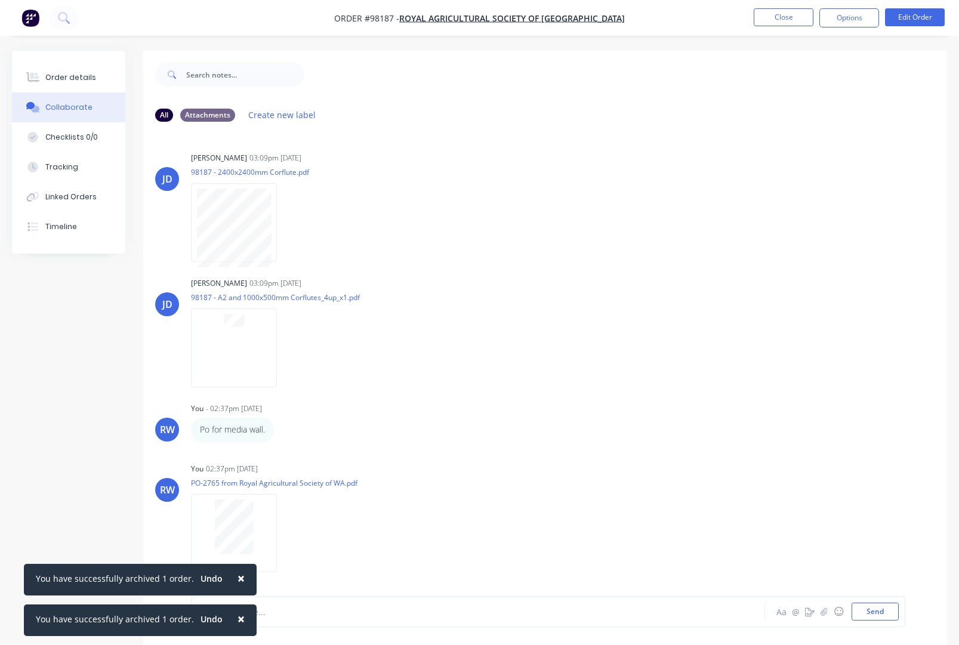
click at [237, 580] on span "×" at bounding box center [240, 578] width 7 height 17
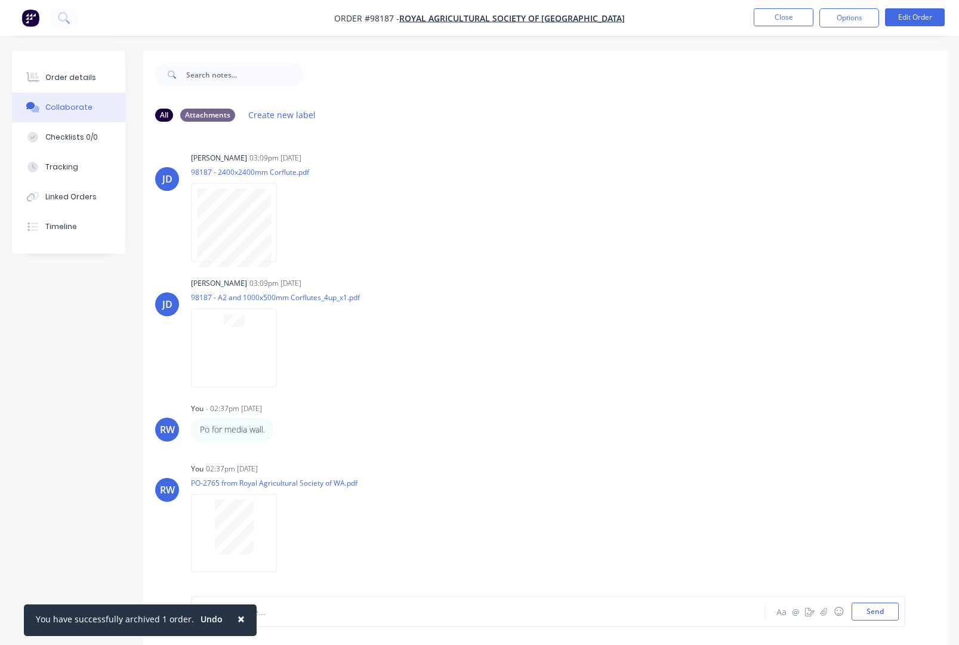
click at [237, 619] on span "×" at bounding box center [240, 618] width 7 height 17
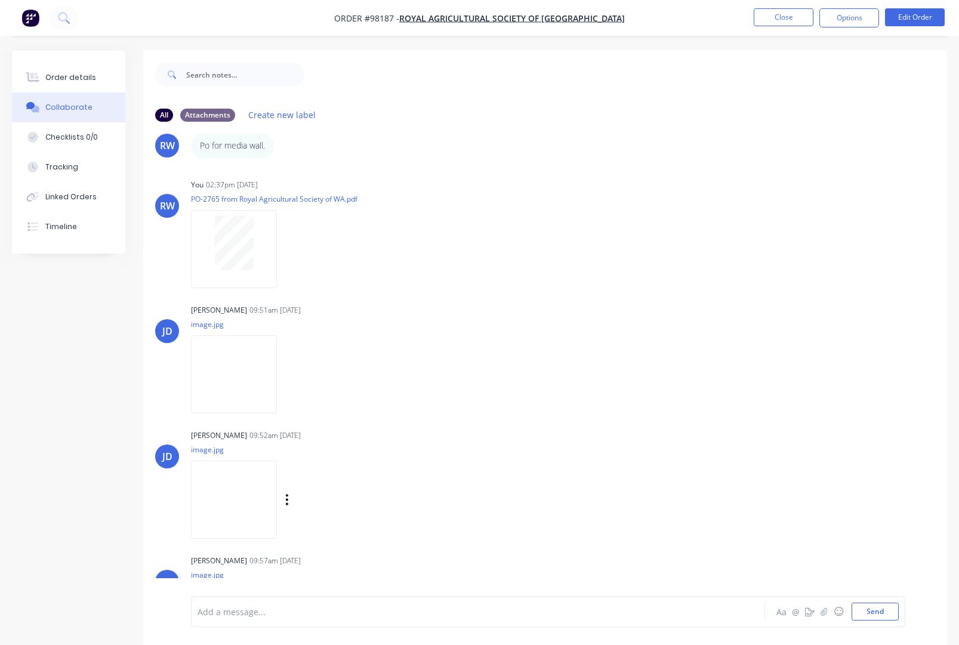
scroll to position [357, 0]
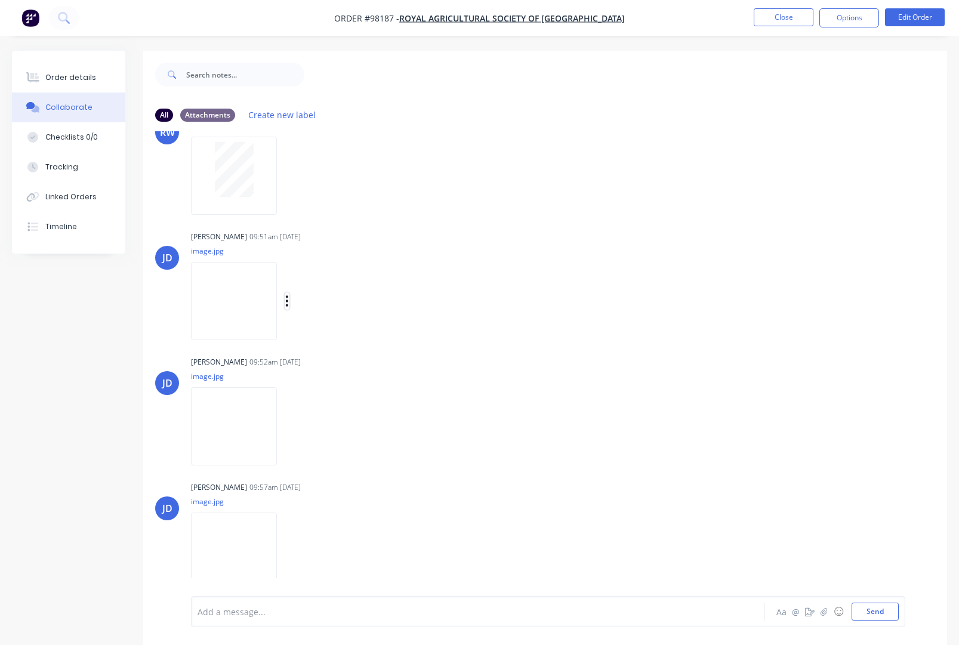
click at [289, 299] on icon "button" at bounding box center [287, 301] width 4 height 14
click at [343, 331] on button "Download" at bounding box center [365, 332] width 134 height 27
click at [289, 427] on button "button" at bounding box center [287, 426] width 5 height 17
click at [351, 459] on button "Download" at bounding box center [365, 458] width 134 height 27
click at [289, 552] on button "button" at bounding box center [287, 551] width 5 height 17
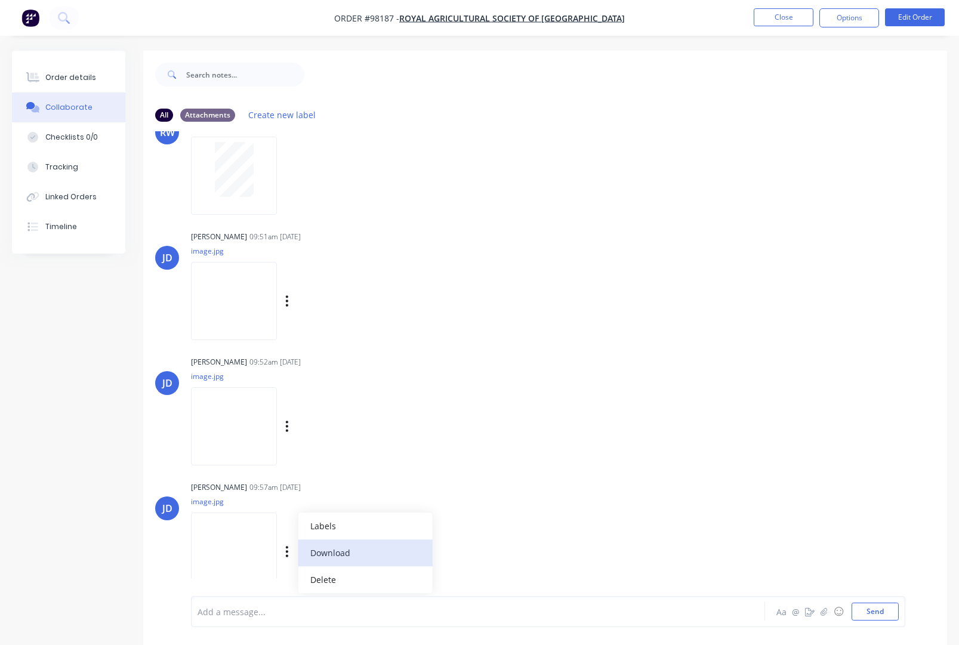
click at [344, 553] on button "Download" at bounding box center [365, 552] width 134 height 27
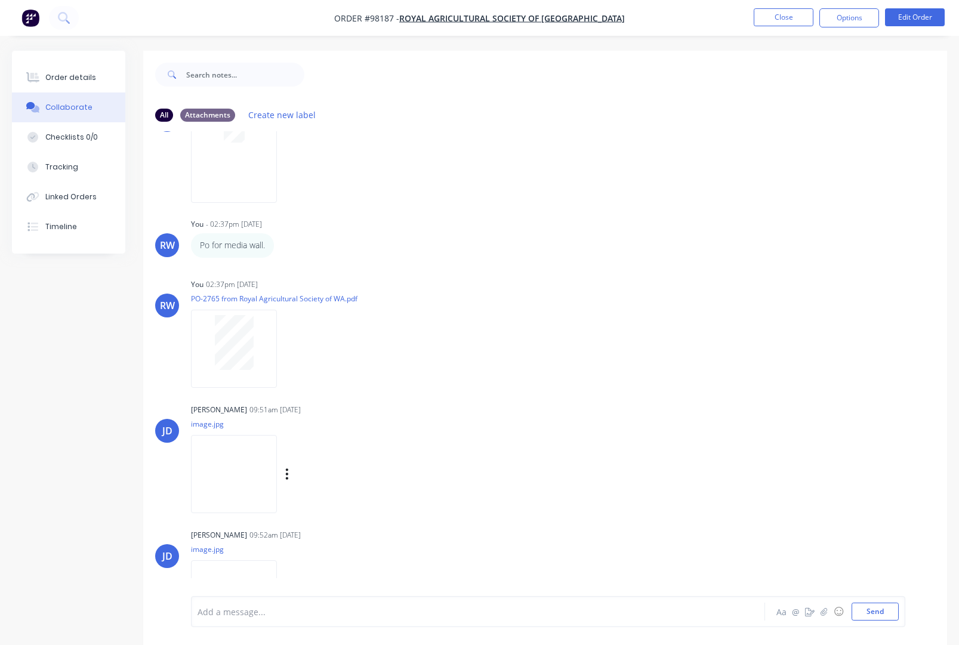
scroll to position [144, 0]
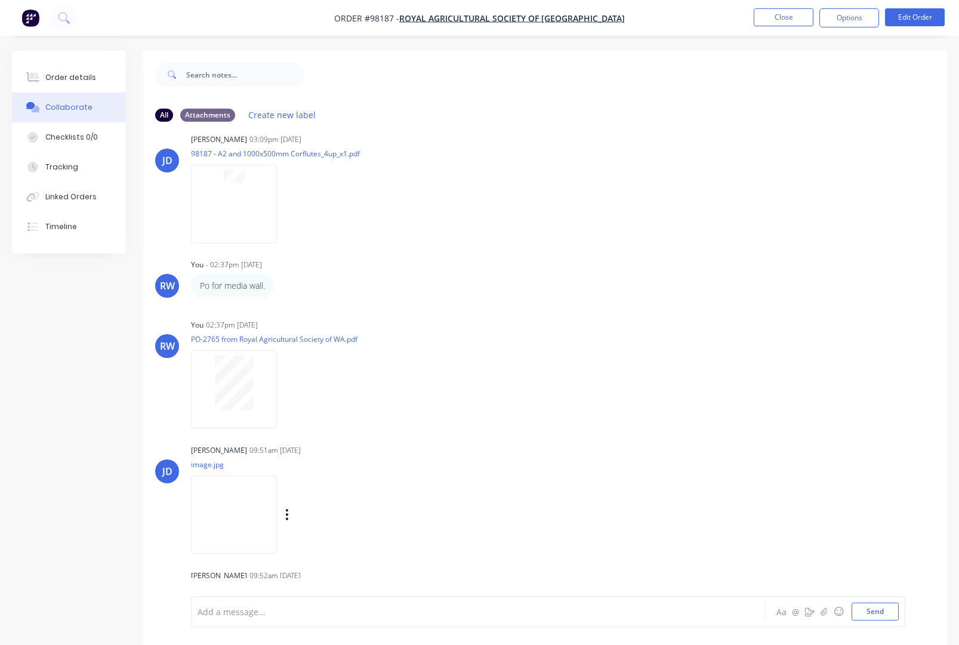
click at [779, 21] on button "Close" at bounding box center [784, 17] width 60 height 18
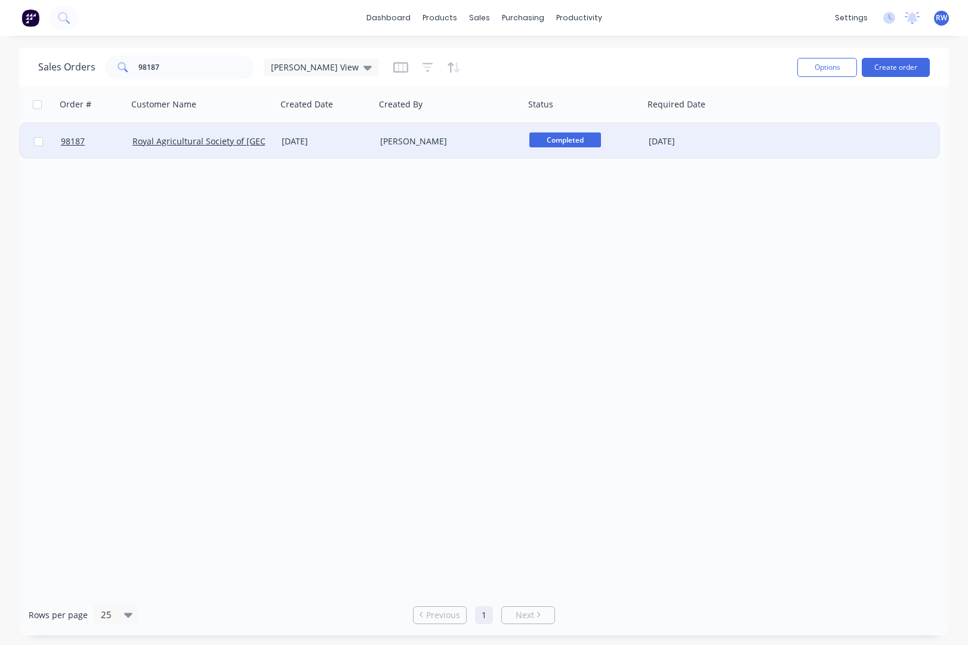
click at [39, 142] on input "checkbox" at bounding box center [38, 141] width 9 height 9
checkbox input "true"
click at [819, 63] on button "Options" at bounding box center [827, 67] width 60 height 19
click at [779, 118] on div "Archive" at bounding box center [791, 121] width 110 height 17
checkbox input "false"
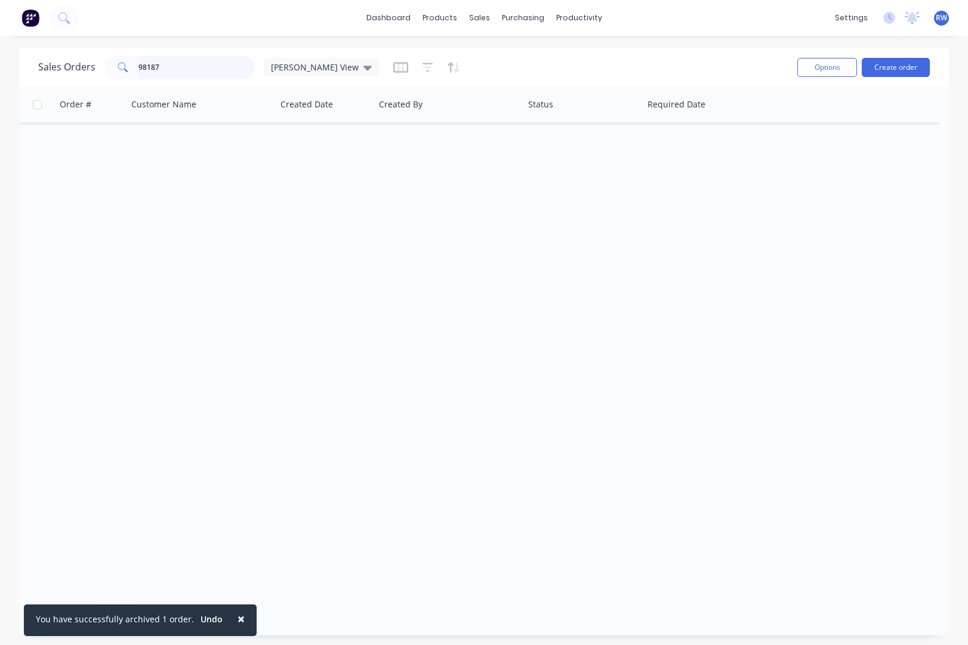
click at [217, 70] on input "98187" at bounding box center [196, 67] width 116 height 24
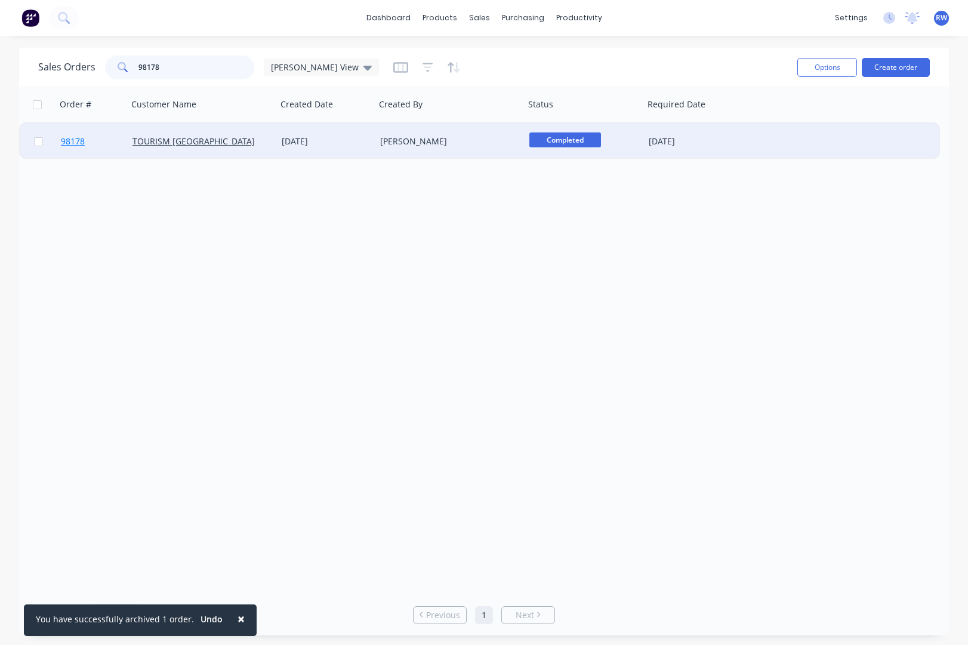
type input "98178"
click at [70, 143] on span "98178" at bounding box center [73, 141] width 24 height 12
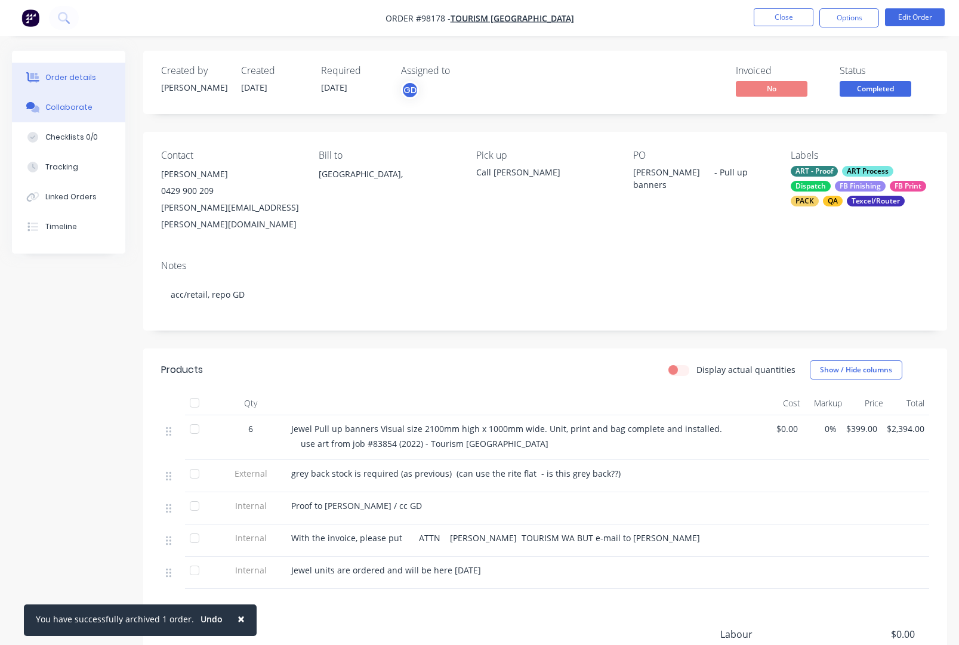
click at [70, 107] on div "Collaborate" at bounding box center [68, 107] width 47 height 11
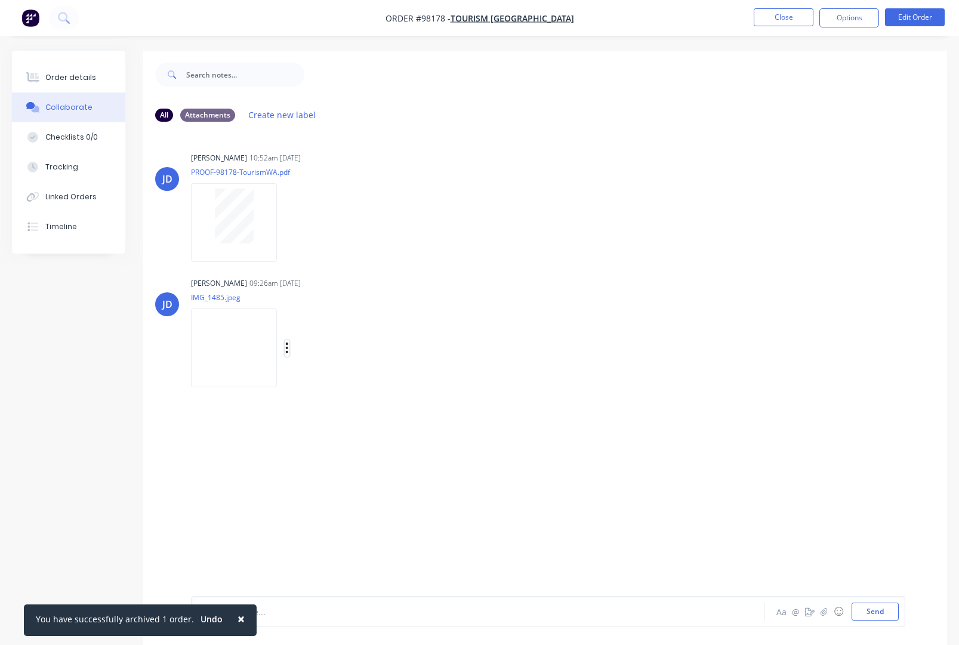
click at [289, 346] on icon "button" at bounding box center [287, 348] width 4 height 14
click at [348, 382] on button "Download" at bounding box center [365, 379] width 134 height 27
click at [794, 19] on button "Close" at bounding box center [784, 17] width 60 height 18
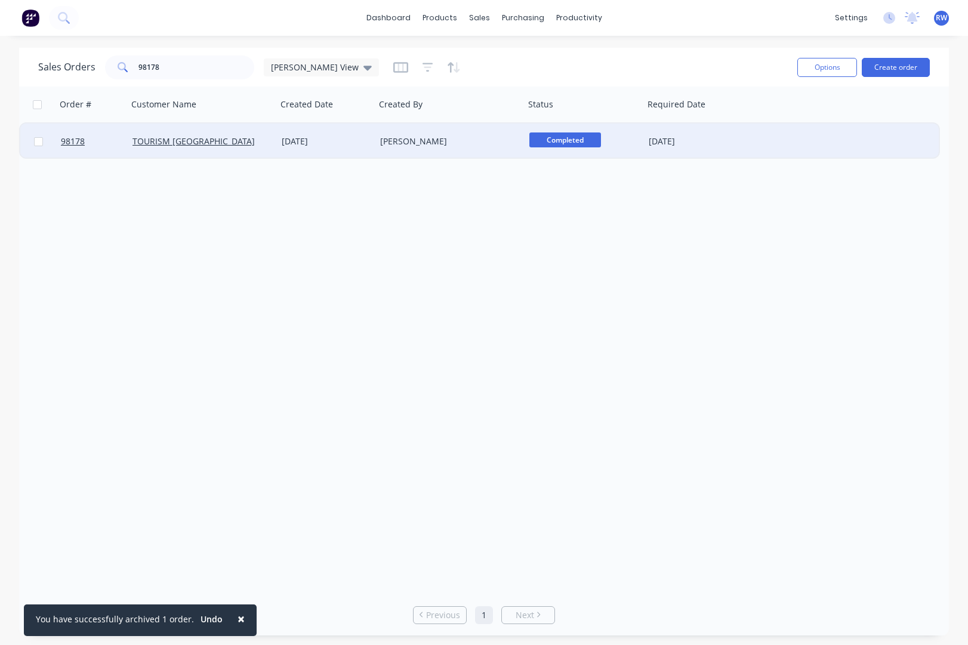
click at [38, 143] on input "checkbox" at bounding box center [38, 141] width 9 height 9
checkbox input "true"
click at [820, 69] on button "Options" at bounding box center [827, 67] width 60 height 19
click at [751, 122] on div "Archive" at bounding box center [791, 121] width 110 height 17
checkbox input "false"
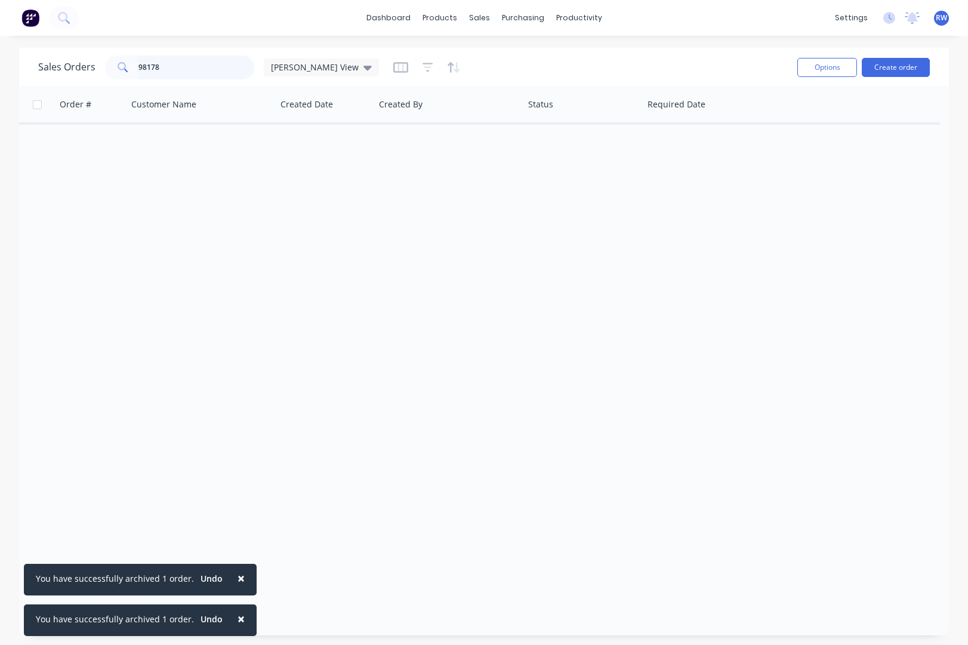
click at [160, 68] on input "98178" at bounding box center [196, 67] width 116 height 24
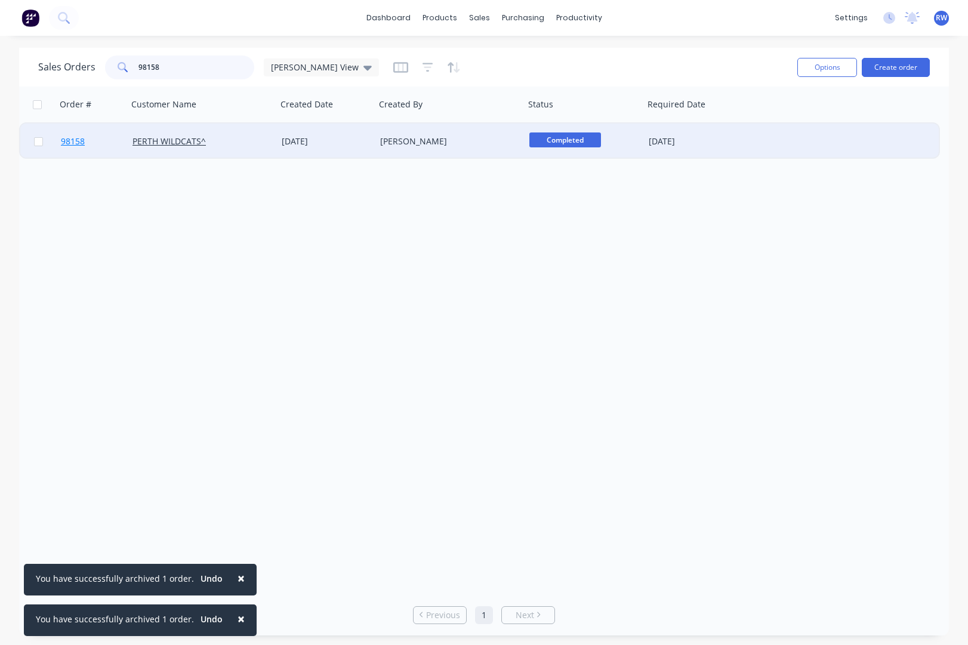
type input "98158"
click at [69, 143] on span "98158" at bounding box center [73, 141] width 24 height 12
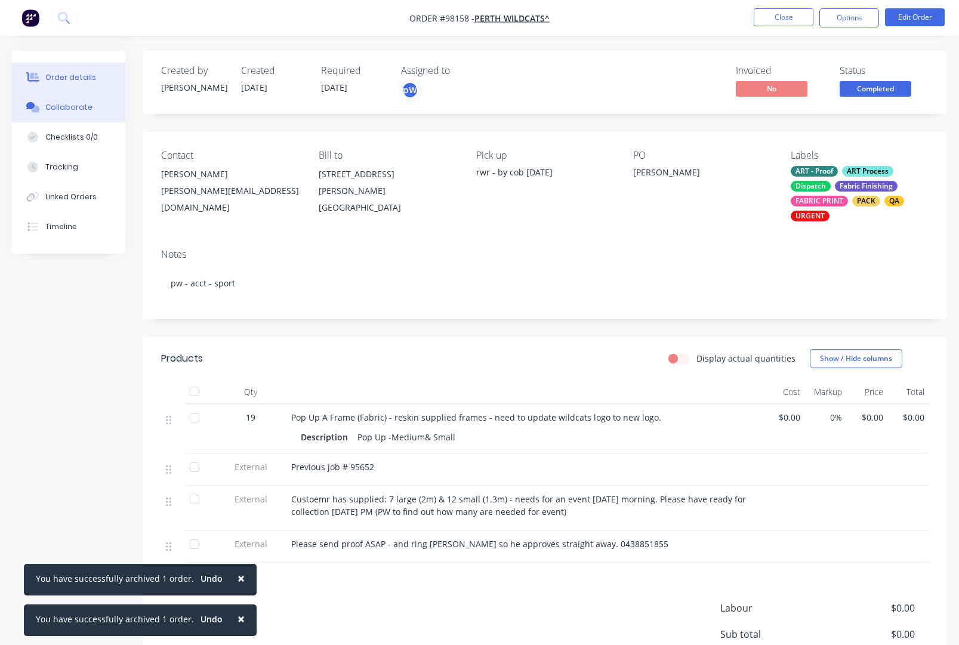
click at [75, 107] on div "Collaborate" at bounding box center [68, 107] width 47 height 11
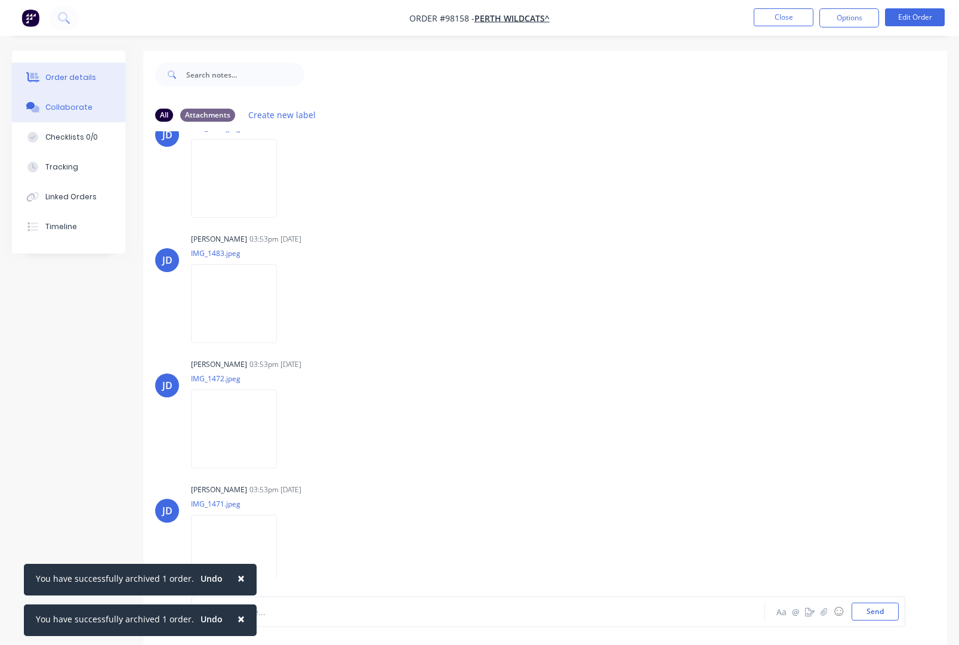
scroll to position [158, 0]
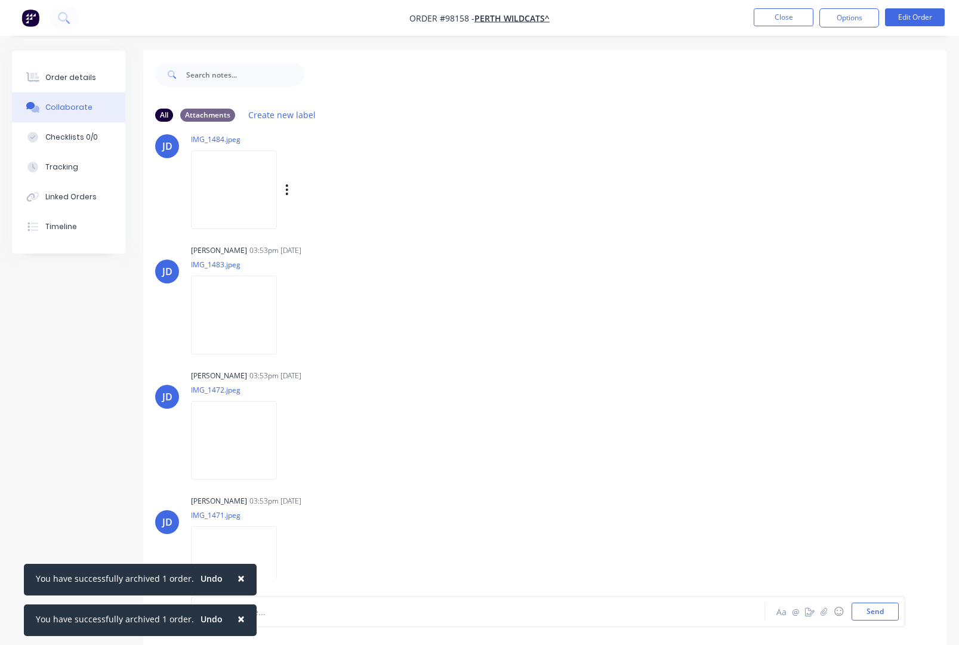
click at [304, 191] on div "Labels Download Delete" at bounding box center [349, 189] width 134 height 17
click at [288, 190] on icon "button" at bounding box center [287, 189] width 2 height 11
click at [337, 221] on button "Download" at bounding box center [365, 221] width 134 height 27
click at [289, 316] on icon "button" at bounding box center [287, 315] width 4 height 14
click at [333, 344] on button "Download" at bounding box center [365, 347] width 134 height 27
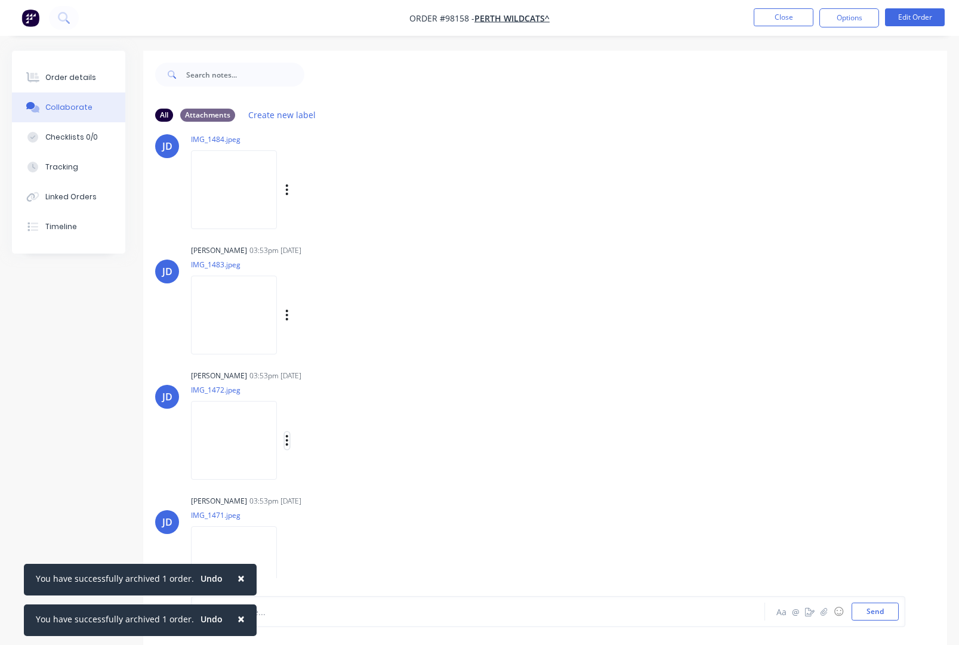
click at [289, 443] on icon "button" at bounding box center [287, 441] width 4 height 14
click at [344, 476] on button "Download" at bounding box center [365, 472] width 134 height 27
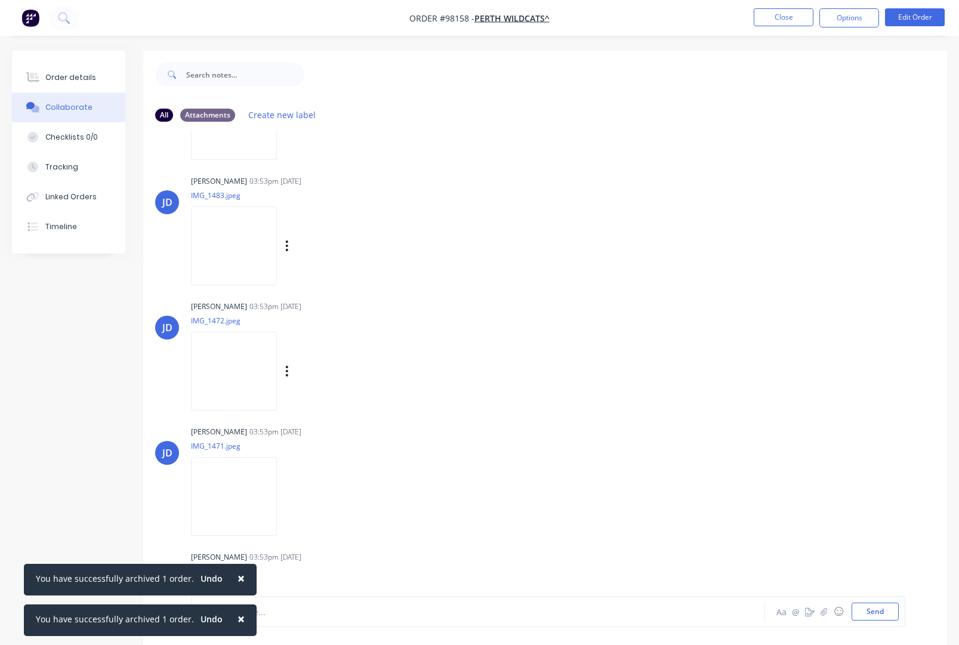
scroll to position [304, 0]
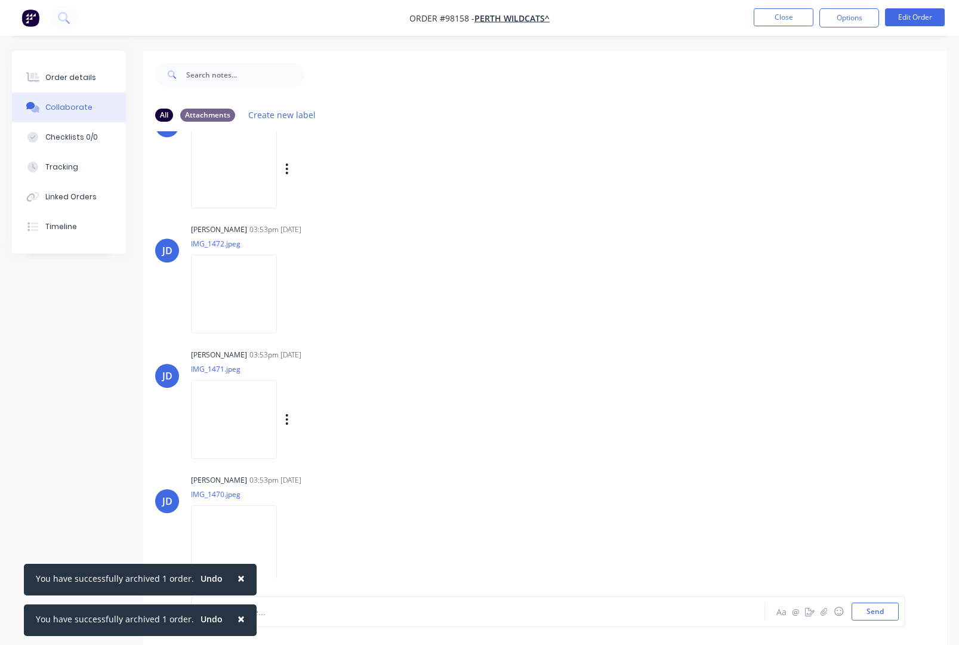
click at [306, 419] on div "Labels Download Delete" at bounding box center [349, 419] width 134 height 17
click at [288, 419] on icon "button" at bounding box center [287, 419] width 2 height 11
click at [334, 451] on button "Download" at bounding box center [365, 451] width 134 height 27
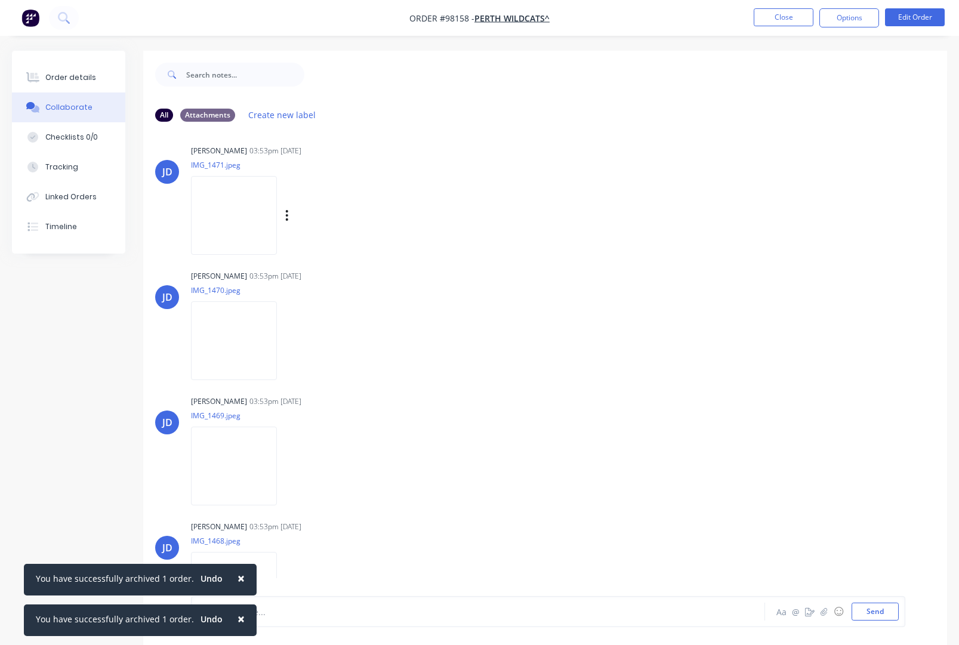
scroll to position [565, 0]
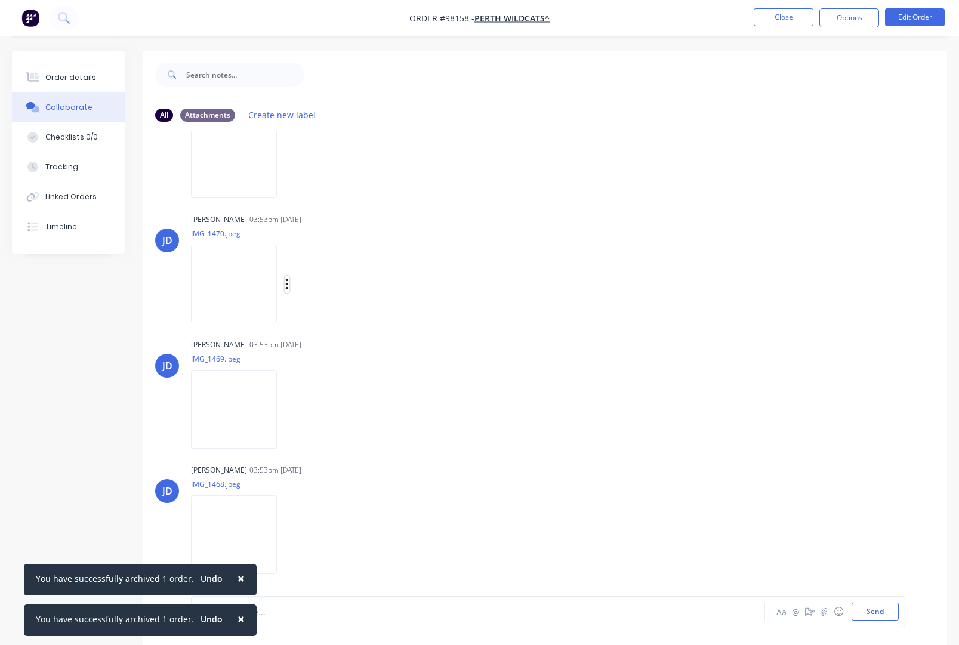
click at [289, 283] on icon "button" at bounding box center [287, 284] width 4 height 14
click at [332, 312] on button "Download" at bounding box center [365, 316] width 134 height 27
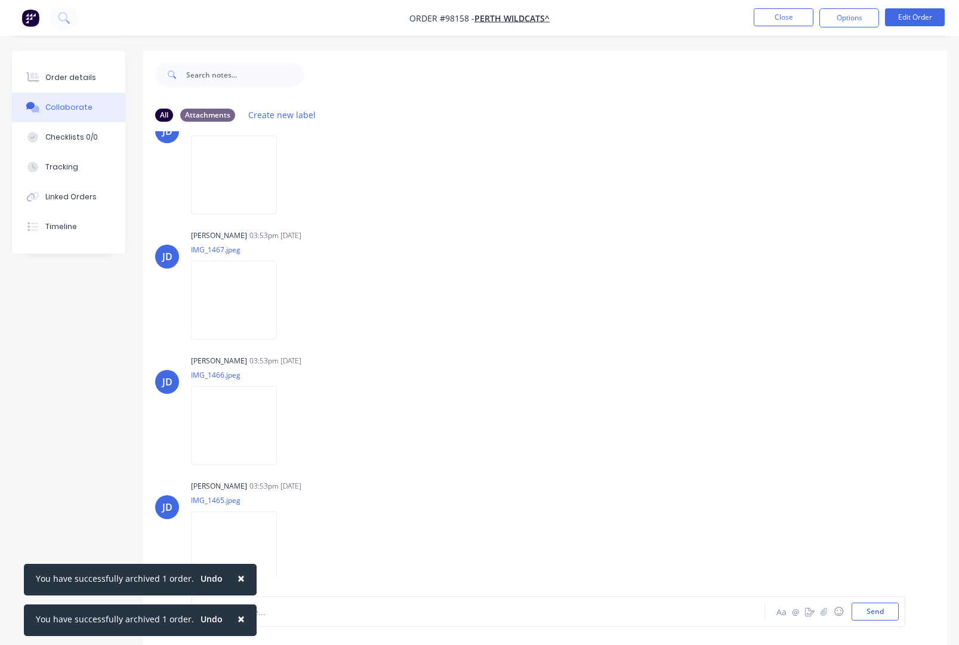
scroll to position [927, 0]
click at [289, 421] on icon "button" at bounding box center [287, 424] width 4 height 14
click at [342, 452] on button "Download" at bounding box center [365, 455] width 134 height 27
click at [288, 550] on icon "button" at bounding box center [287, 549] width 2 height 11
click at [346, 553] on button "Download" at bounding box center [365, 552] width 134 height 27
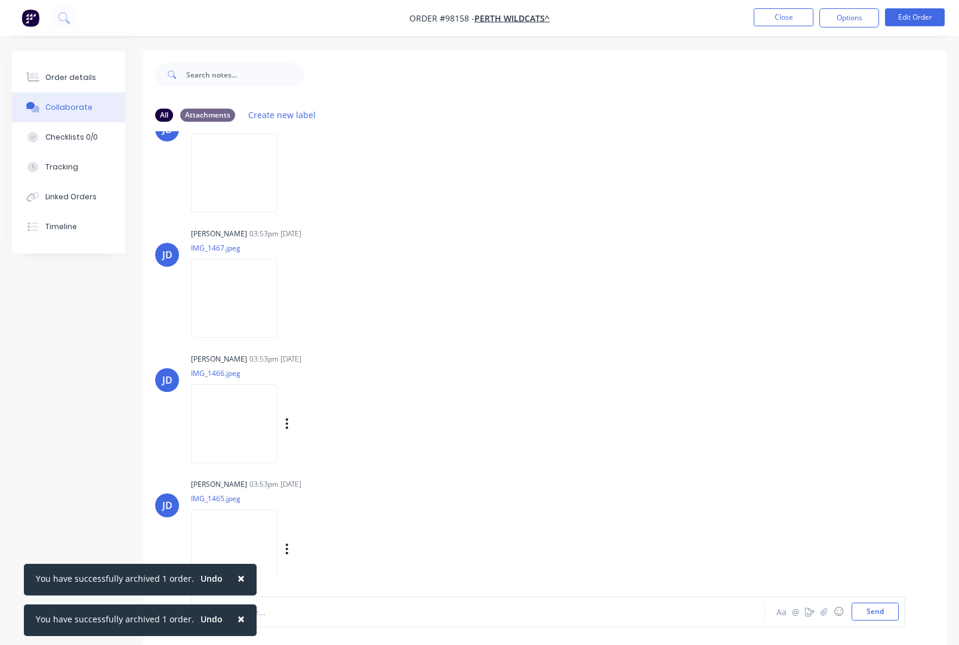
scroll to position [973, 0]
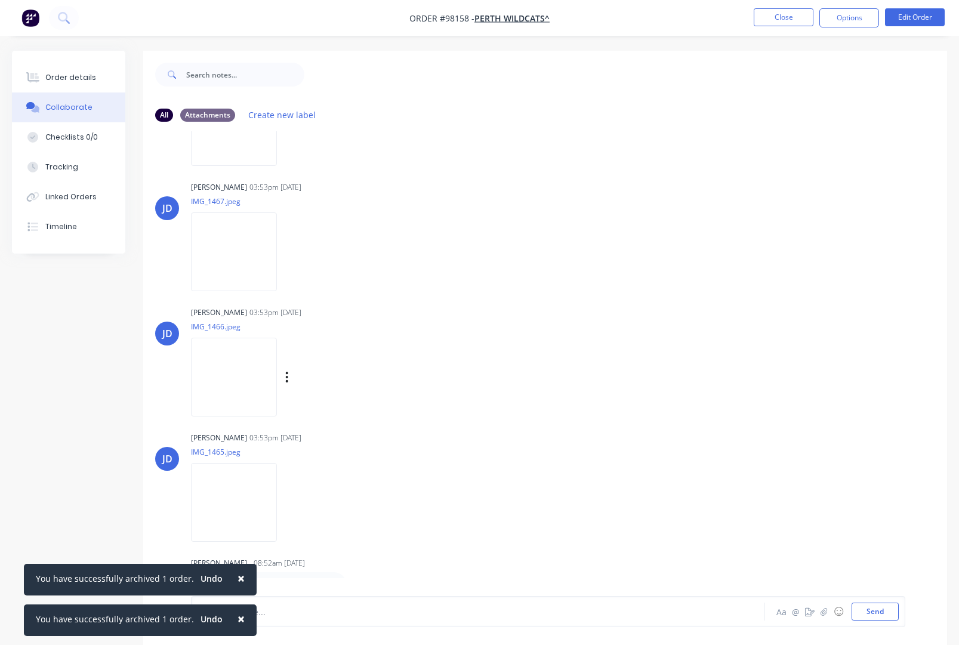
click at [237, 576] on span "×" at bounding box center [240, 578] width 7 height 17
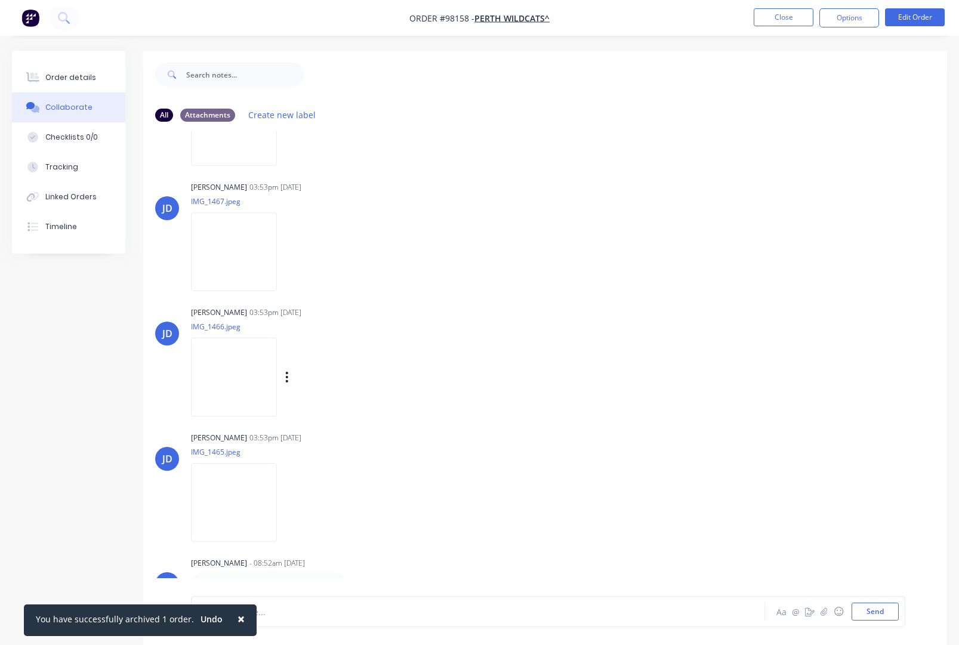
click at [240, 619] on button "×" at bounding box center [241, 618] width 31 height 29
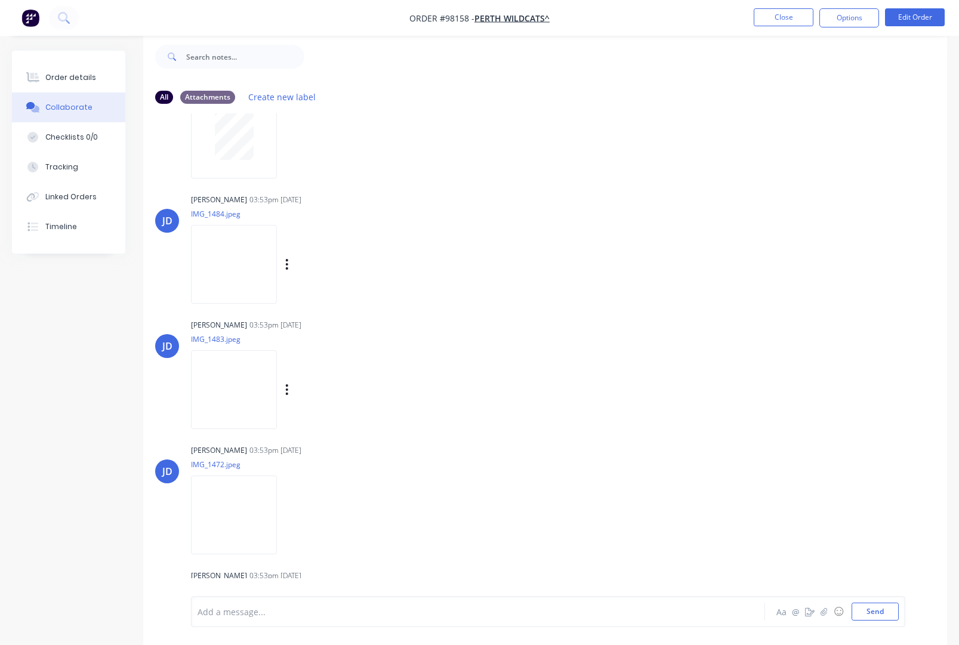
scroll to position [57, 0]
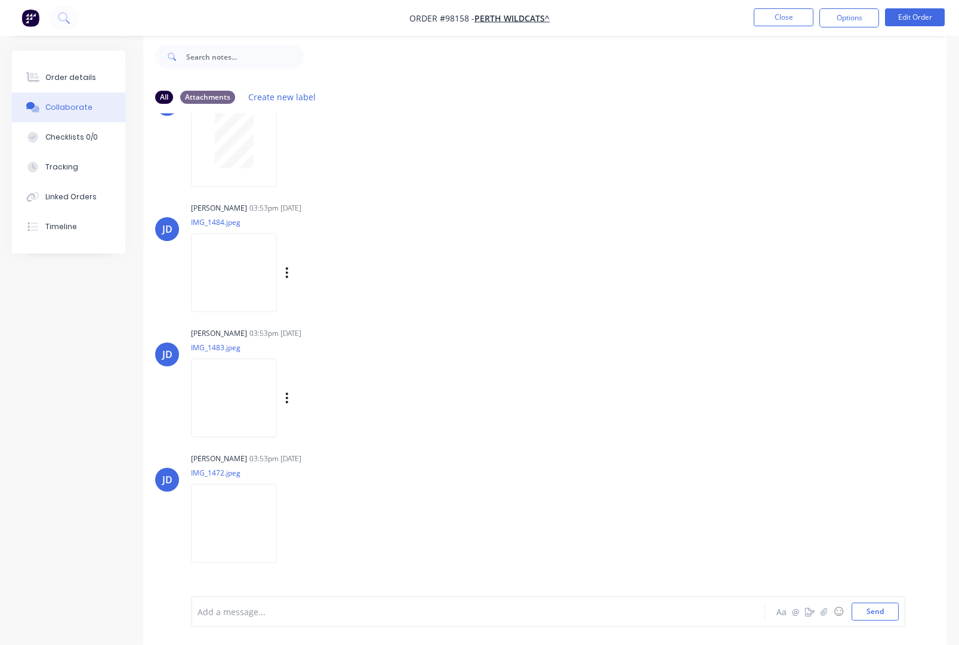
click at [779, 18] on button "Close" at bounding box center [784, 17] width 60 height 18
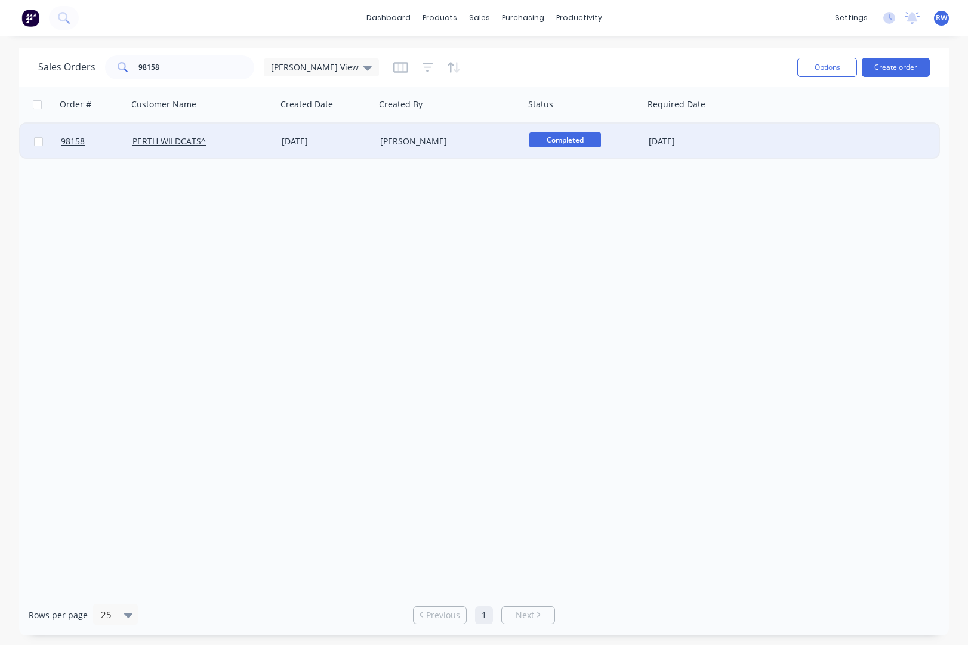
click at [39, 143] on input "checkbox" at bounding box center [38, 141] width 9 height 9
checkbox input "true"
click at [813, 68] on button "Options" at bounding box center [827, 67] width 60 height 19
click at [775, 116] on div "Archive" at bounding box center [791, 121] width 110 height 17
checkbox input "false"
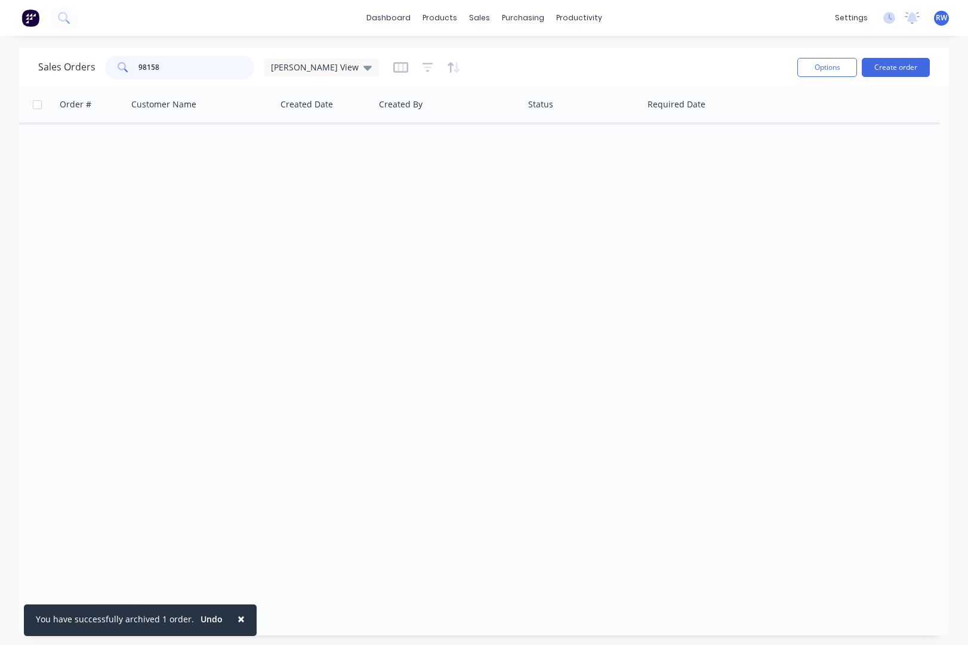
click at [188, 72] on input "98158" at bounding box center [196, 67] width 116 height 24
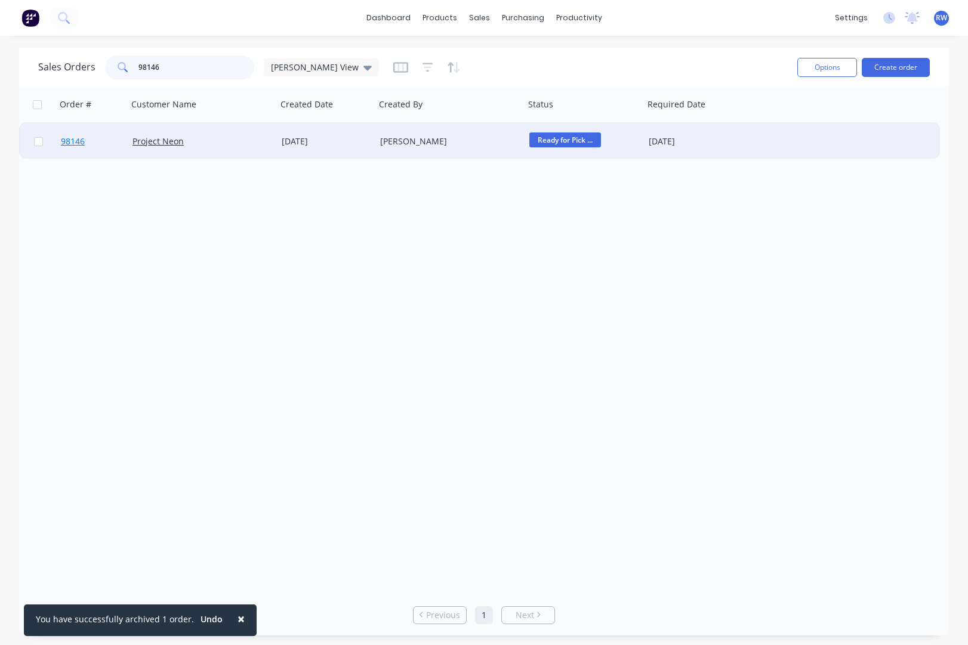
type input "98146"
click at [72, 141] on span "98146" at bounding box center [73, 141] width 24 height 12
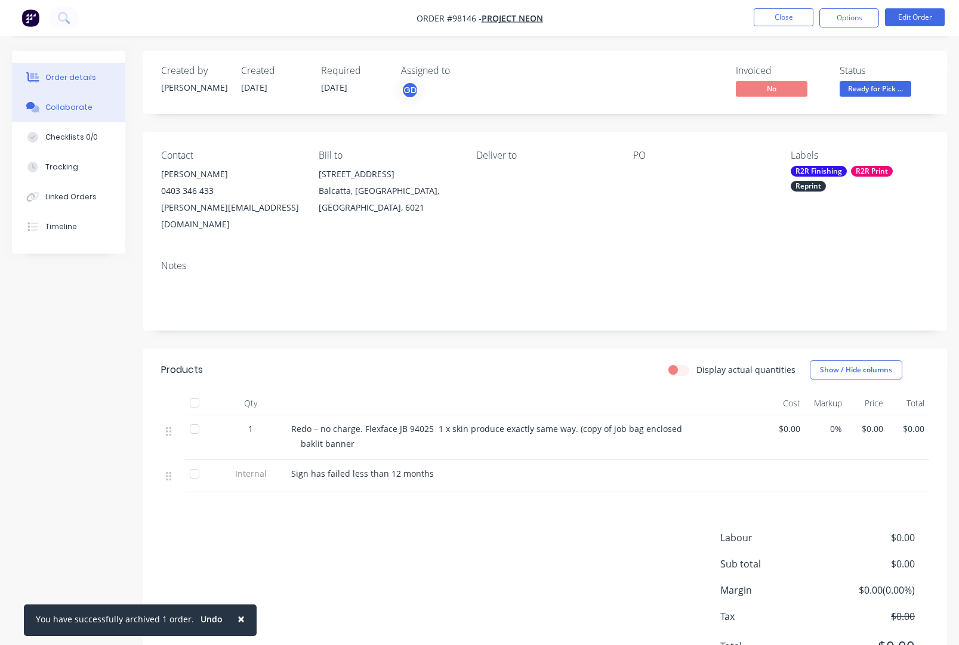
click at [64, 107] on div "Collaborate" at bounding box center [68, 107] width 47 height 11
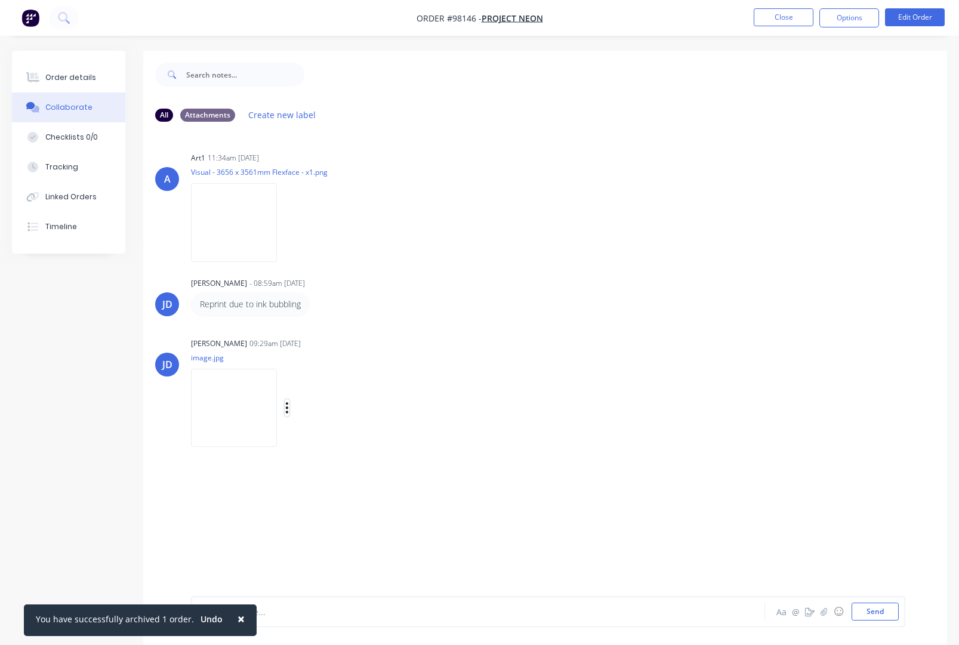
click at [289, 406] on icon "button" at bounding box center [287, 408] width 4 height 14
click at [357, 439] on button "Download" at bounding box center [365, 439] width 134 height 27
click at [787, 17] on button "Close" at bounding box center [784, 17] width 60 height 18
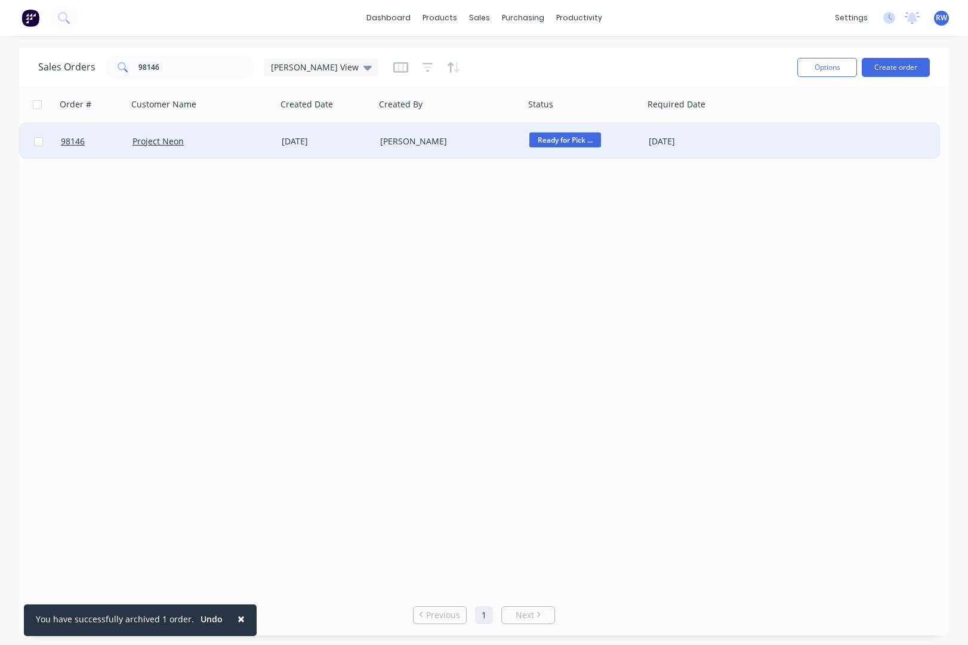
click at [37, 143] on input "checkbox" at bounding box center [38, 141] width 9 height 9
checkbox input "true"
drag, startPoint x: 809, startPoint y: 69, endPoint x: 810, endPoint y: 82, distance: 13.1
click at [809, 69] on button "Options" at bounding box center [827, 67] width 60 height 19
click at [800, 121] on div "Archive" at bounding box center [791, 121] width 110 height 17
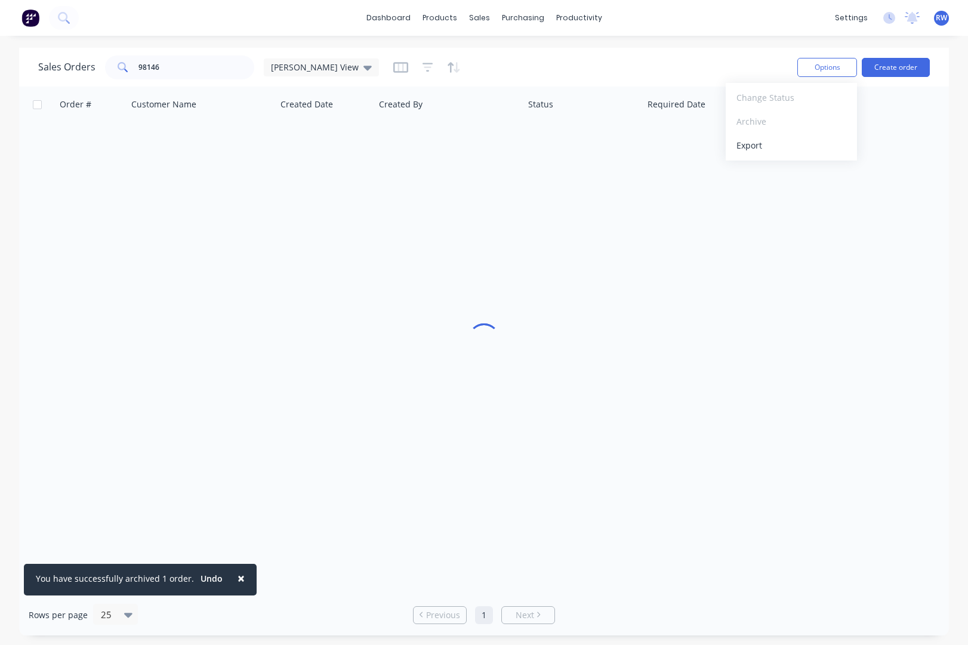
checkbox input "false"
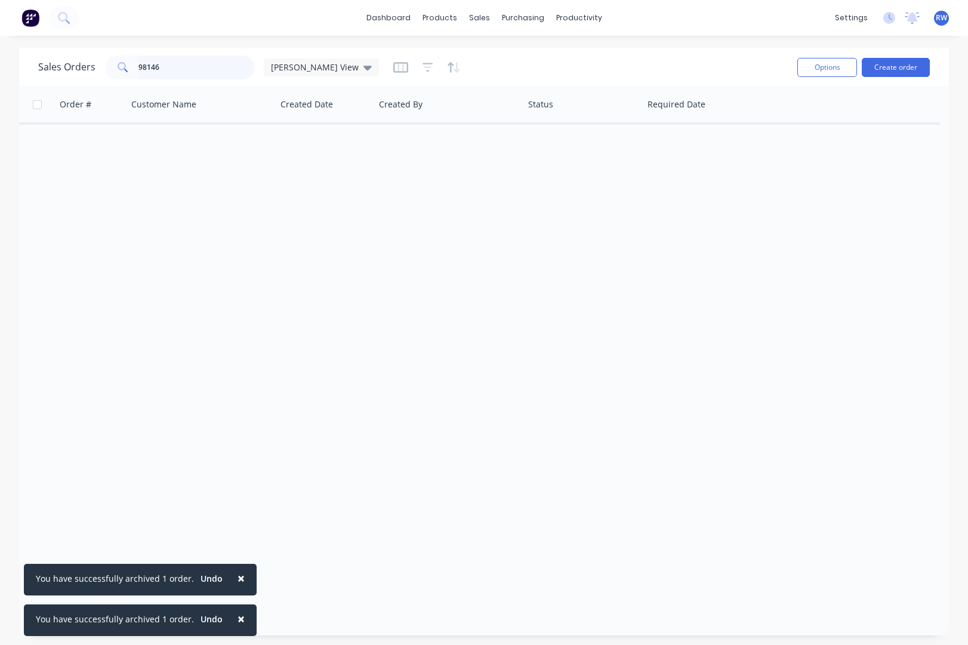
click at [200, 64] on input "98146" at bounding box center [196, 67] width 116 height 24
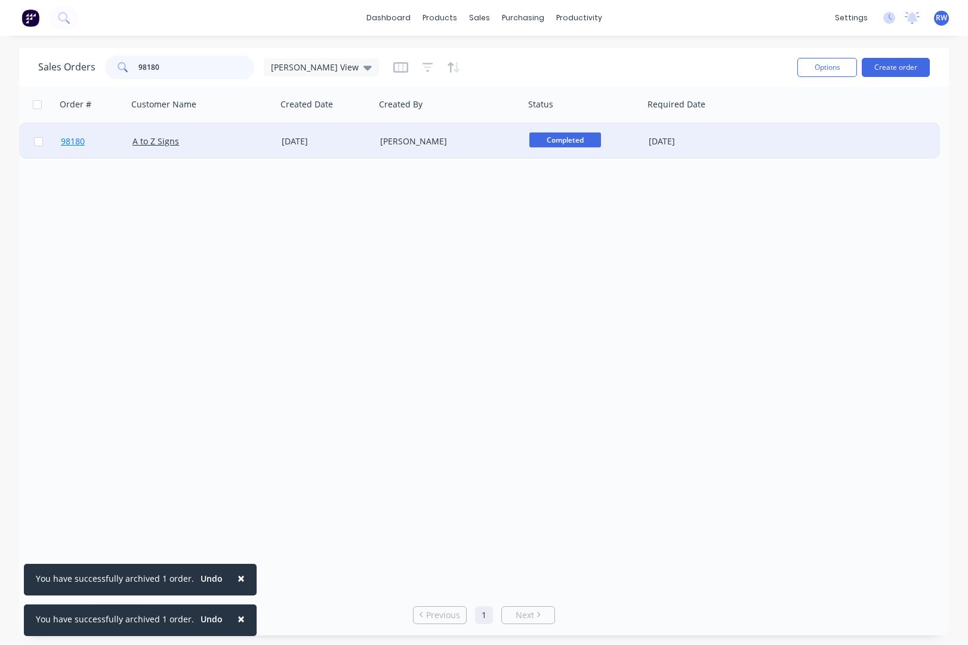
type input "98180"
click at [71, 142] on span "98180" at bounding box center [73, 141] width 24 height 12
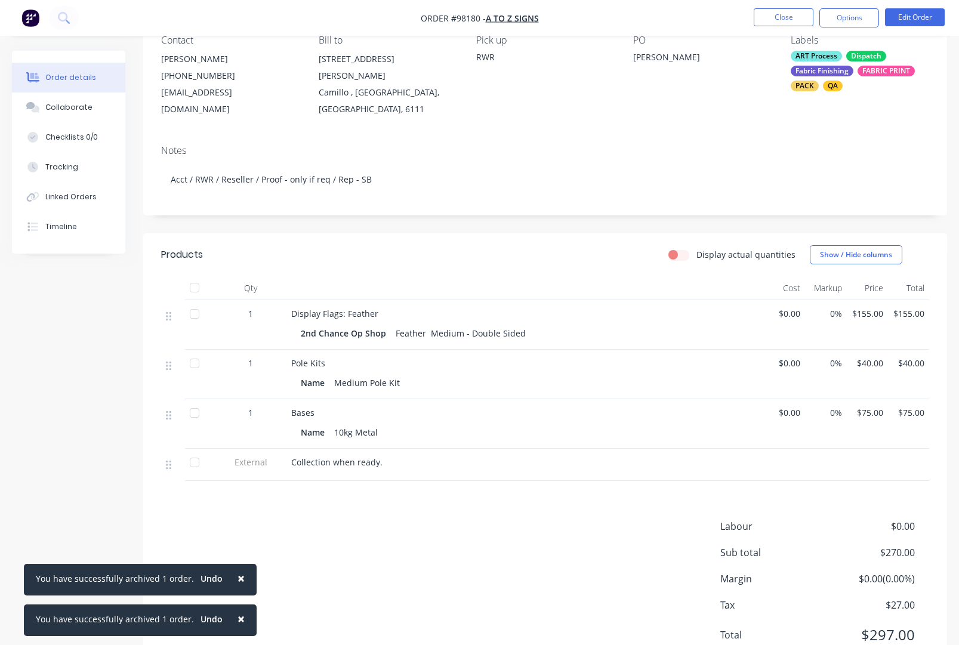
scroll to position [116, 0]
click at [60, 107] on div "Collaborate" at bounding box center [68, 107] width 47 height 11
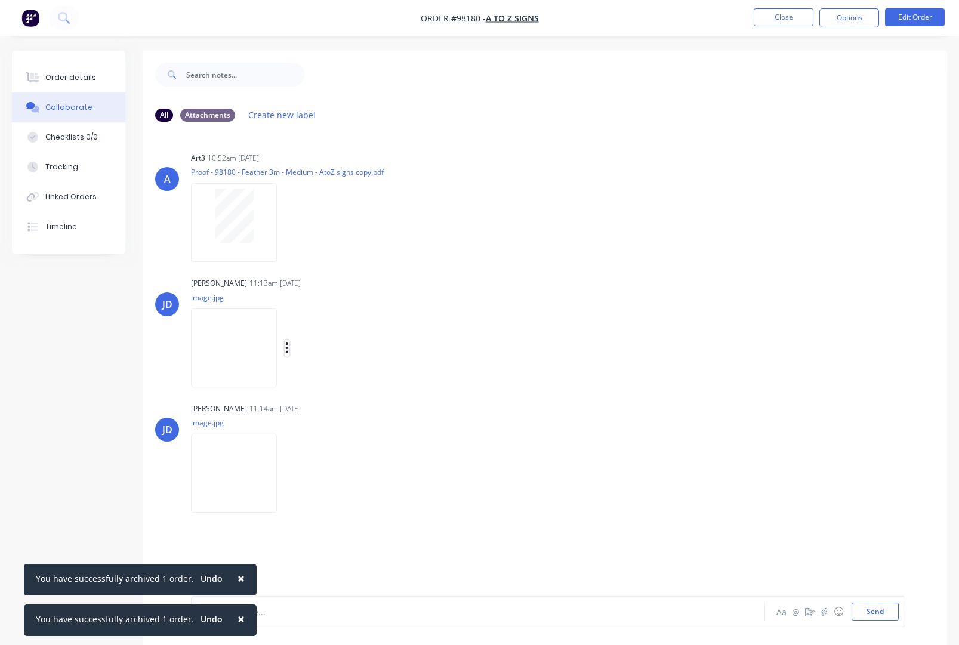
click at [289, 350] on button "button" at bounding box center [287, 348] width 5 height 17
click at [338, 381] on button "Download" at bounding box center [365, 379] width 134 height 27
click at [288, 472] on icon "button" at bounding box center [287, 474] width 4 height 14
click at [334, 507] on button "Download" at bounding box center [365, 505] width 134 height 27
click at [779, 20] on button "Close" at bounding box center [784, 17] width 60 height 18
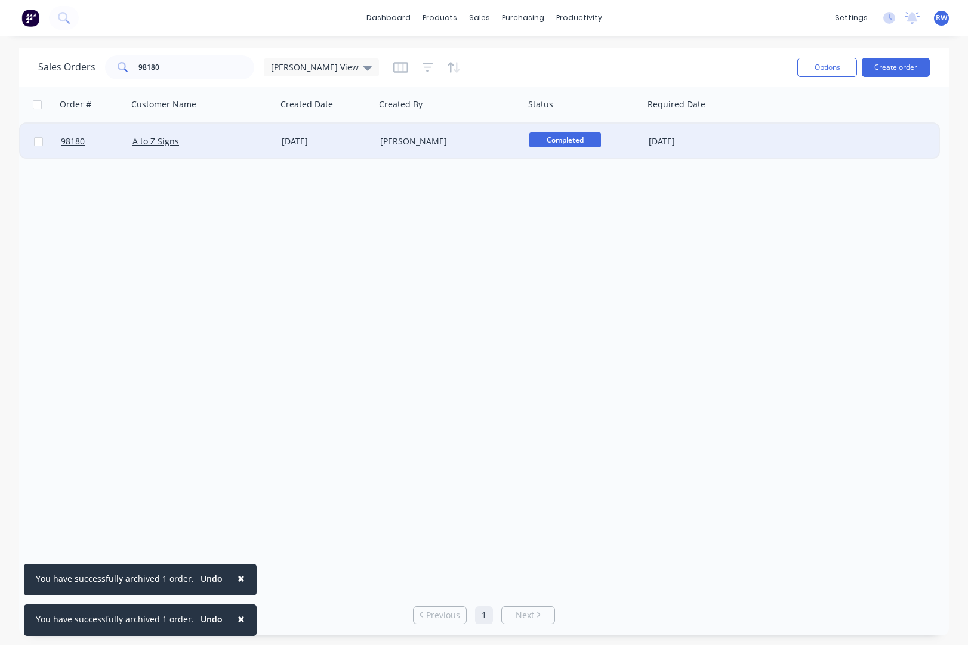
click at [39, 140] on input "checkbox" at bounding box center [38, 141] width 9 height 9
checkbox input "true"
click at [838, 70] on button "Options" at bounding box center [827, 67] width 60 height 19
click at [769, 124] on div "Archive" at bounding box center [791, 121] width 110 height 17
checkbox input "false"
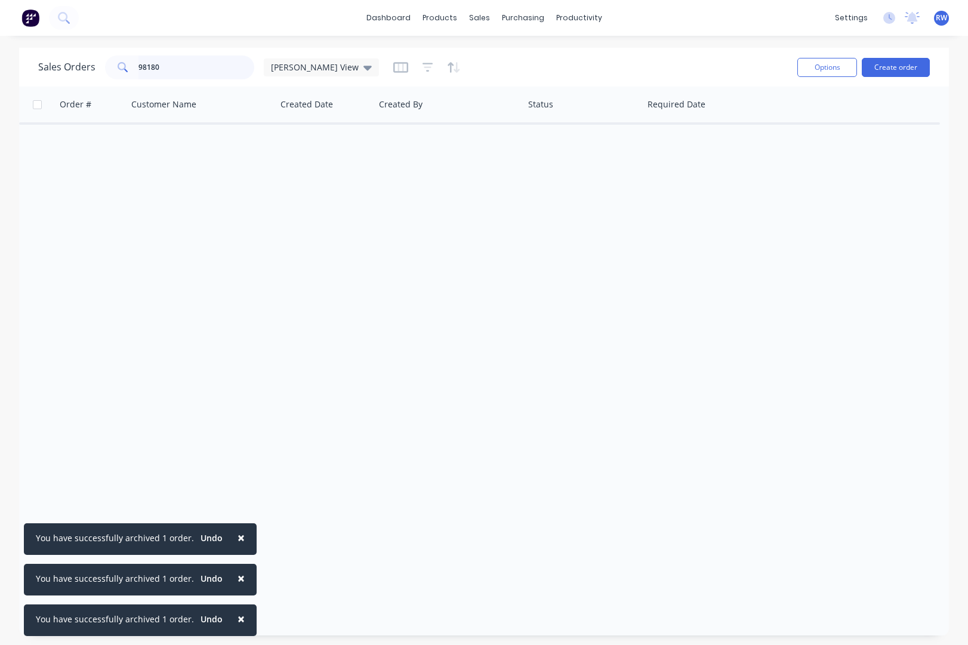
click at [191, 64] on input "98180" at bounding box center [196, 67] width 116 height 24
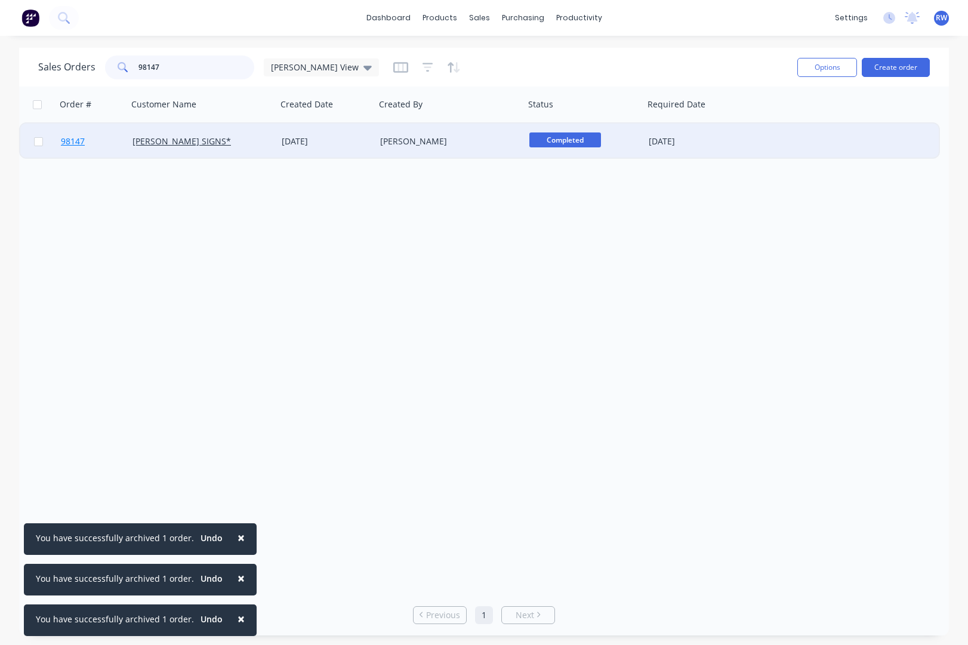
type input "98147"
click at [73, 137] on span "98147" at bounding box center [73, 141] width 24 height 12
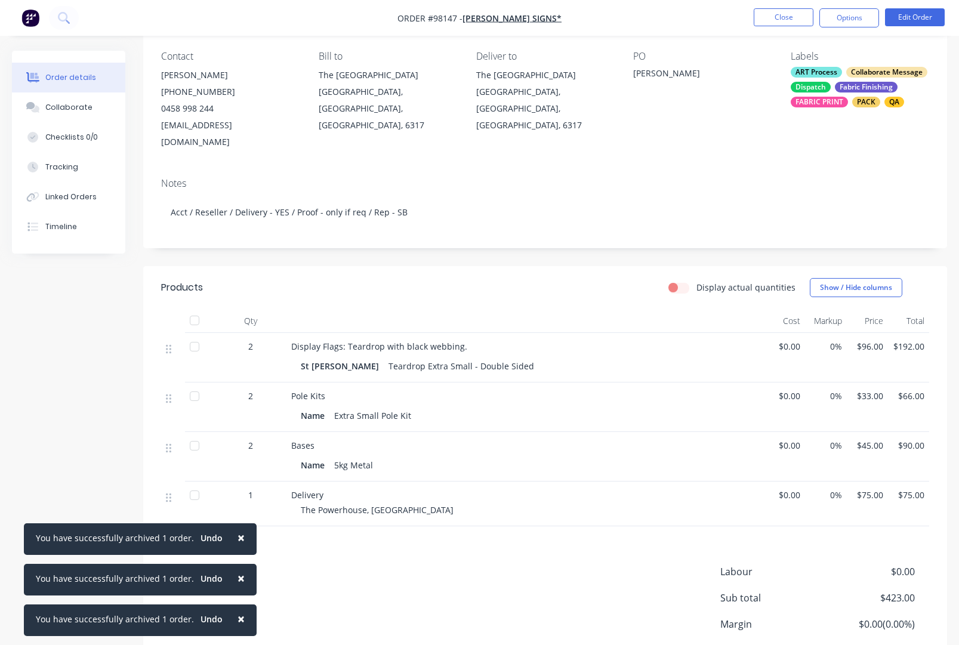
scroll to position [102, 0]
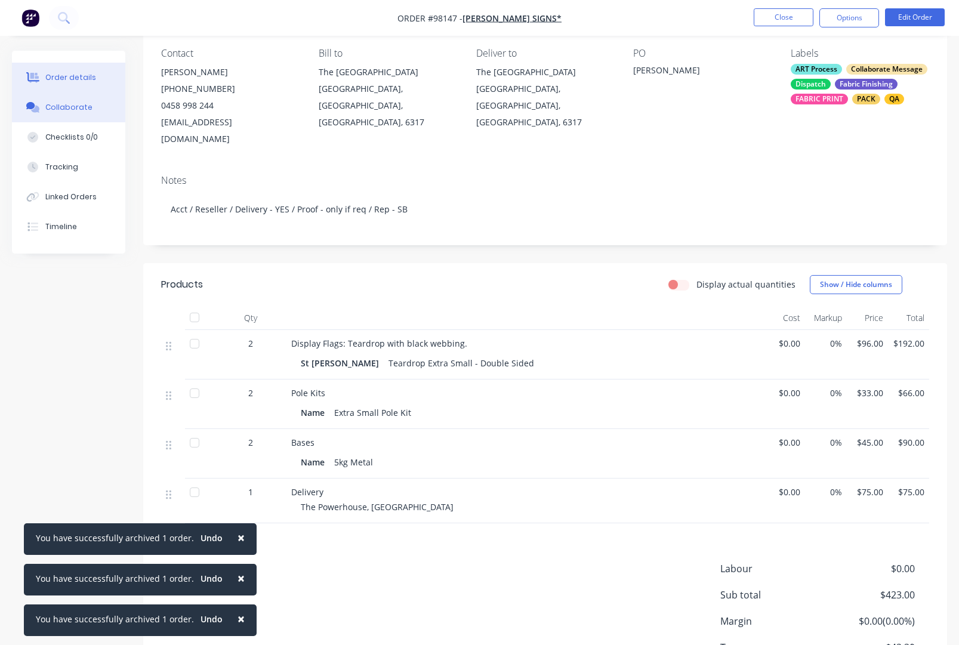
click at [56, 104] on div "Collaborate" at bounding box center [68, 107] width 47 height 11
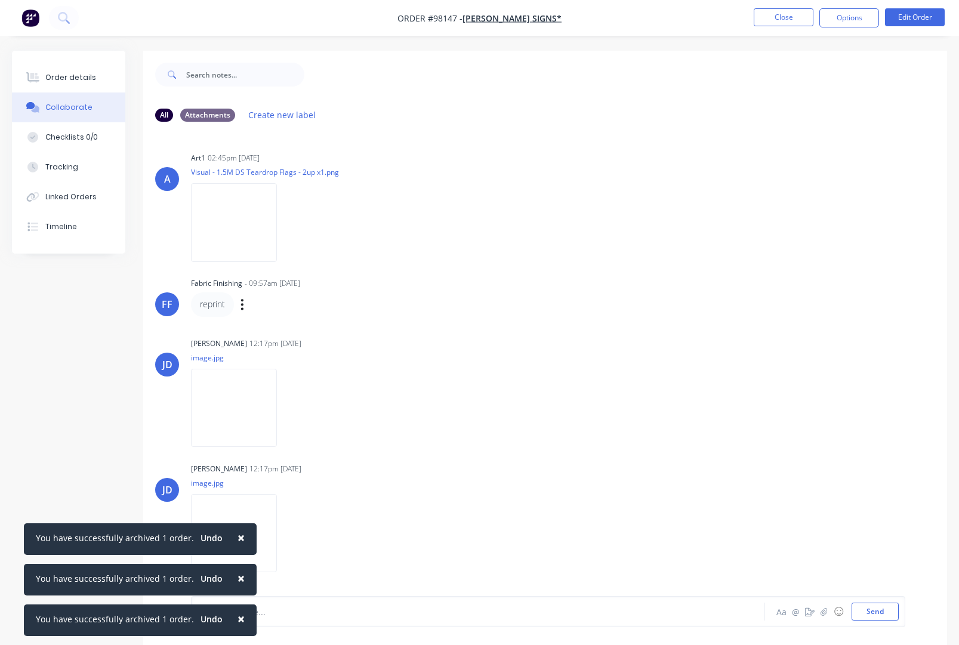
scroll to position [18, 0]
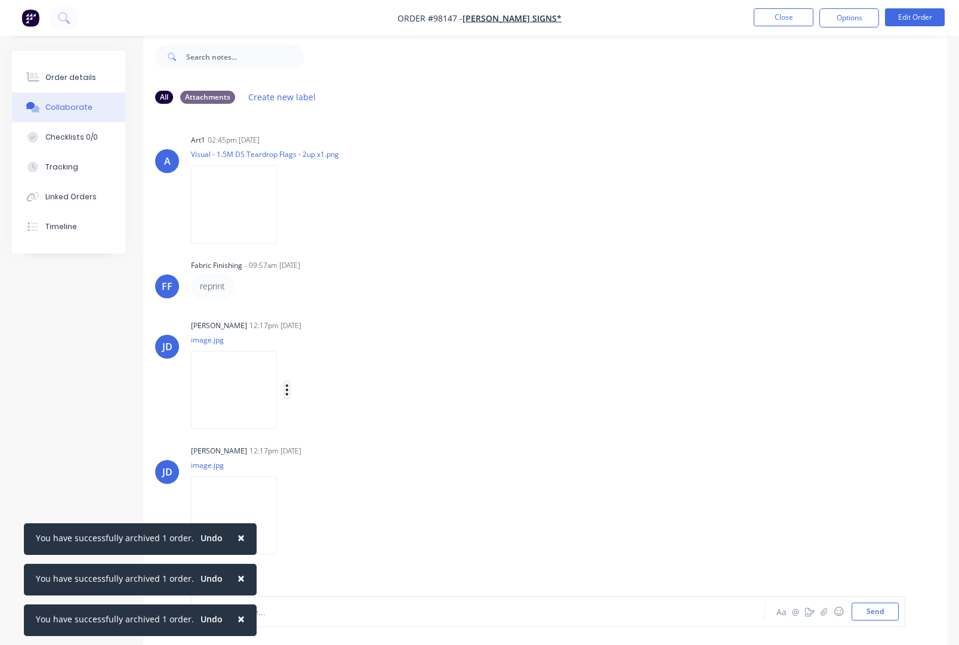
click at [288, 392] on icon "button" at bounding box center [287, 390] width 4 height 14
click at [316, 418] on button "Download" at bounding box center [365, 421] width 134 height 27
click at [289, 517] on button "button" at bounding box center [287, 515] width 5 height 17
click at [313, 530] on button "Download" at bounding box center [365, 535] width 134 height 27
click at [785, 17] on button "Close" at bounding box center [784, 17] width 60 height 18
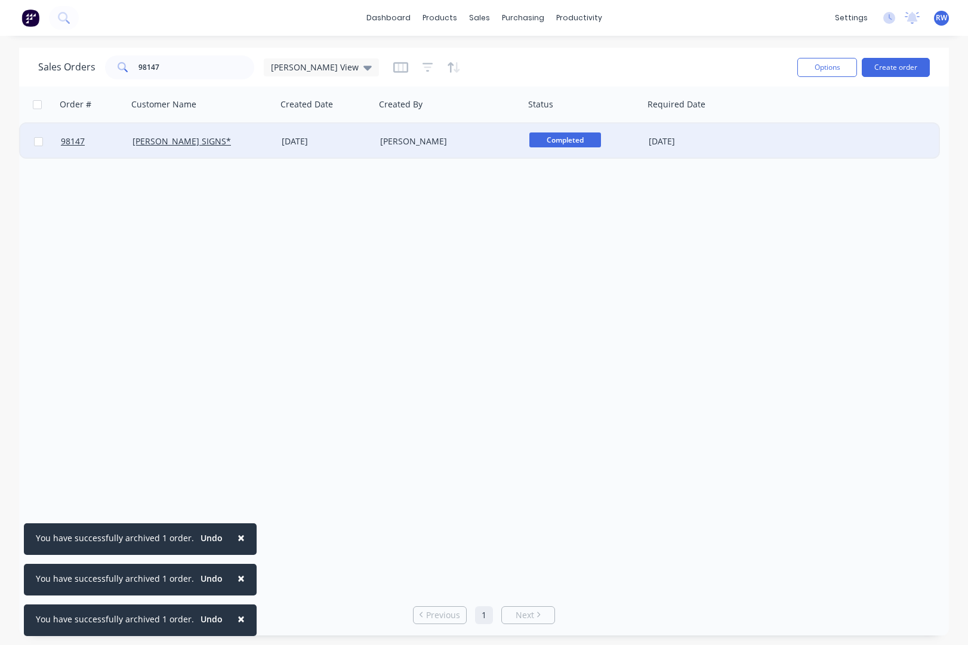
click at [42, 143] on input "checkbox" at bounding box center [38, 141] width 9 height 9
checkbox input "true"
click at [826, 68] on button "Options" at bounding box center [827, 67] width 60 height 19
click at [772, 119] on div "Archive" at bounding box center [791, 121] width 110 height 17
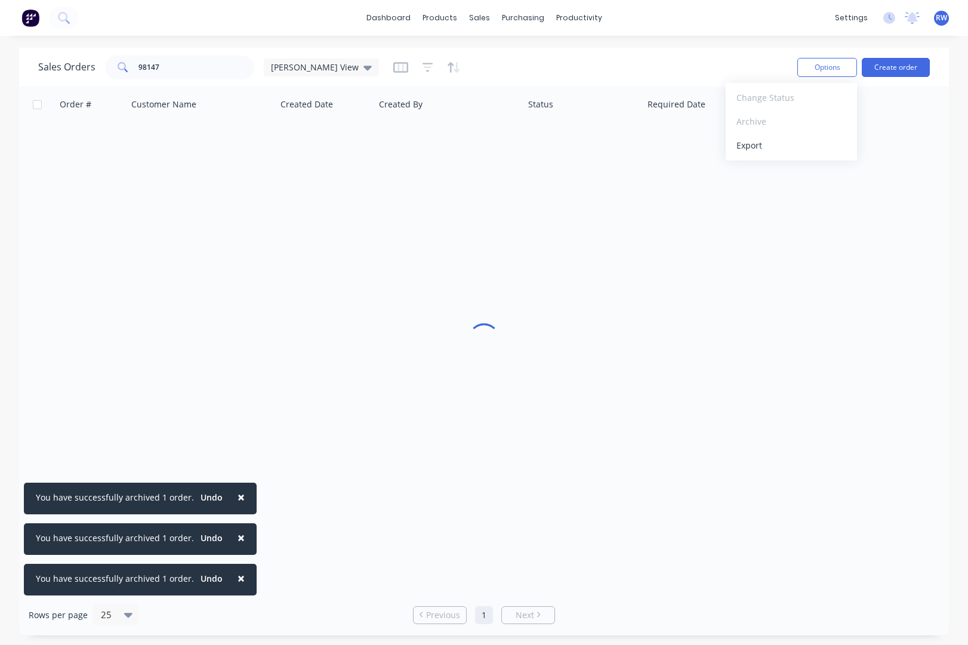
checkbox input "false"
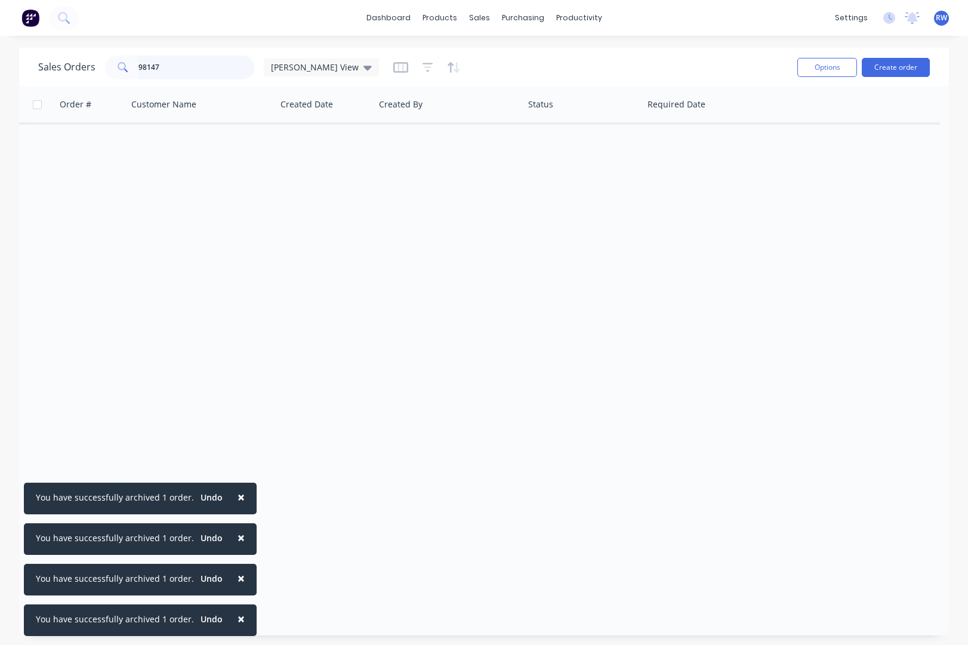
click at [187, 66] on input "98147" at bounding box center [196, 67] width 116 height 24
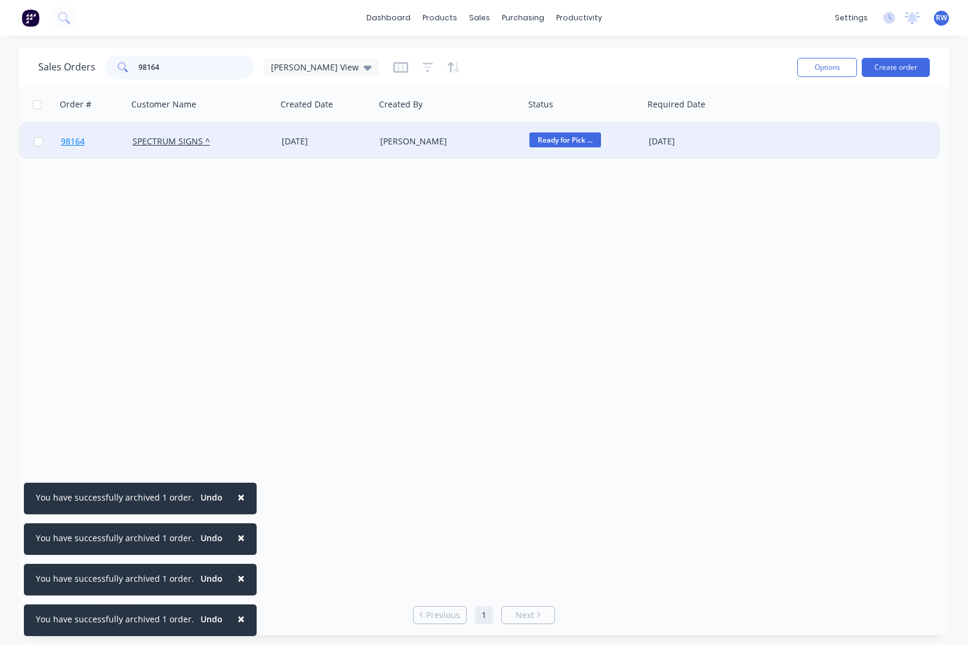
type input "98164"
click at [81, 141] on span "98164" at bounding box center [73, 141] width 24 height 12
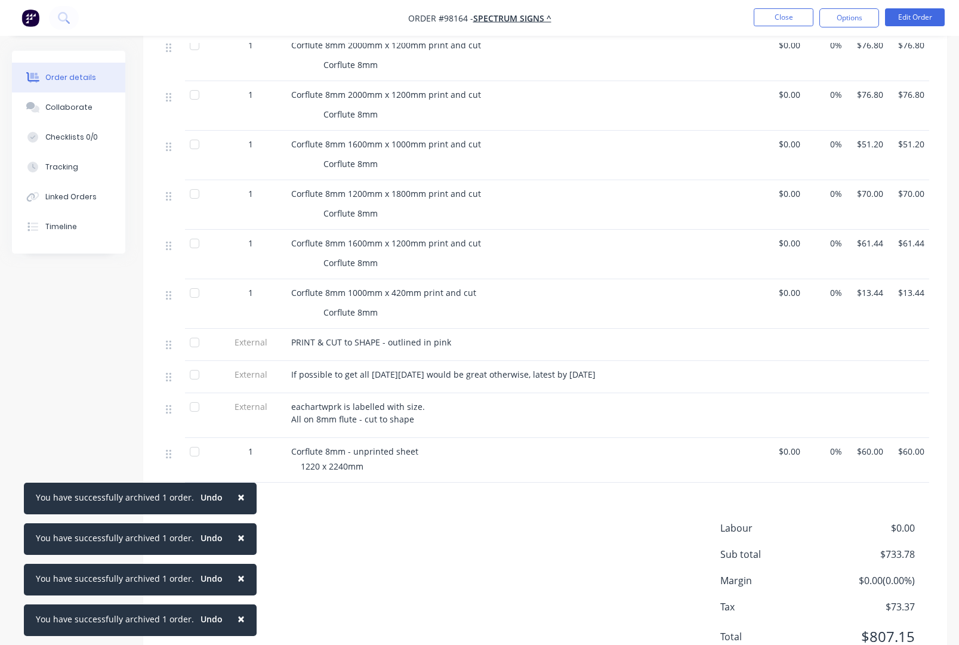
scroll to position [615, 0]
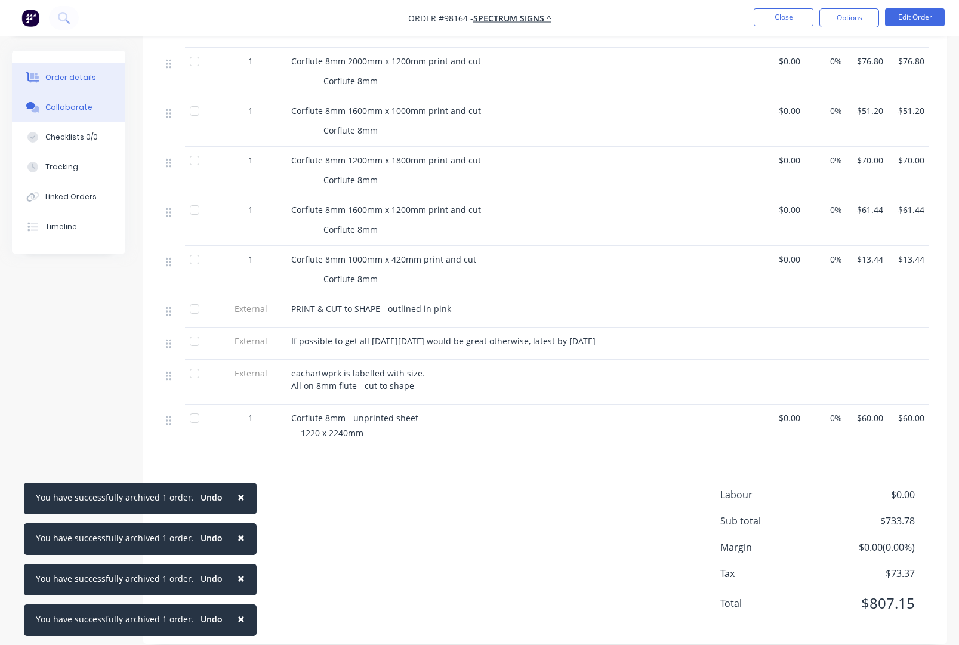
click at [63, 105] on div "Collaborate" at bounding box center [68, 107] width 47 height 11
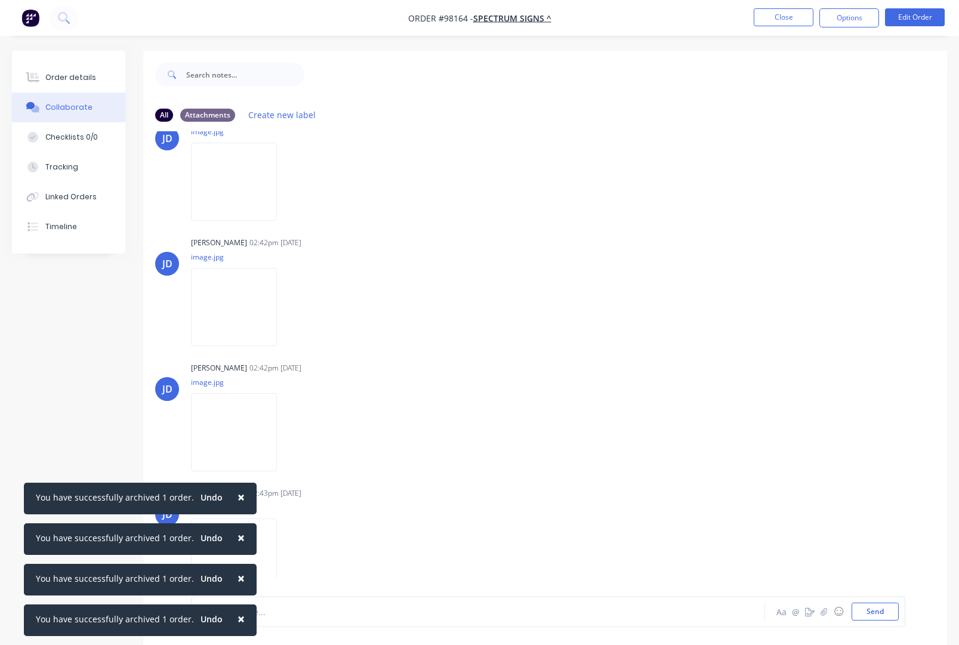
scroll to position [221, 0]
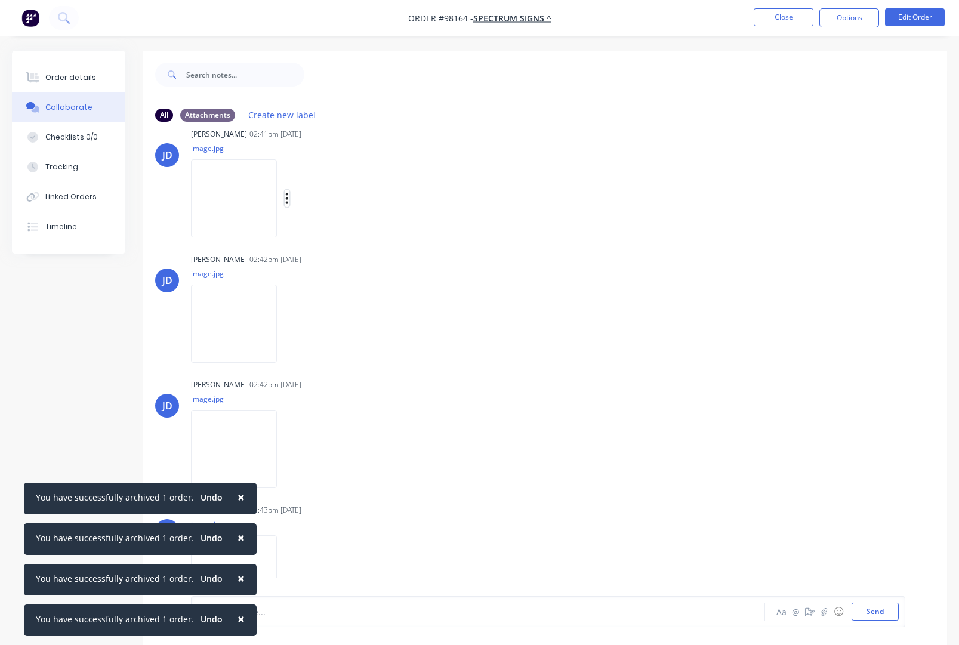
click at [289, 205] on icon "button" at bounding box center [287, 199] width 4 height 14
drag, startPoint x: 339, startPoint y: 245, endPoint x: 333, endPoint y: 252, distance: 9.8
click at [339, 243] on button "Download" at bounding box center [365, 230] width 134 height 27
click at [288, 329] on icon "button" at bounding box center [287, 324] width 2 height 11
click at [337, 367] on button "Download" at bounding box center [365, 355] width 134 height 27
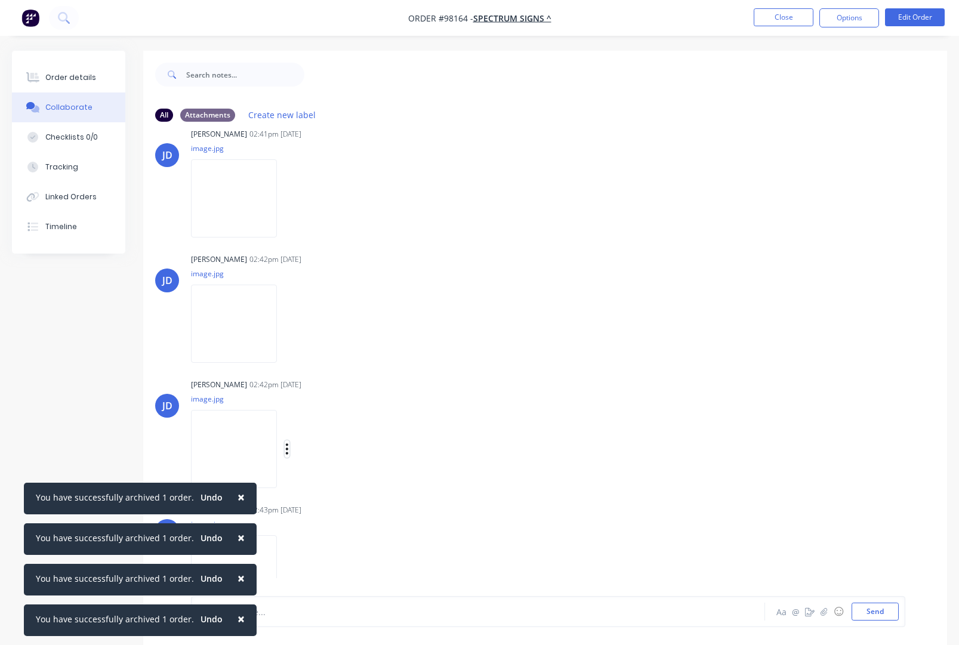
click at [289, 456] on icon "button" at bounding box center [287, 449] width 4 height 14
click at [345, 494] on button "Download" at bounding box center [365, 480] width 134 height 27
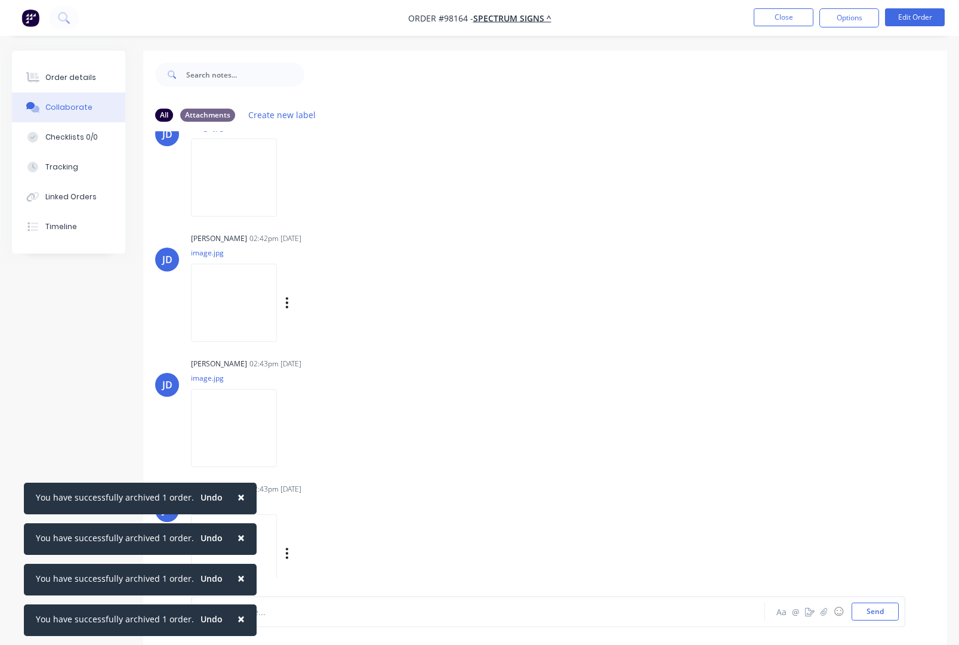
scroll to position [382, 0]
click at [288, 427] on icon "button" at bounding box center [287, 426] width 2 height 11
click at [340, 461] on button "Download" at bounding box center [365, 457] width 134 height 27
click at [289, 558] on icon "button" at bounding box center [287, 551] width 4 height 14
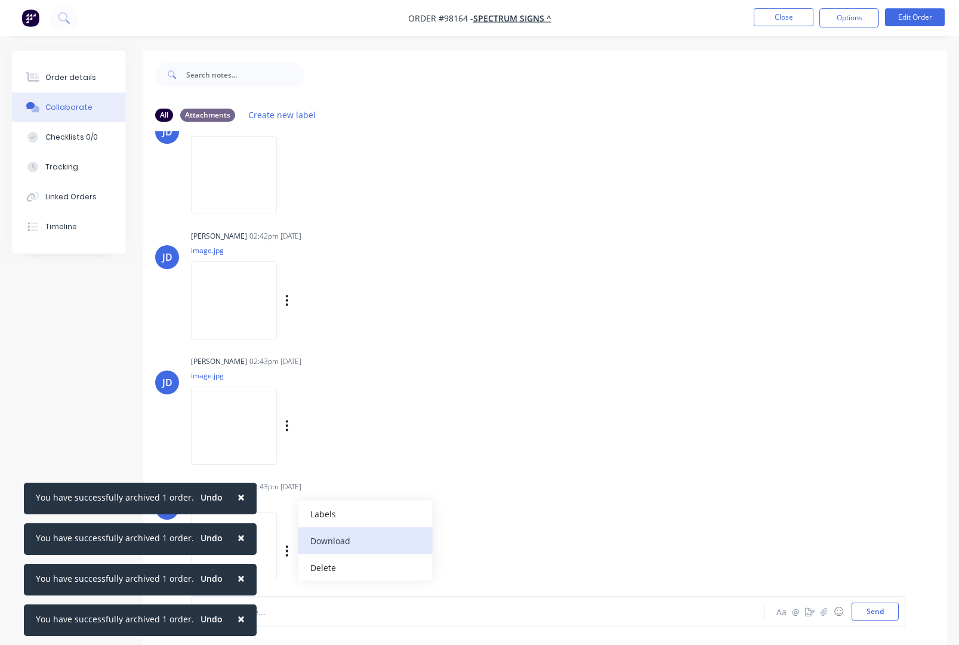
click at [338, 554] on button "Download" at bounding box center [365, 540] width 134 height 27
click at [777, 18] on button "Close" at bounding box center [784, 17] width 60 height 18
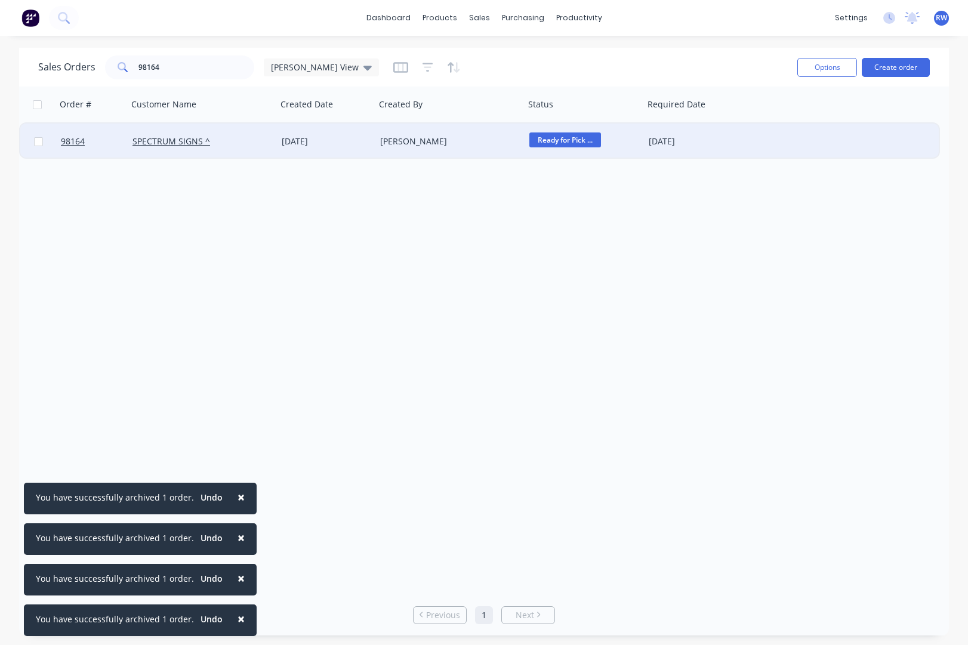
click at [36, 141] on input "checkbox" at bounding box center [38, 141] width 9 height 9
checkbox input "true"
click at [829, 66] on button "Options" at bounding box center [827, 67] width 60 height 19
click at [794, 114] on div "Archive" at bounding box center [791, 121] width 110 height 17
checkbox input "false"
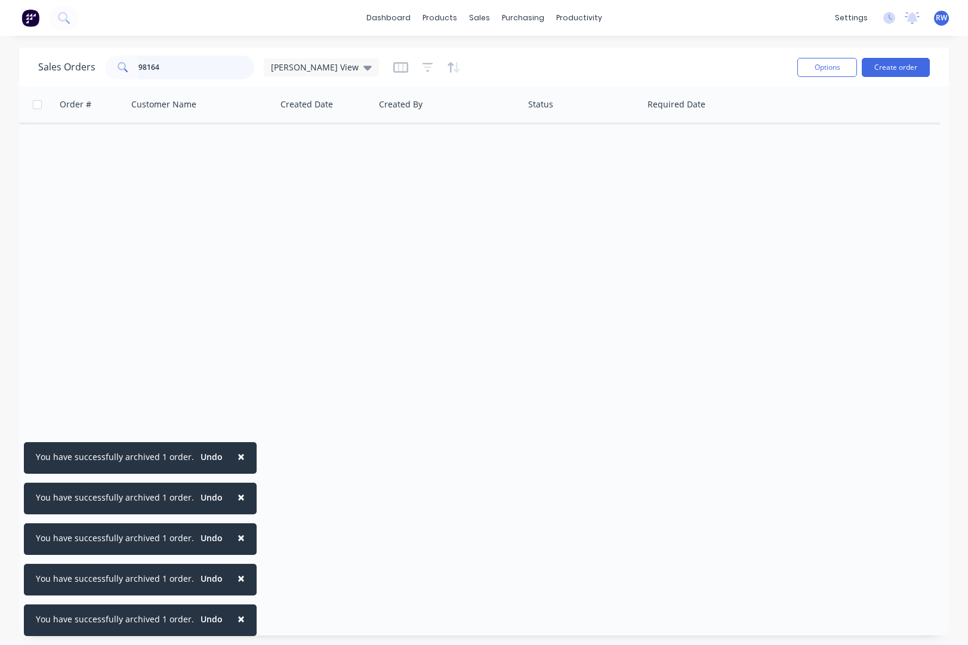
click at [208, 68] on input "98164" at bounding box center [196, 67] width 116 height 24
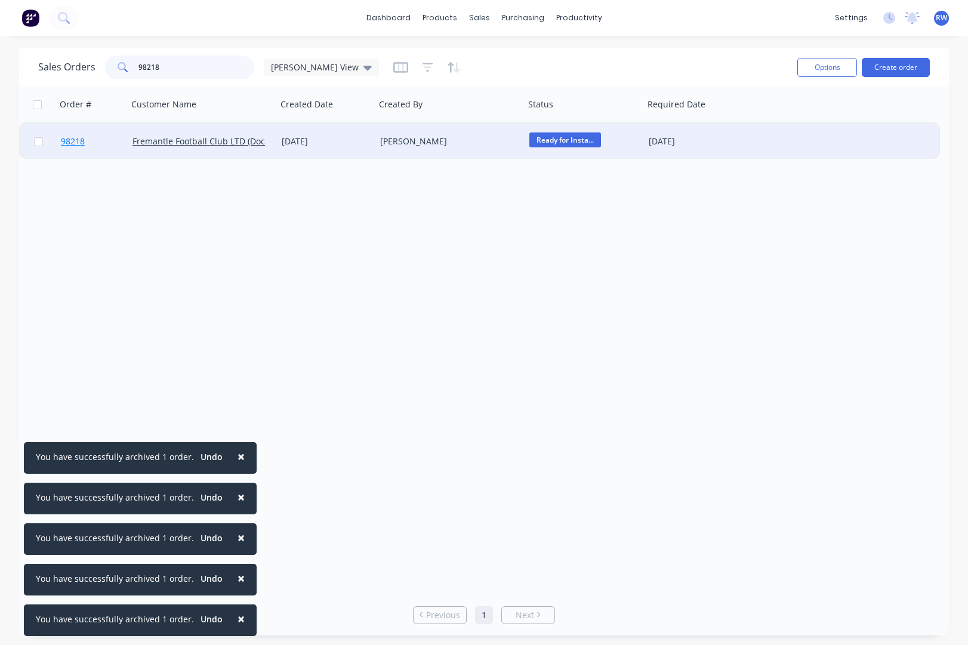
type input "98218"
click at [77, 142] on span "98218" at bounding box center [73, 141] width 24 height 12
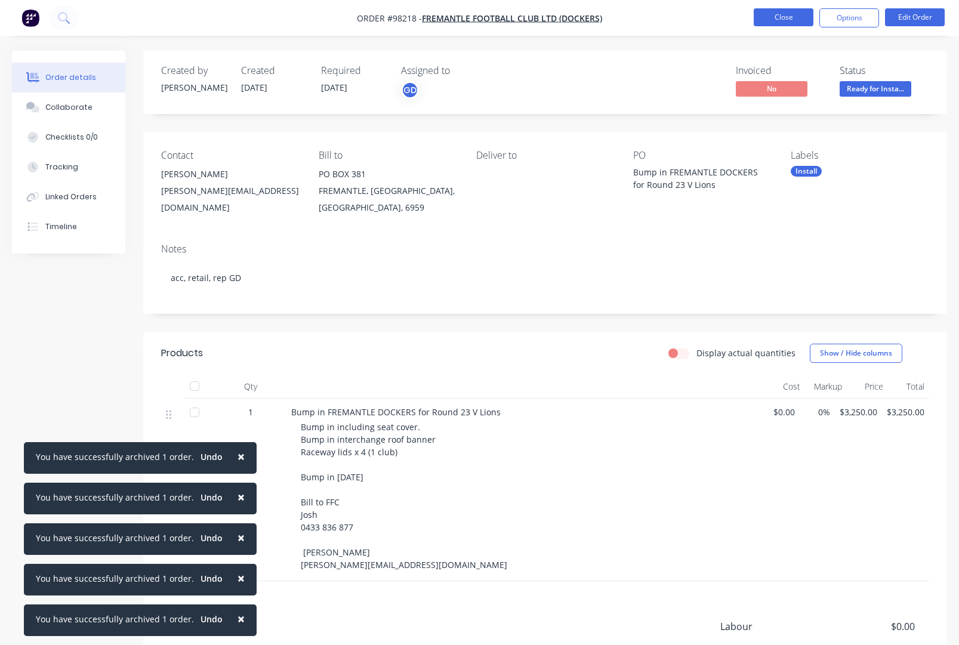
click at [782, 14] on button "Close" at bounding box center [784, 17] width 60 height 18
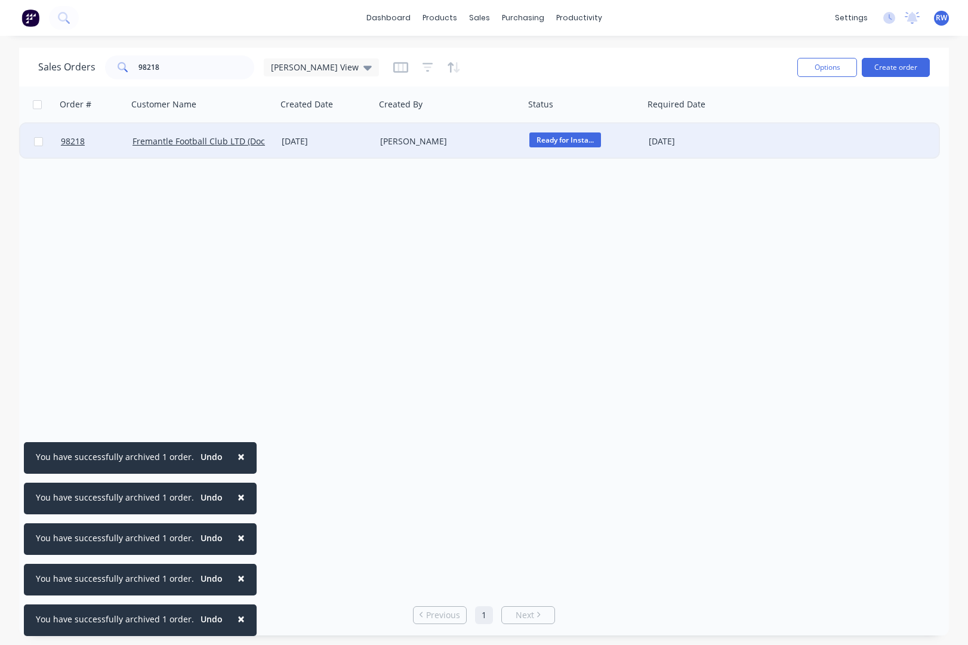
click at [38, 144] on input "checkbox" at bounding box center [38, 141] width 9 height 9
checkbox input "true"
click at [824, 71] on button "Options" at bounding box center [827, 67] width 60 height 19
click at [798, 124] on div "Archive" at bounding box center [791, 121] width 110 height 17
checkbox input "false"
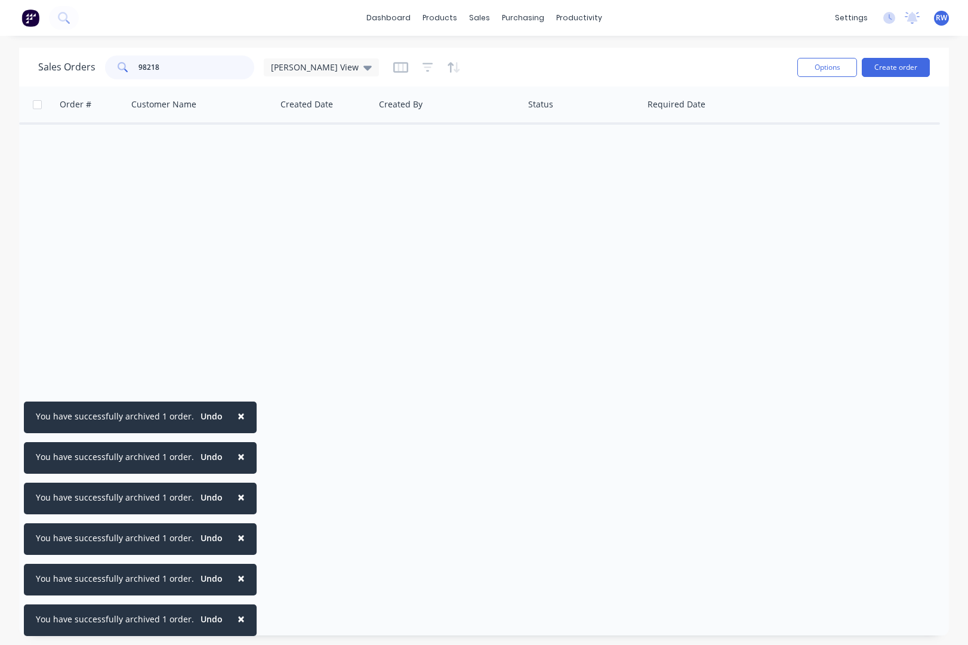
click at [165, 68] on input "98218" at bounding box center [196, 67] width 116 height 24
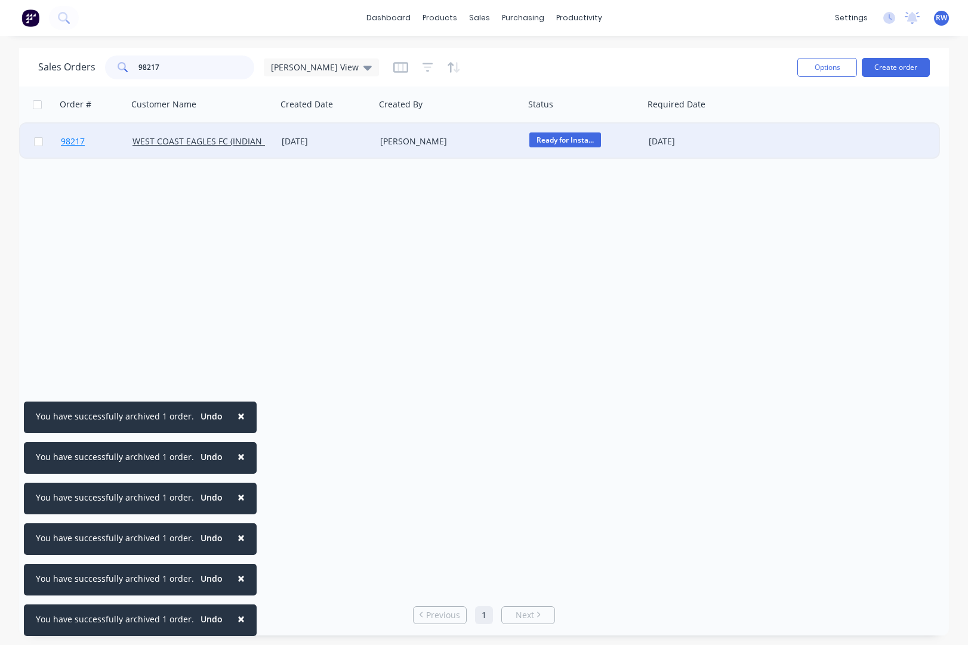
type input "98217"
click at [71, 143] on span "98217" at bounding box center [73, 141] width 24 height 12
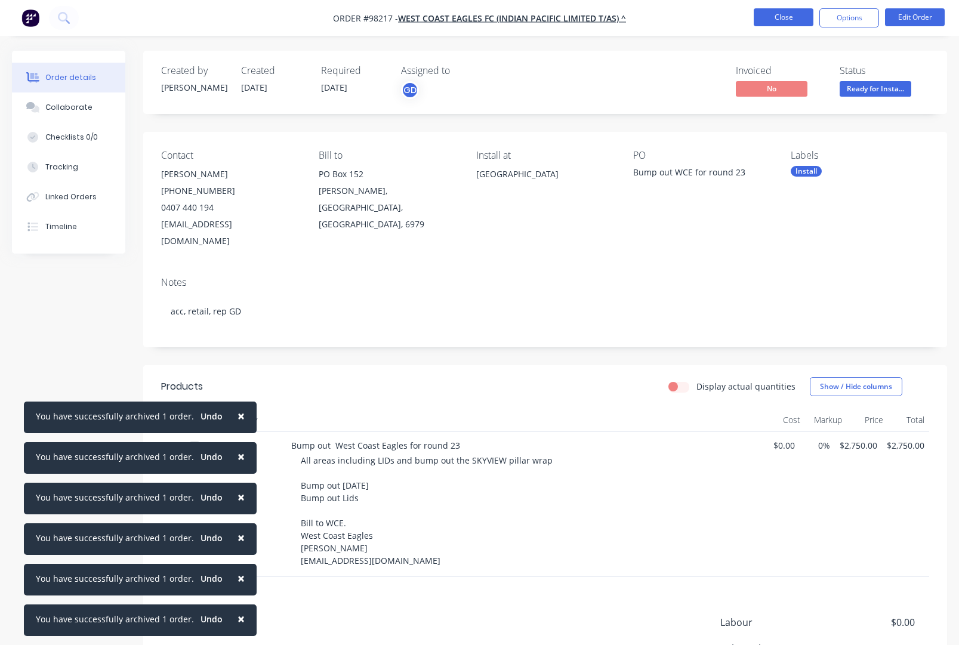
click at [774, 18] on button "Close" at bounding box center [784, 17] width 60 height 18
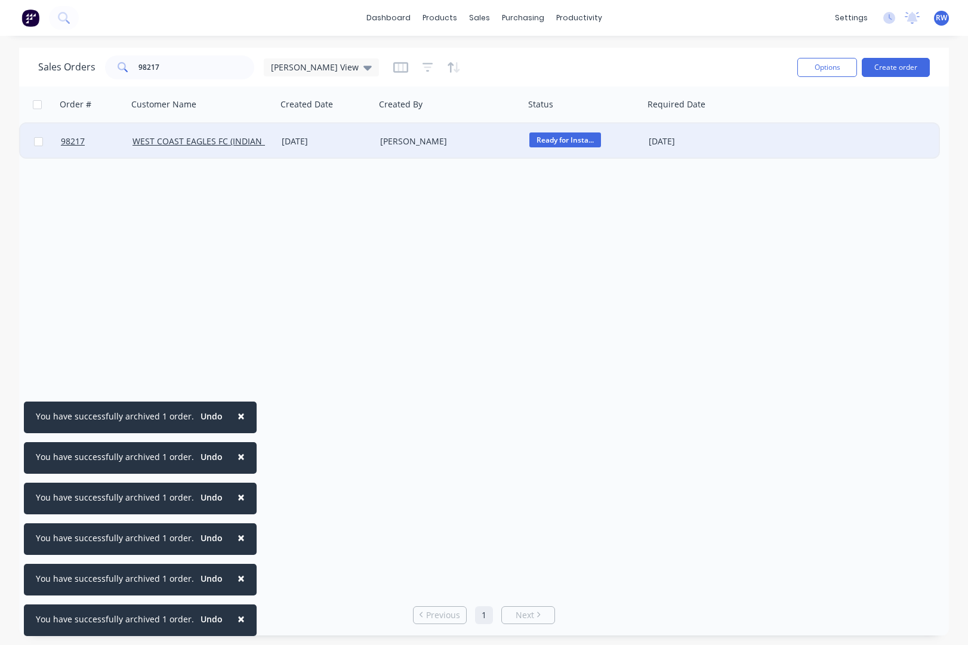
click at [41, 143] on input "checkbox" at bounding box center [38, 141] width 9 height 9
checkbox input "true"
click at [827, 69] on button "Options" at bounding box center [827, 67] width 60 height 19
click at [788, 126] on div "Archive" at bounding box center [791, 121] width 110 height 17
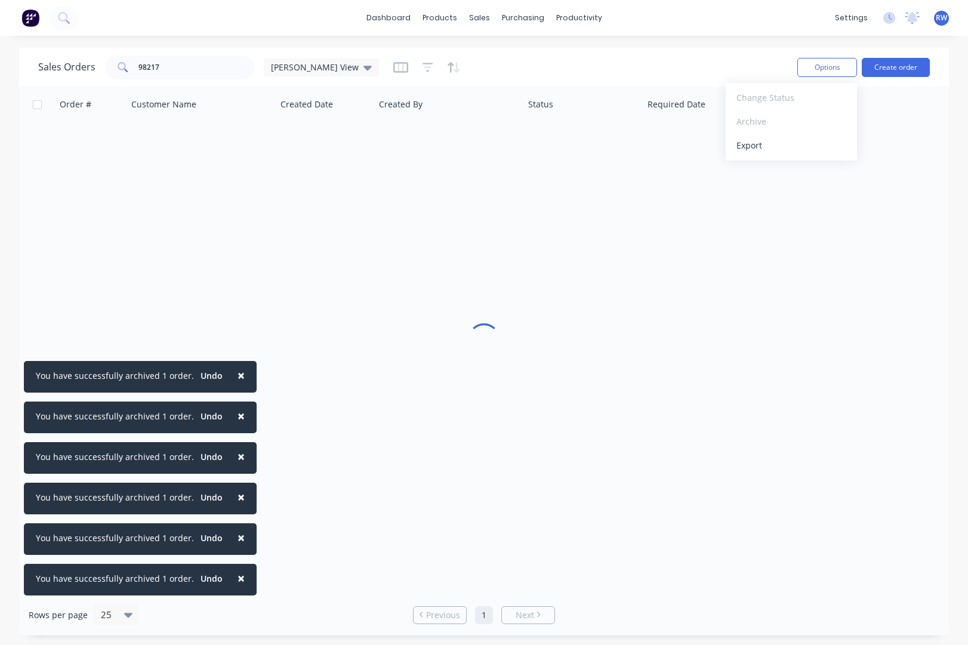
checkbox input "false"
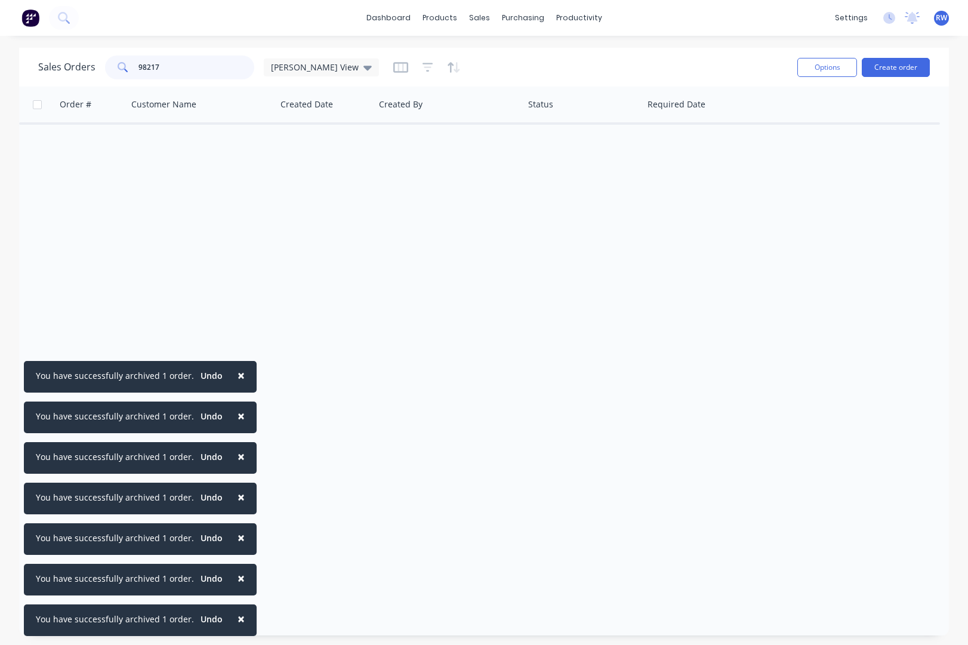
click at [163, 65] on input "98217" at bounding box center [196, 67] width 116 height 24
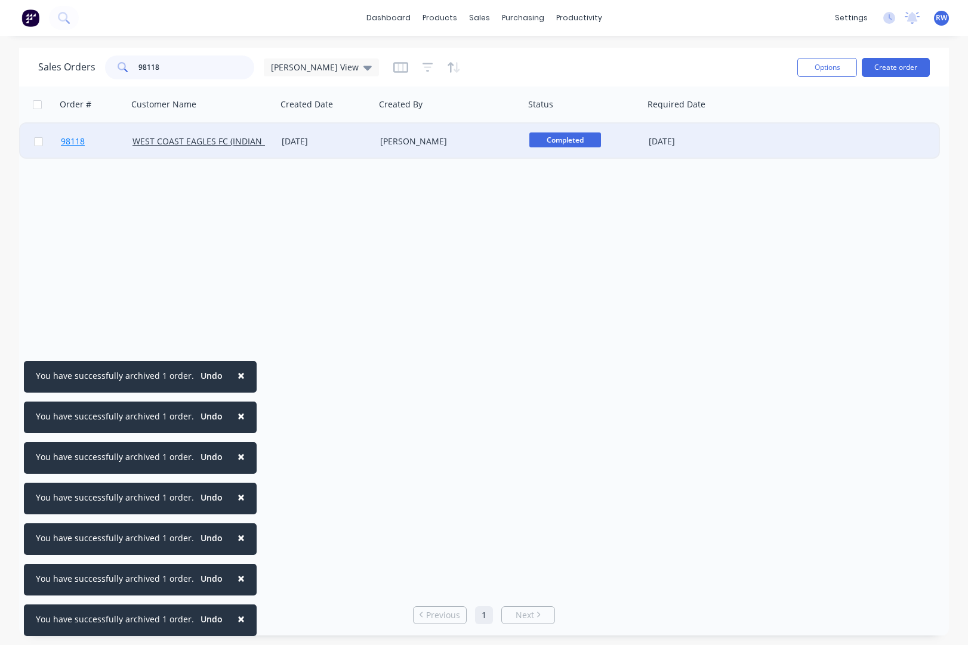
type input "98118"
click at [72, 142] on span "98118" at bounding box center [73, 141] width 24 height 12
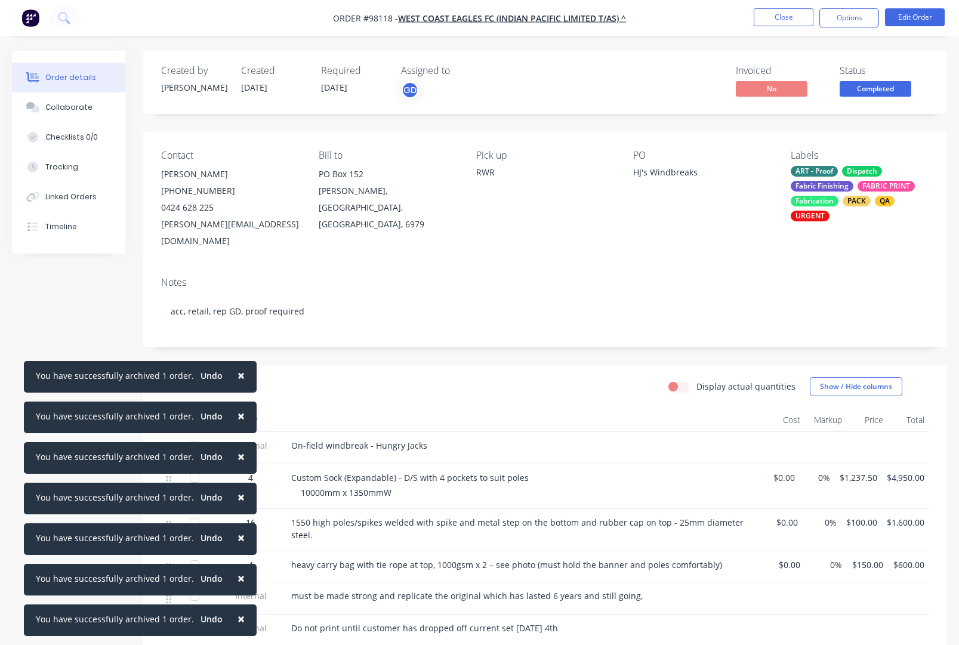
click at [237, 376] on span "×" at bounding box center [240, 375] width 7 height 17
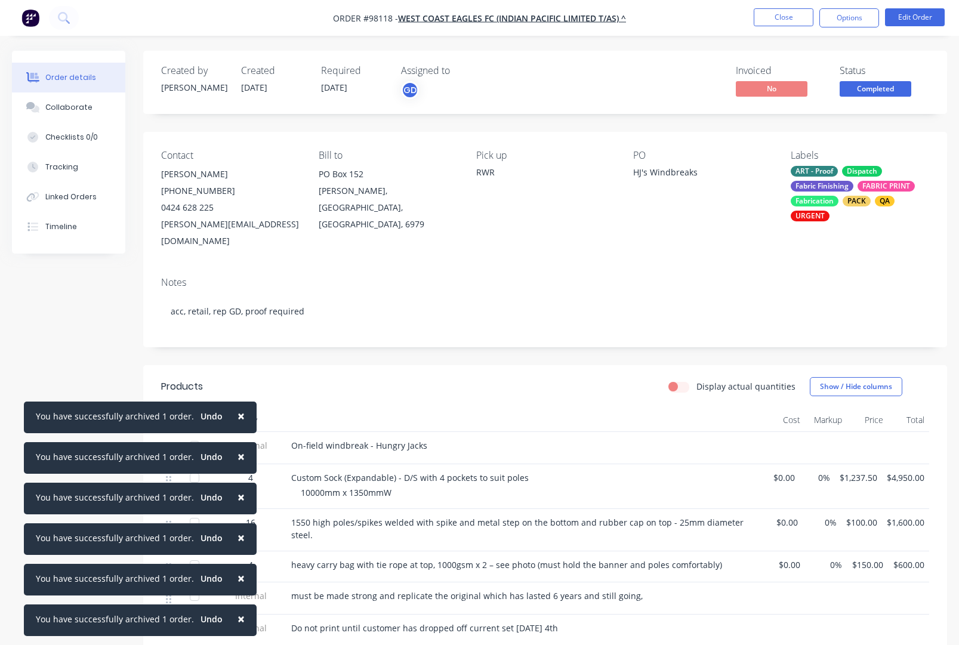
click at [237, 415] on span "×" at bounding box center [240, 416] width 7 height 17
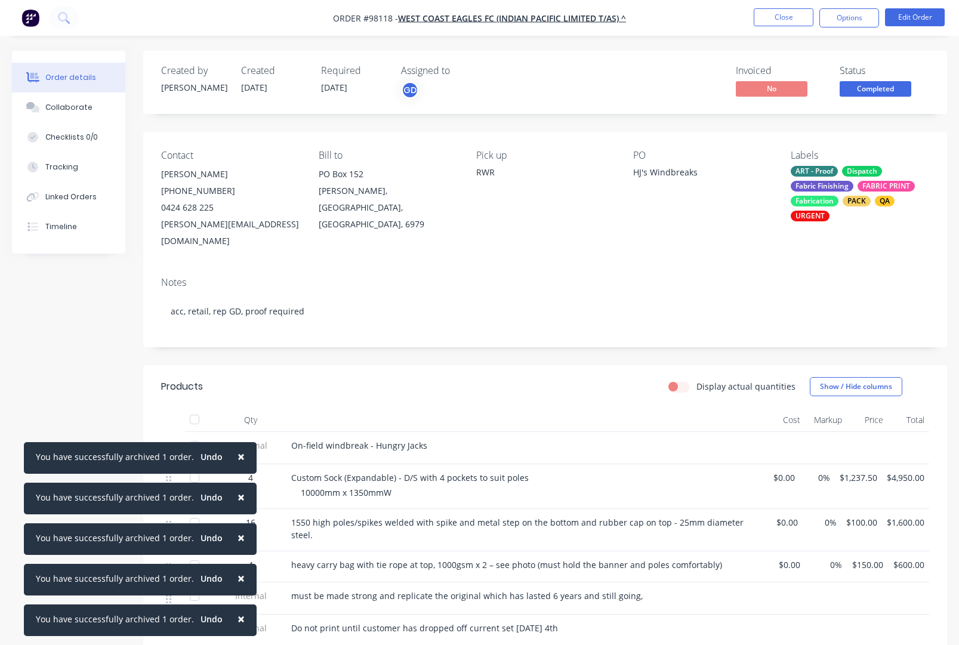
click at [237, 455] on span "×" at bounding box center [240, 456] width 7 height 17
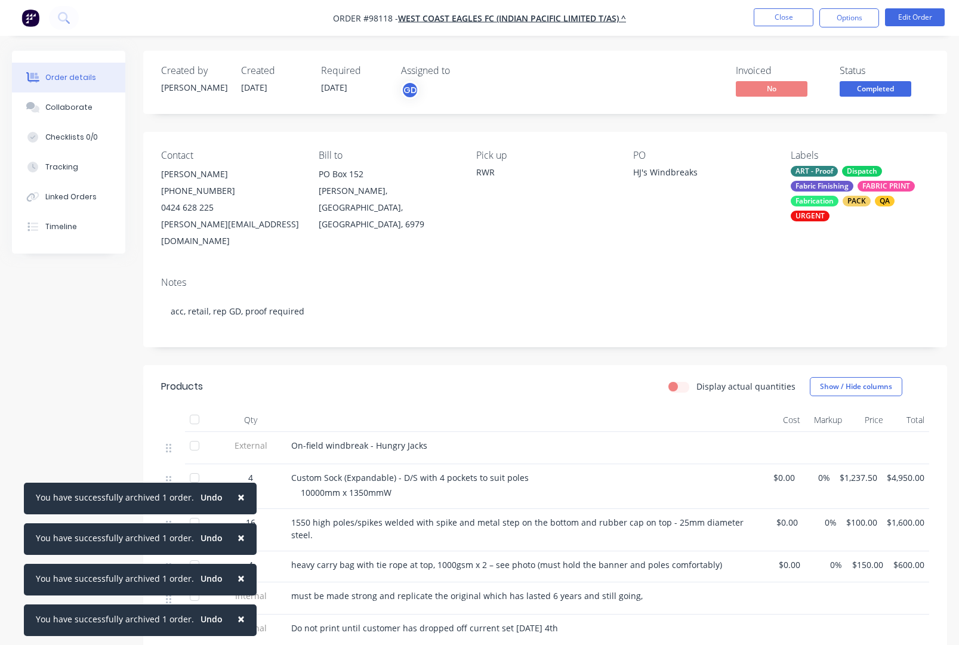
click at [237, 497] on span "×" at bounding box center [240, 497] width 7 height 17
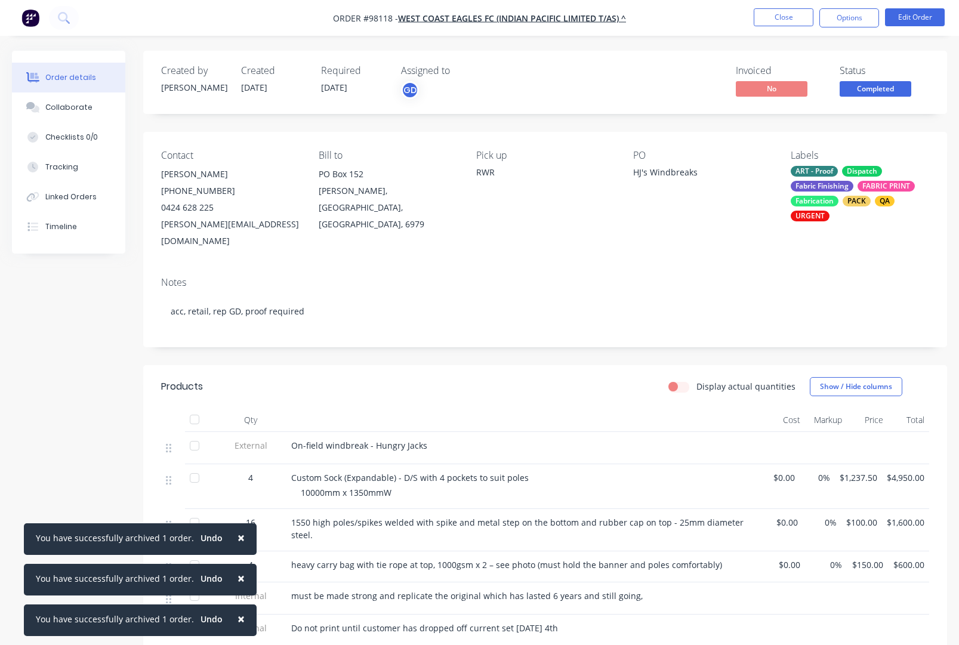
click at [237, 538] on span "×" at bounding box center [240, 537] width 7 height 17
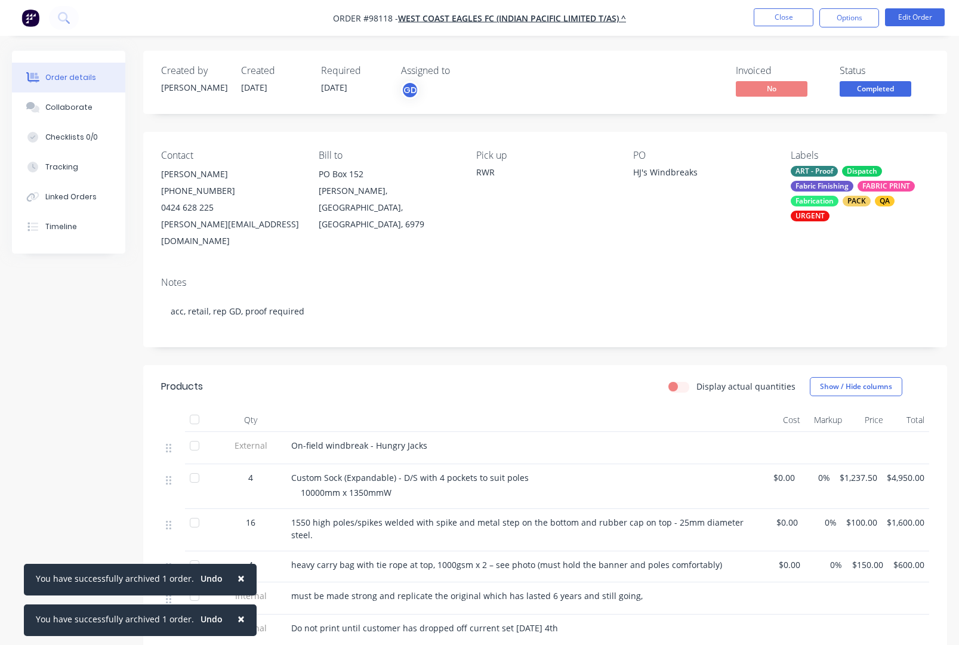
click at [237, 579] on span "×" at bounding box center [240, 578] width 7 height 17
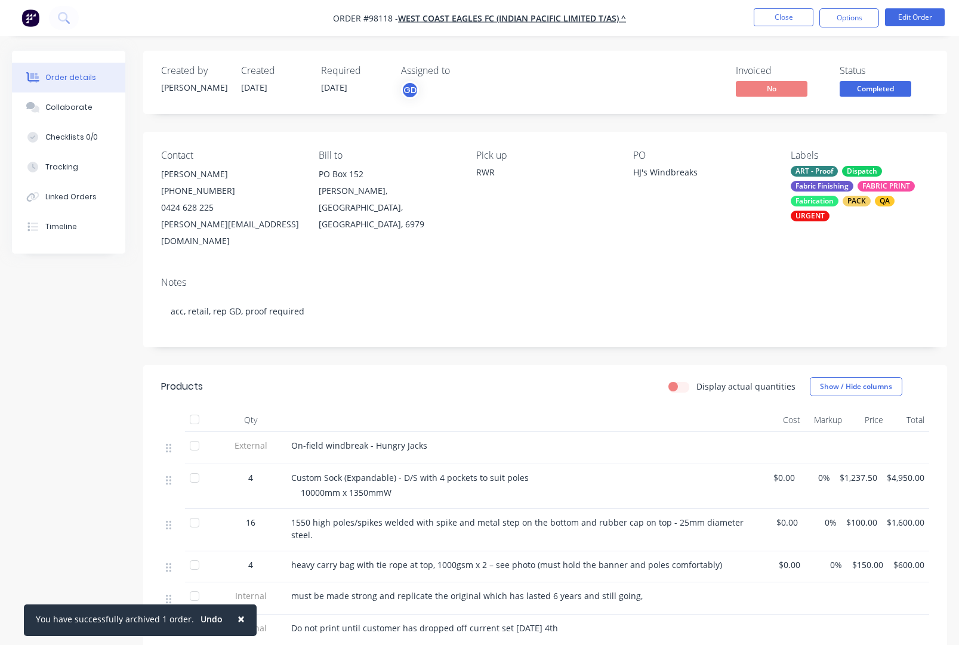
click at [237, 619] on span "×" at bounding box center [240, 618] width 7 height 17
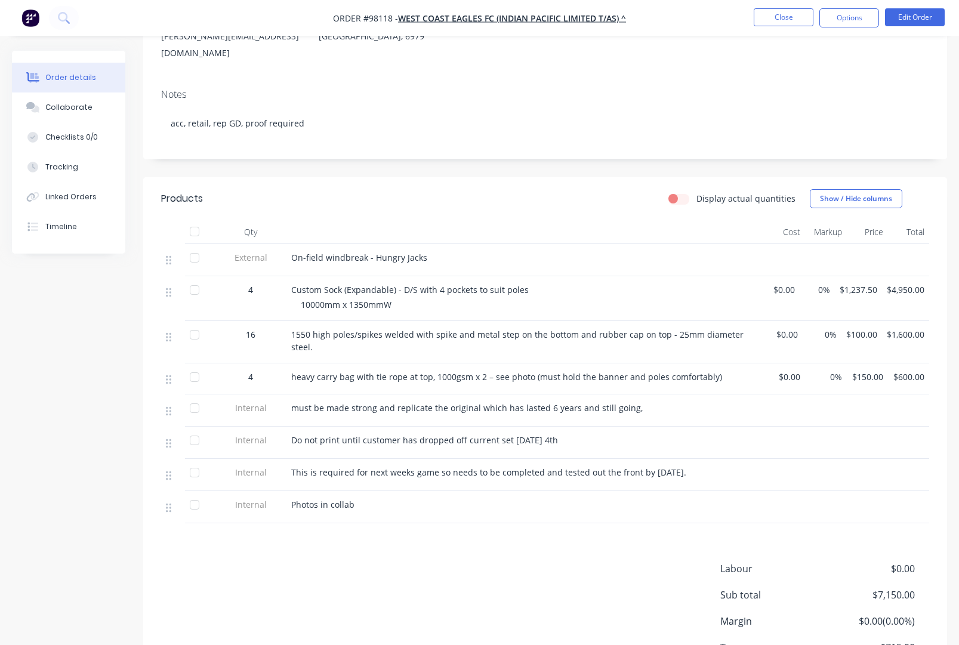
scroll to position [180, 0]
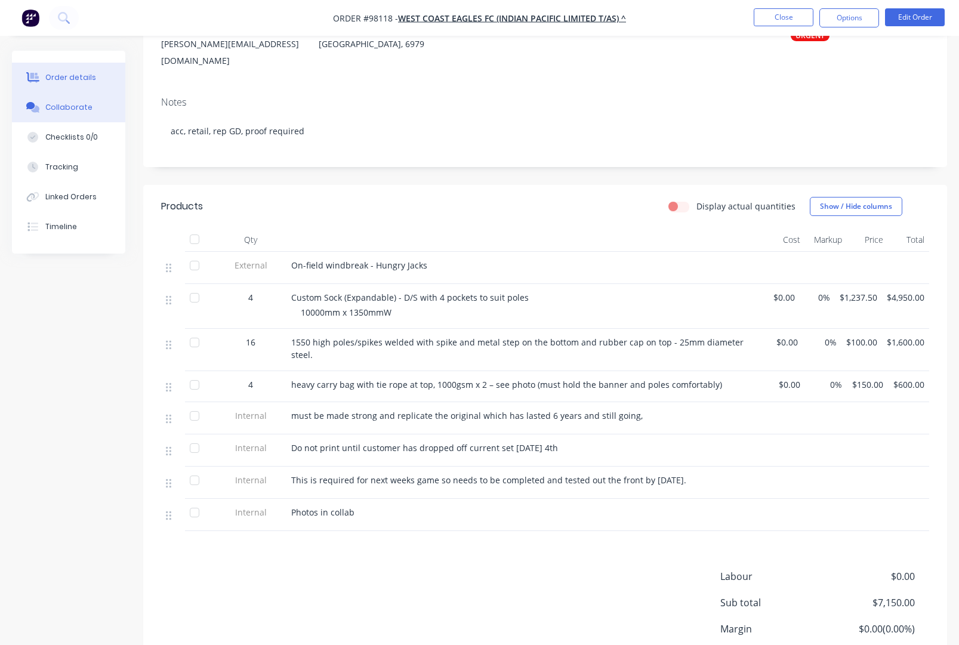
click at [62, 107] on div "Collaborate" at bounding box center [68, 107] width 47 height 11
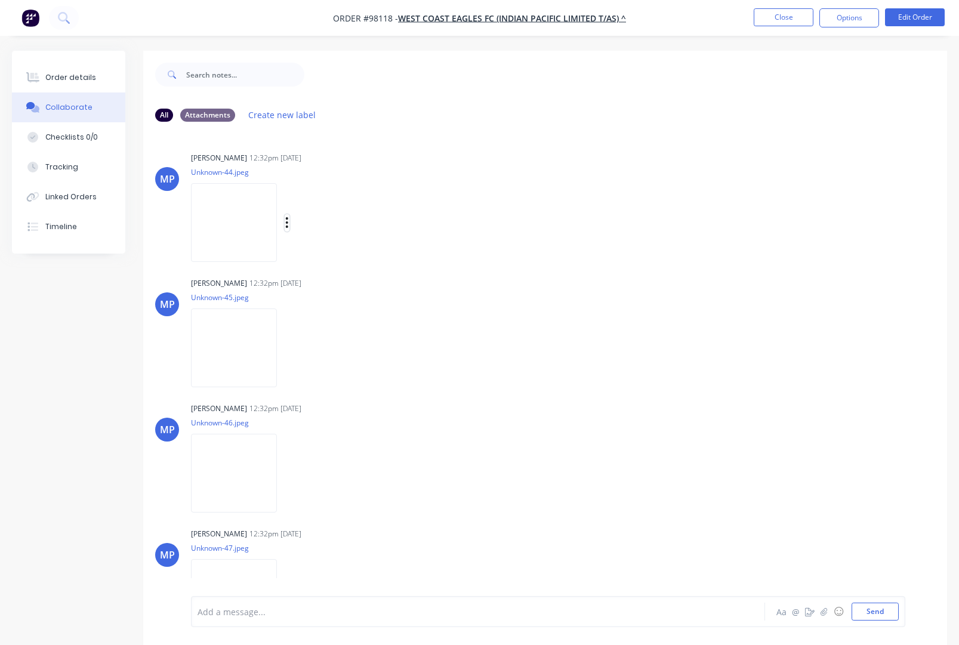
click at [286, 222] on icon "button" at bounding box center [287, 223] width 4 height 14
click at [323, 257] on button "Download" at bounding box center [365, 254] width 134 height 27
click at [285, 347] on icon "button" at bounding box center [287, 348] width 4 height 14
click at [323, 382] on button "Download" at bounding box center [365, 379] width 134 height 27
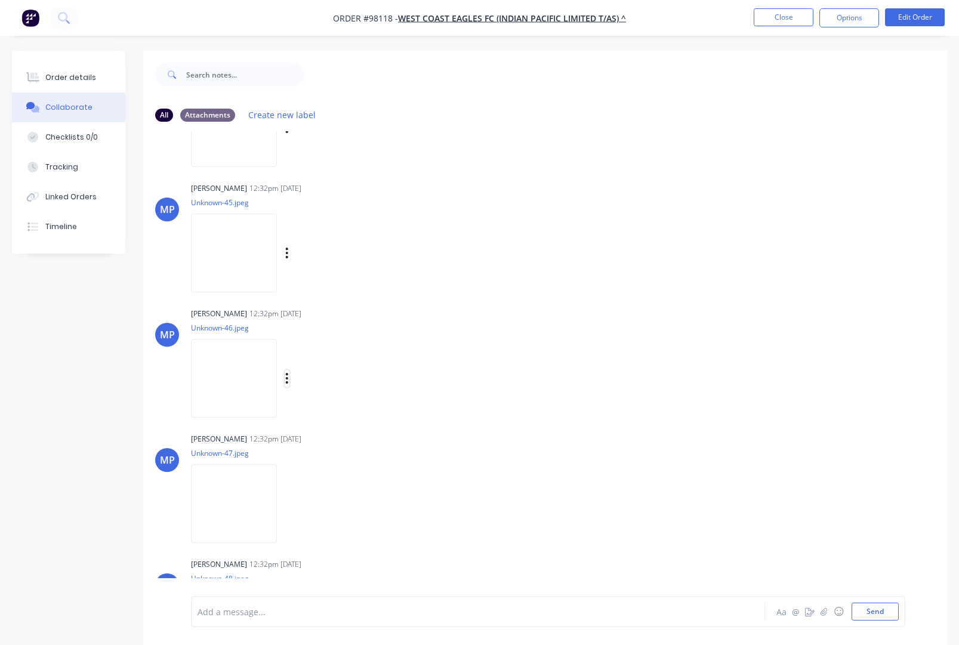
click at [289, 378] on icon "button" at bounding box center [287, 379] width 4 height 14
click at [323, 411] on button "Download" at bounding box center [365, 412] width 134 height 27
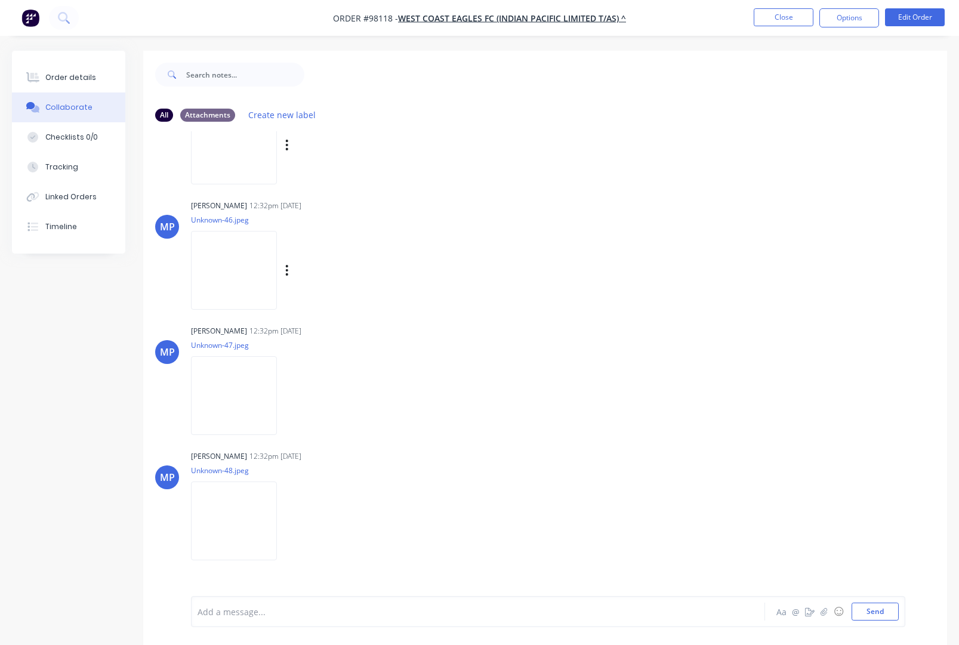
scroll to position [208, 0]
click at [287, 394] on icon "button" at bounding box center [287, 391] width 4 height 14
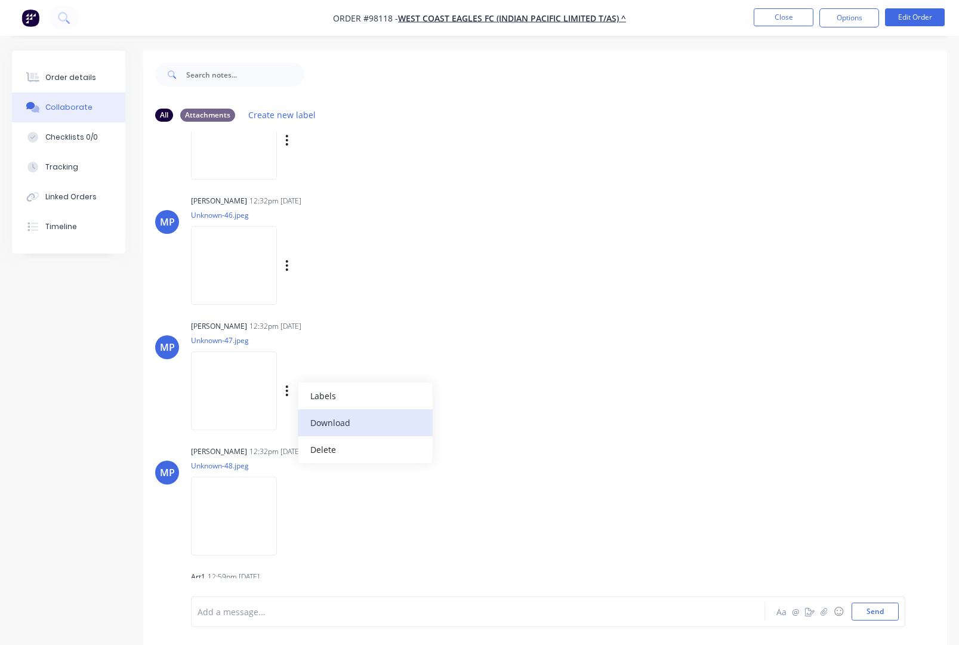
click at [329, 426] on button "Download" at bounding box center [365, 422] width 134 height 27
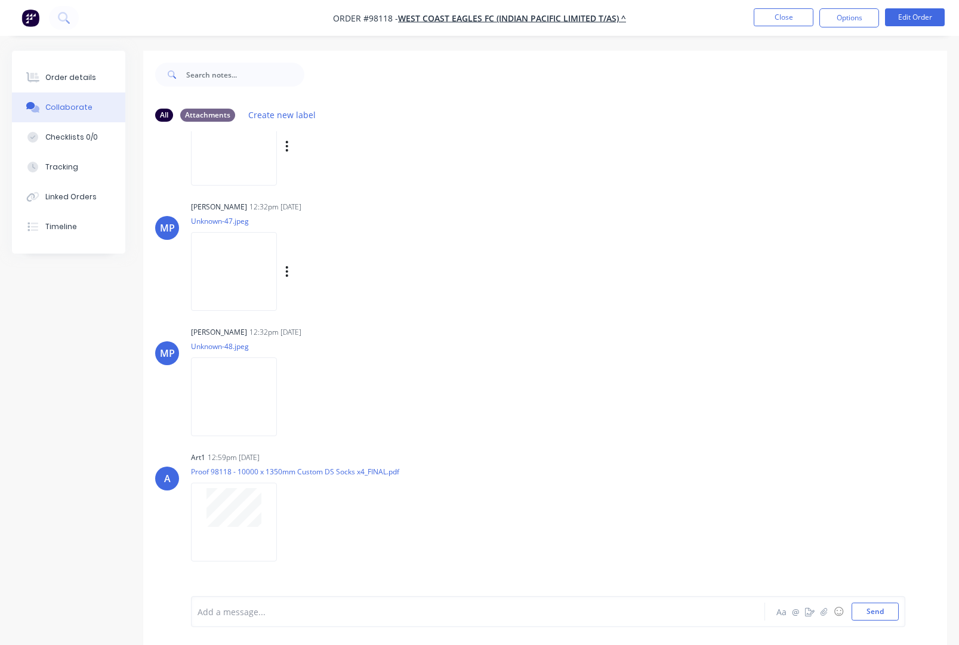
scroll to position [348, 0]
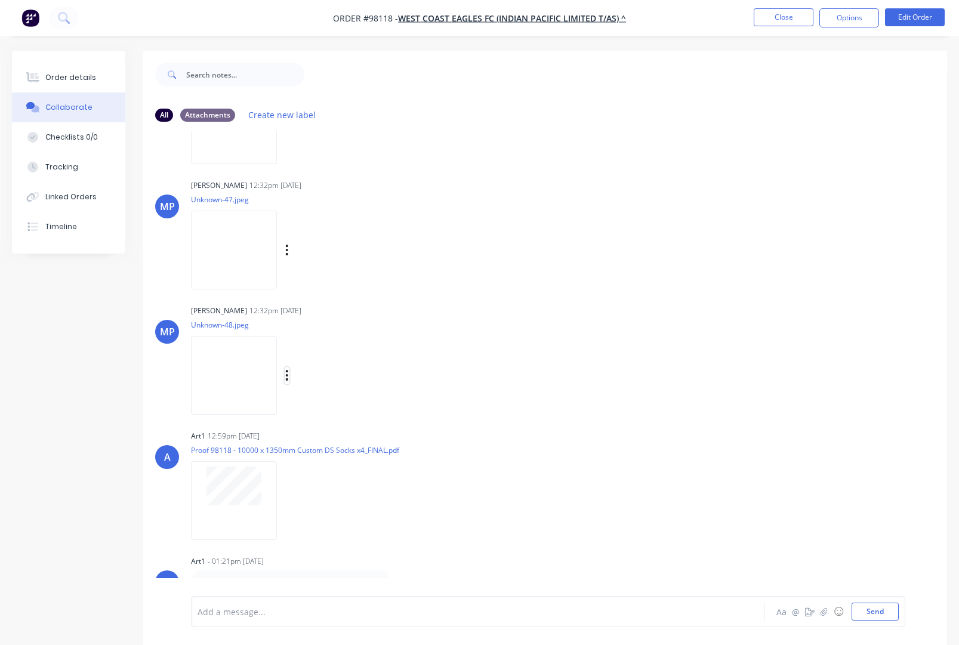
click at [288, 377] on icon "button" at bounding box center [287, 375] width 2 height 11
click at [338, 406] on button "Download" at bounding box center [365, 407] width 134 height 27
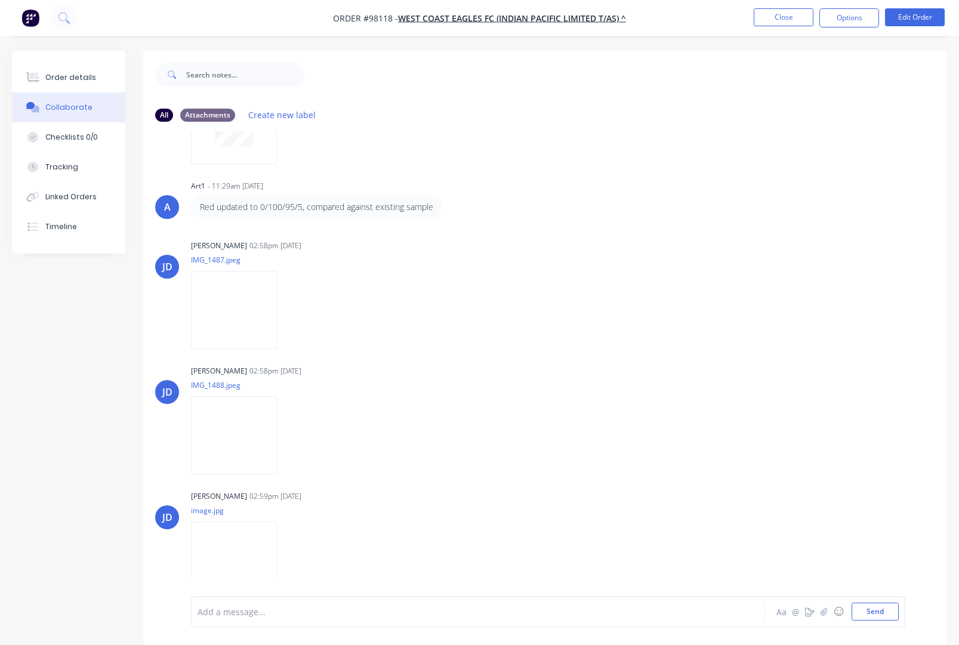
scroll to position [919, 0]
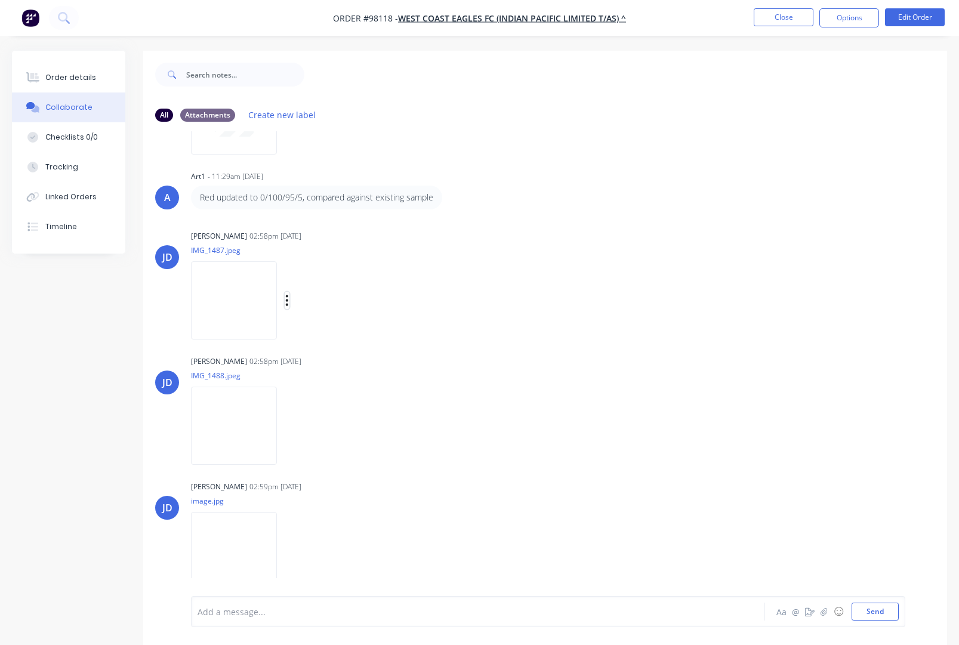
click at [289, 303] on icon "button" at bounding box center [287, 301] width 4 height 14
click at [347, 334] on button "Download" at bounding box center [365, 332] width 134 height 27
click at [289, 424] on icon "button" at bounding box center [287, 426] width 4 height 14
click at [331, 458] on button "Download" at bounding box center [365, 457] width 134 height 27
click at [288, 552] on icon "button" at bounding box center [287, 551] width 2 height 11
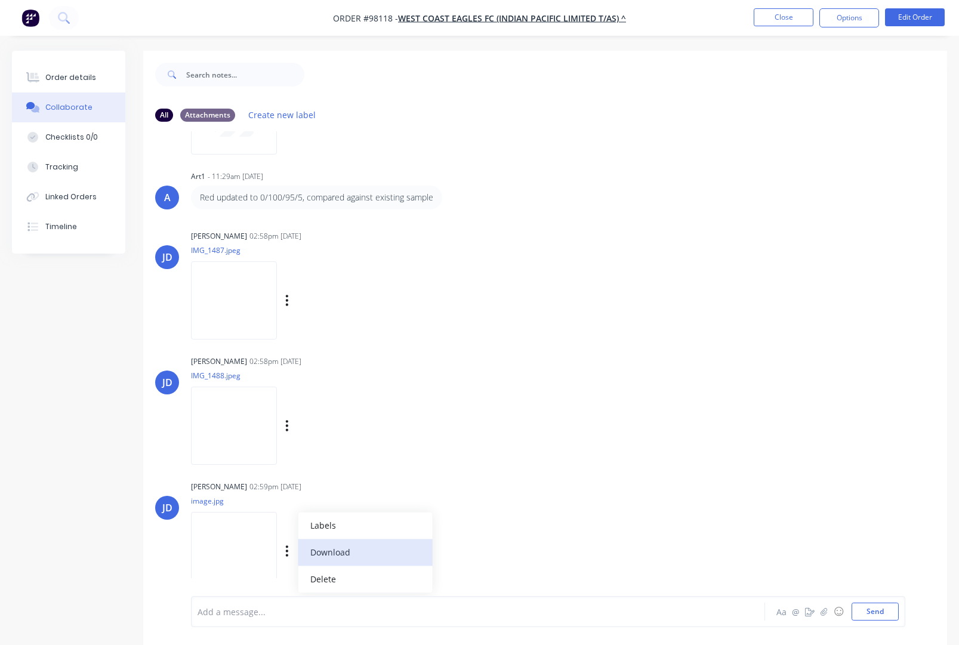
click at [333, 554] on button "Download" at bounding box center [365, 552] width 134 height 27
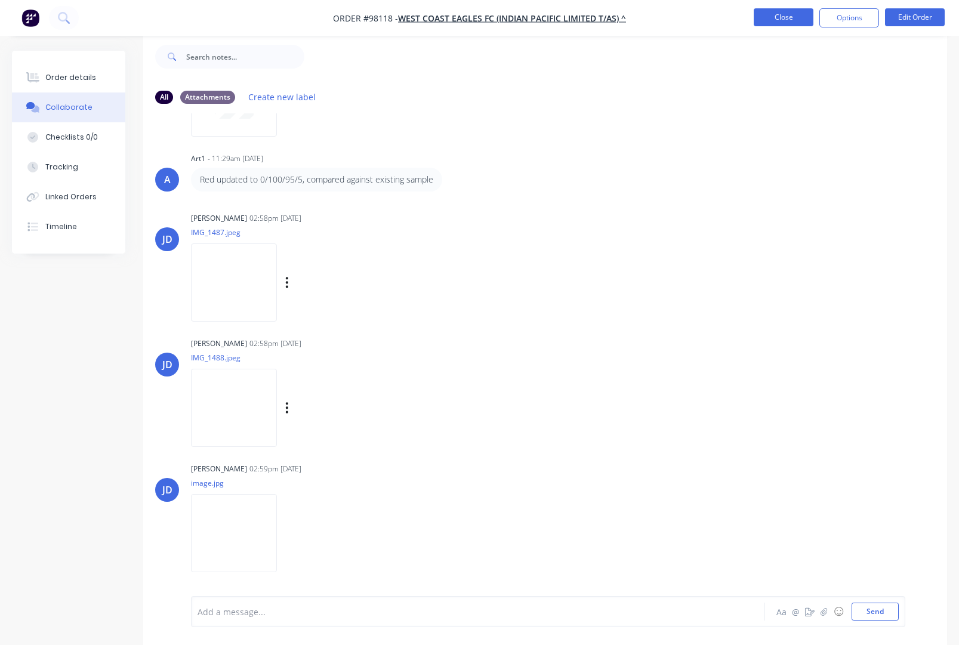
click at [766, 17] on button "Close" at bounding box center [784, 17] width 60 height 18
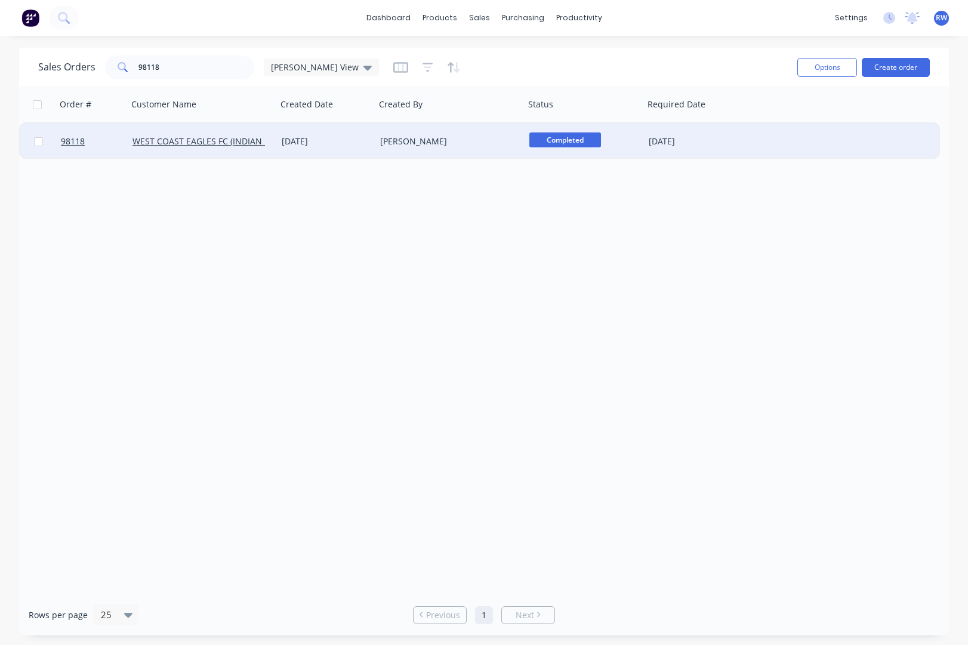
click at [38, 141] on input "checkbox" at bounding box center [38, 141] width 9 height 9
checkbox input "true"
click at [820, 70] on button "Options" at bounding box center [827, 67] width 60 height 19
click at [786, 121] on div "Archive" at bounding box center [791, 121] width 110 height 17
checkbox input "false"
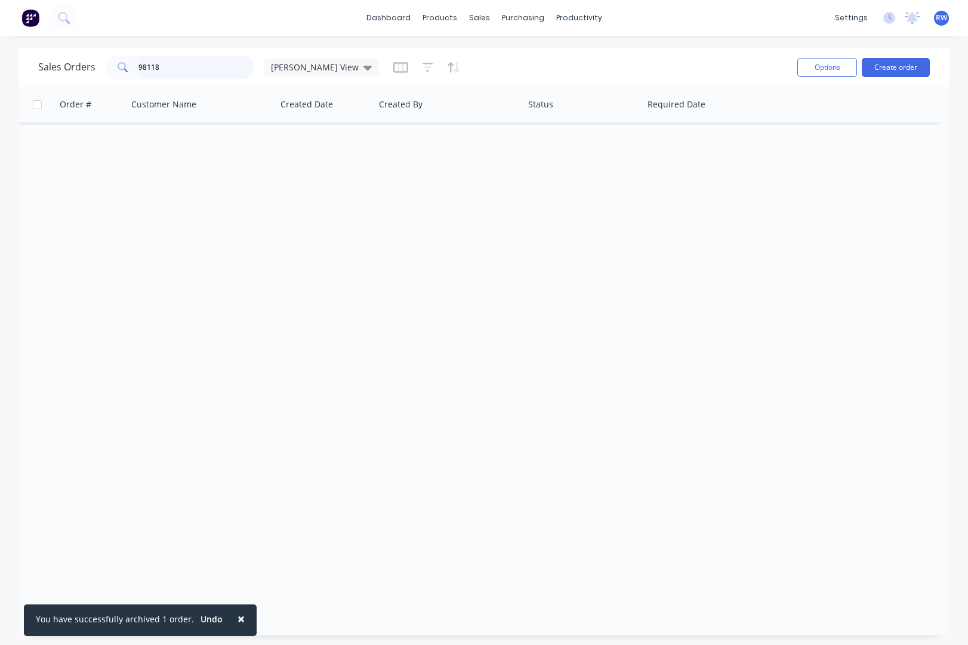
click at [193, 68] on input "98118" at bounding box center [196, 67] width 116 height 24
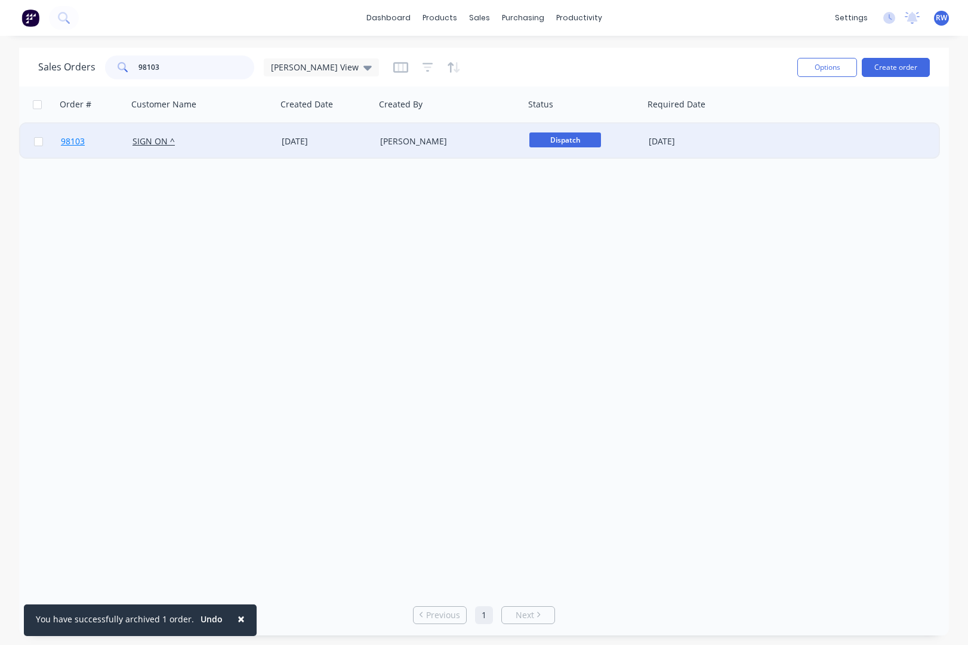
type input "98103"
click at [69, 142] on span "98103" at bounding box center [73, 141] width 24 height 12
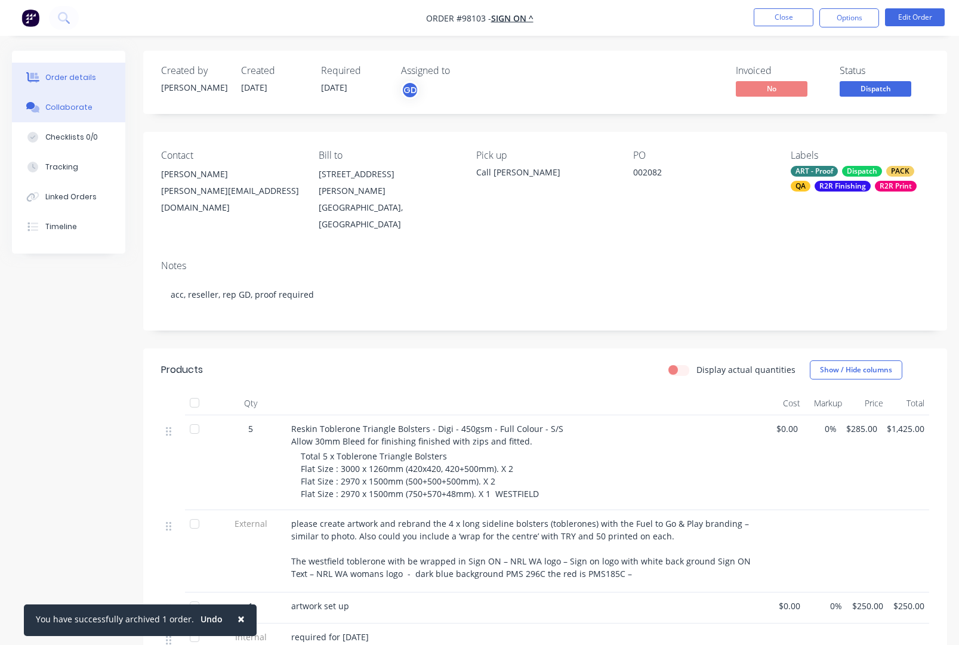
click at [60, 108] on div "Collaborate" at bounding box center [68, 107] width 47 height 11
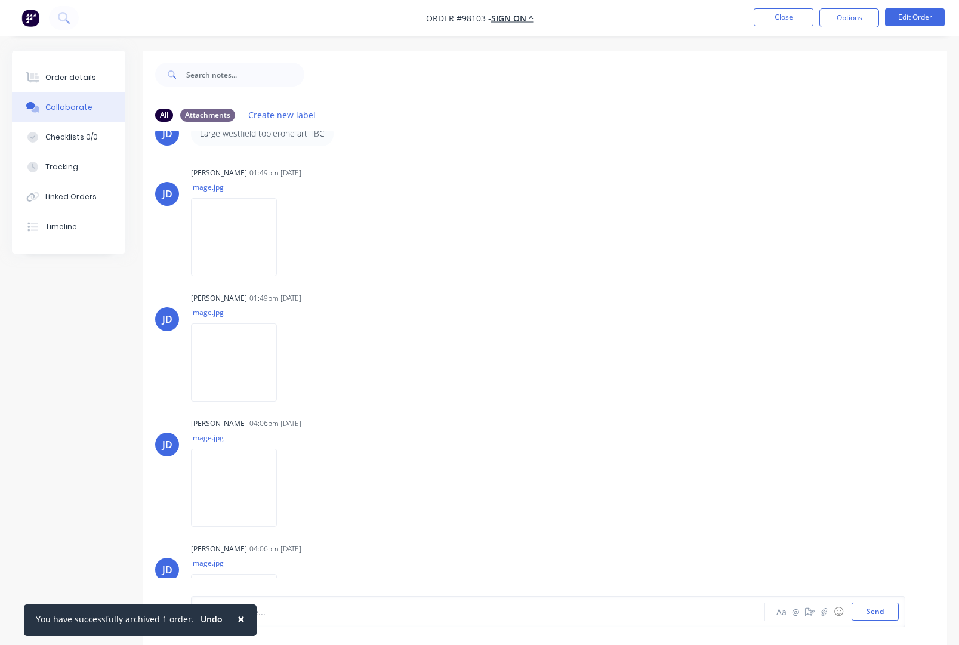
scroll to position [172, 0]
click at [288, 235] on icon "button" at bounding box center [287, 235] width 2 height 11
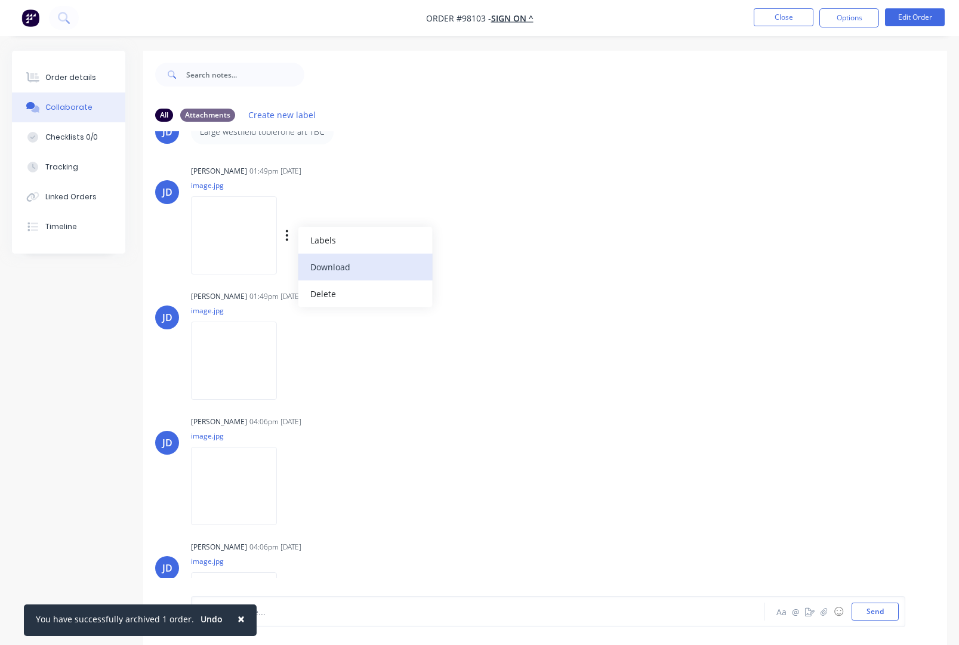
click at [337, 266] on button "Download" at bounding box center [365, 267] width 134 height 27
click at [289, 361] on icon "button" at bounding box center [287, 361] width 4 height 14
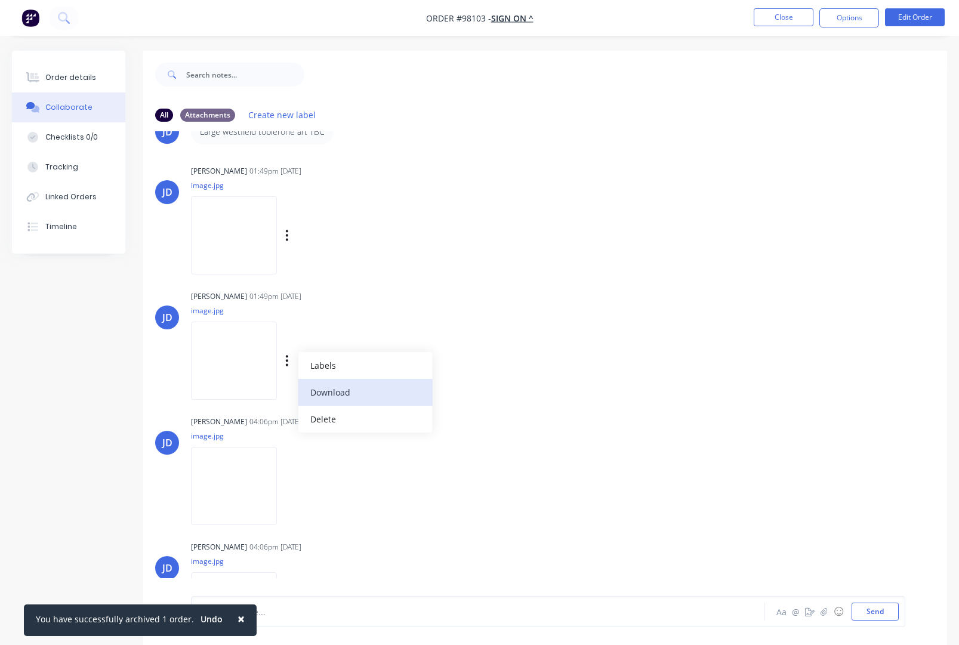
click at [337, 390] on button "Download" at bounding box center [365, 392] width 134 height 27
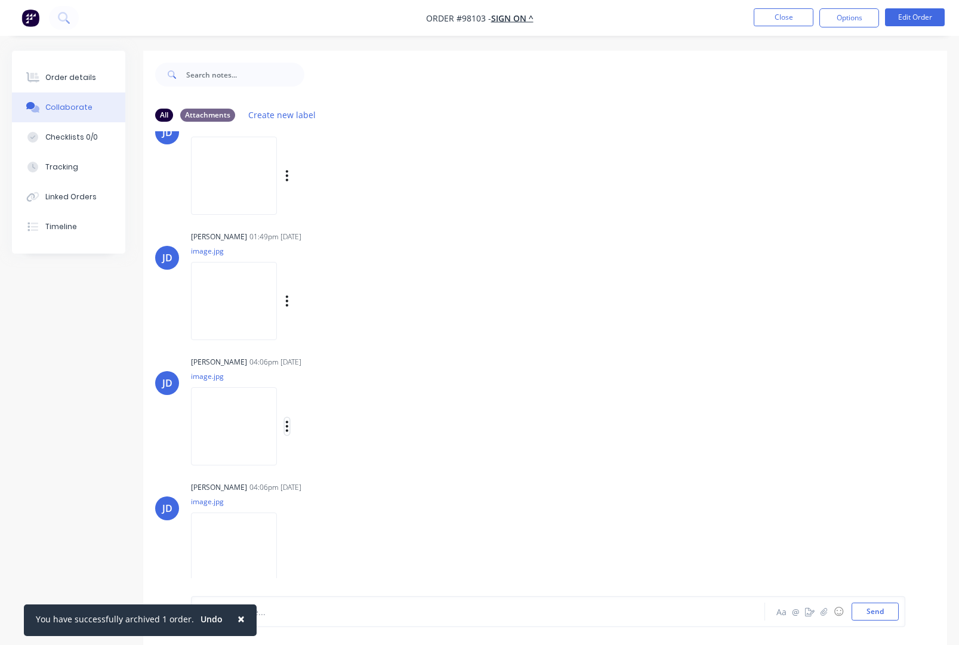
click at [289, 428] on icon "button" at bounding box center [287, 426] width 4 height 14
click at [341, 462] on button "Download" at bounding box center [365, 458] width 134 height 27
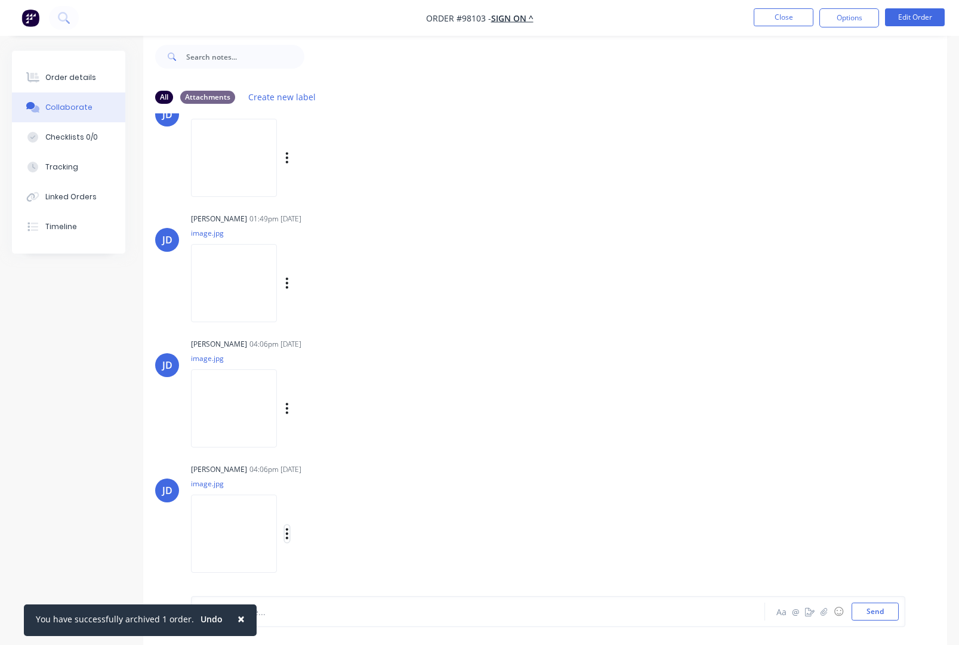
click at [288, 534] on icon "button" at bounding box center [287, 533] width 2 height 11
click at [341, 540] on button "Download" at bounding box center [365, 535] width 134 height 27
click at [773, 21] on button "Close" at bounding box center [784, 17] width 60 height 18
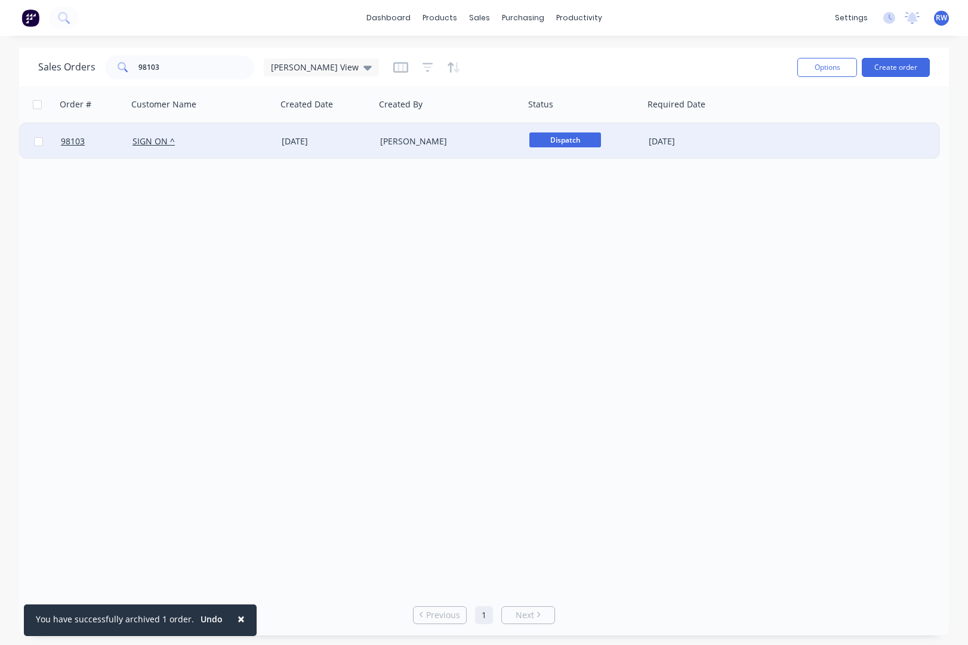
click at [39, 143] on input "checkbox" at bounding box center [38, 141] width 9 height 9
checkbox input "true"
click at [813, 72] on button "Options" at bounding box center [827, 67] width 60 height 19
click at [778, 122] on div "Archive" at bounding box center [791, 121] width 110 height 17
checkbox input "false"
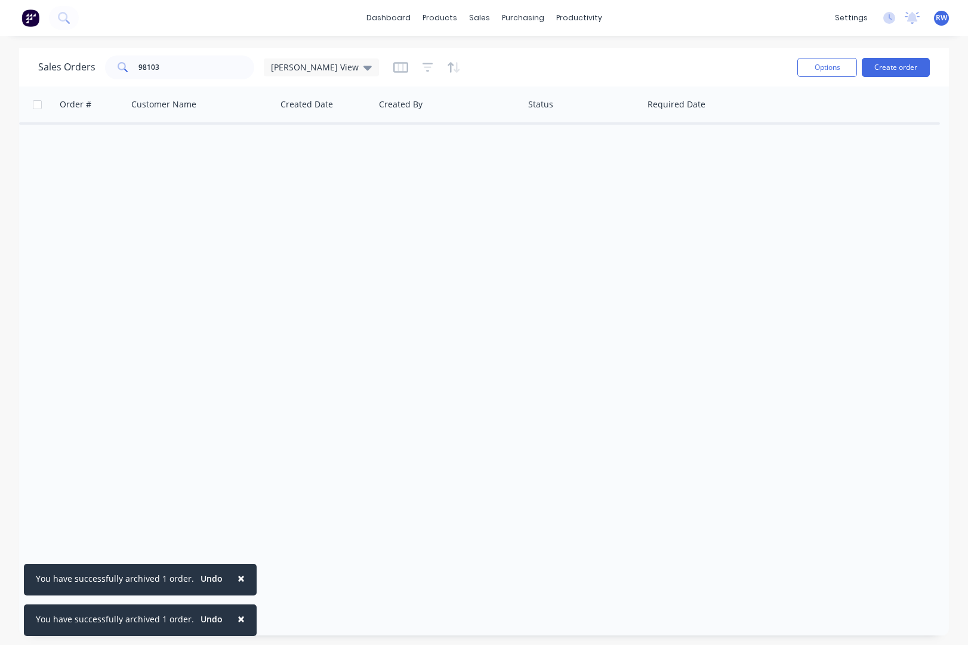
click at [237, 578] on span "×" at bounding box center [240, 578] width 7 height 17
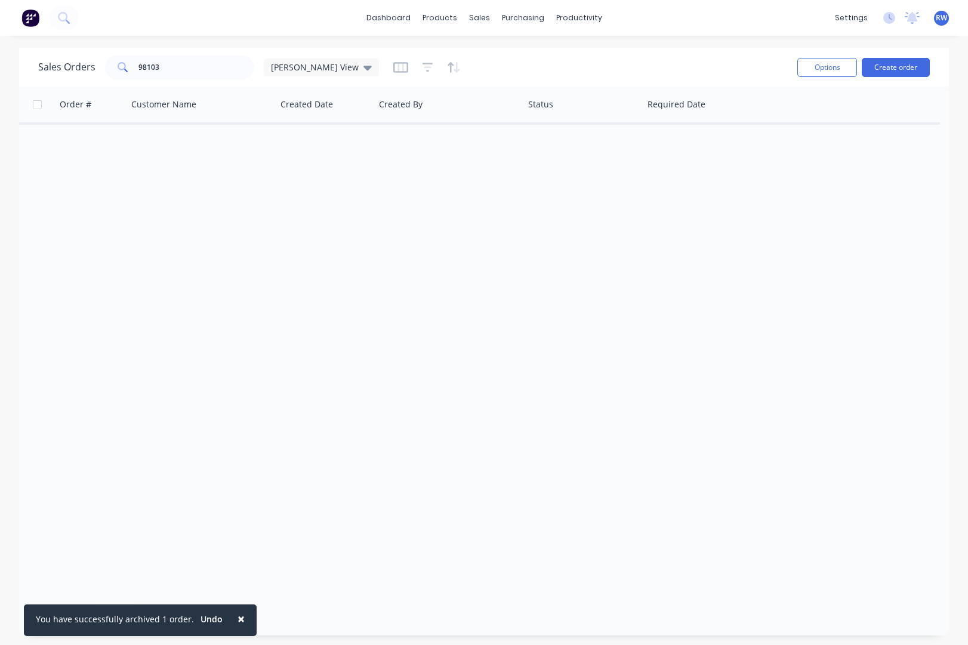
click at [237, 617] on span "×" at bounding box center [240, 618] width 7 height 17
